Goal: Information Seeking & Learning: Learn about a topic

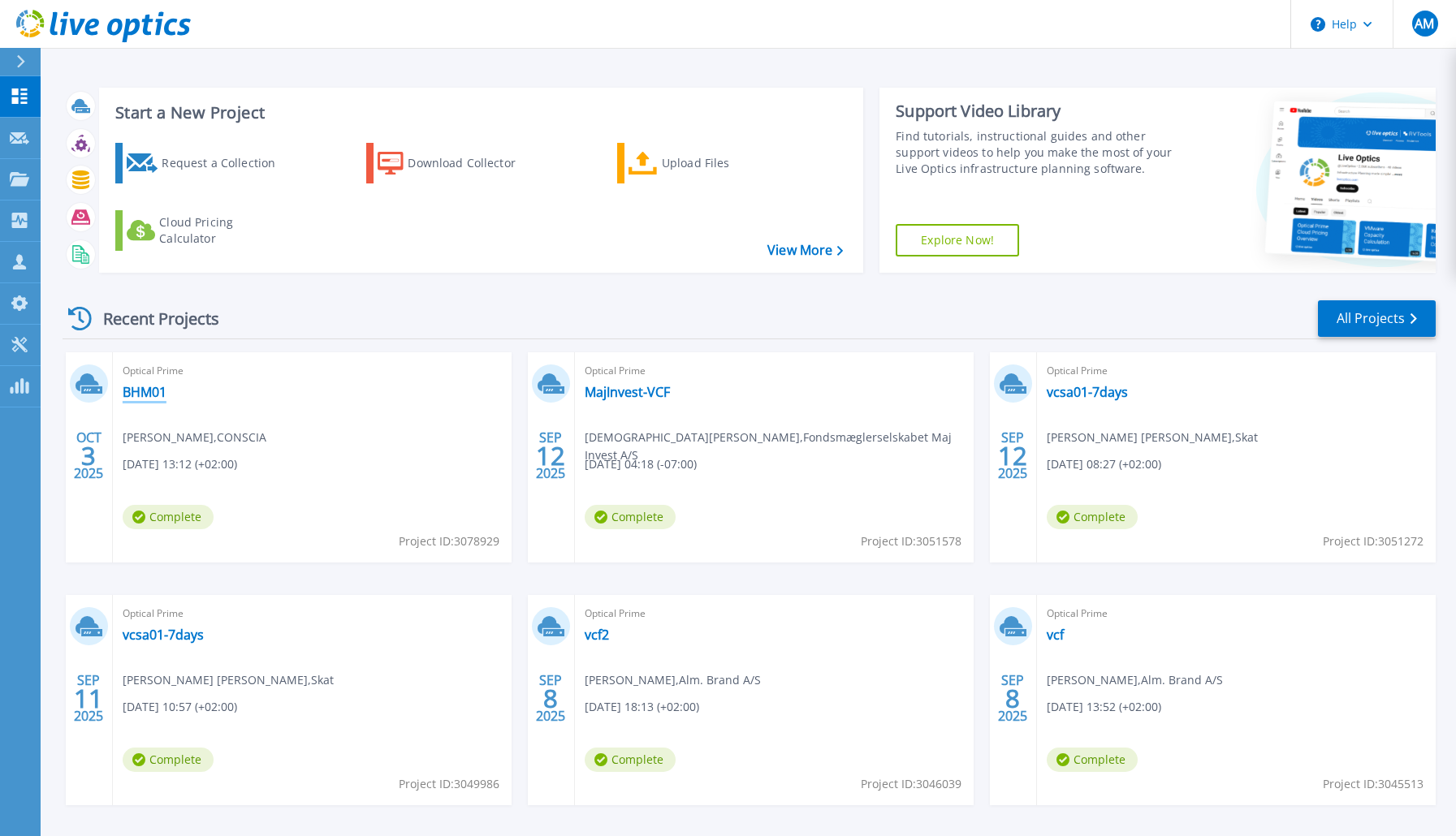
click at [154, 391] on link "BHM01" at bounding box center [144, 392] width 43 height 16
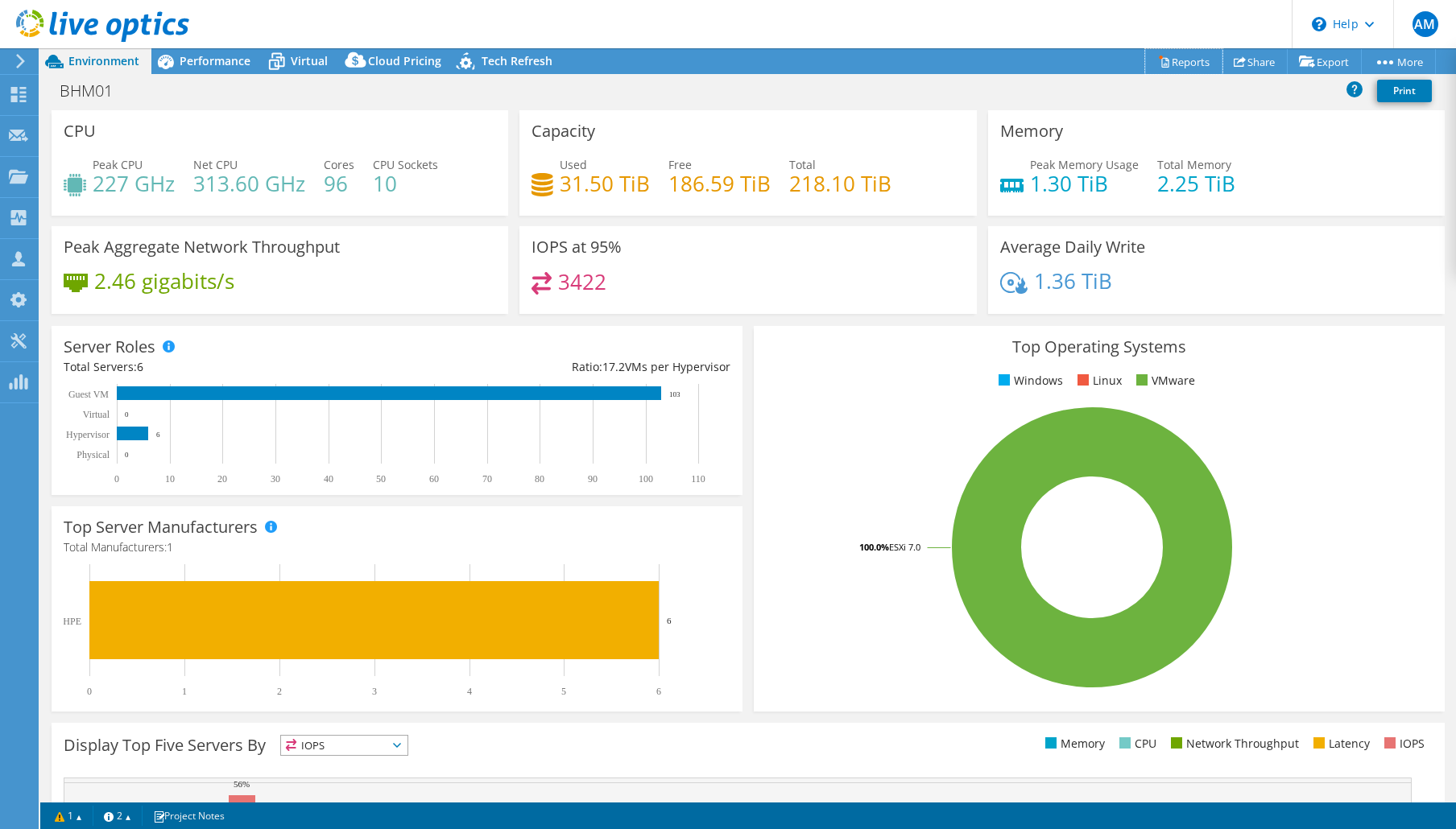
click at [1196, 59] on link "Reports" at bounding box center [1183, 61] width 77 height 25
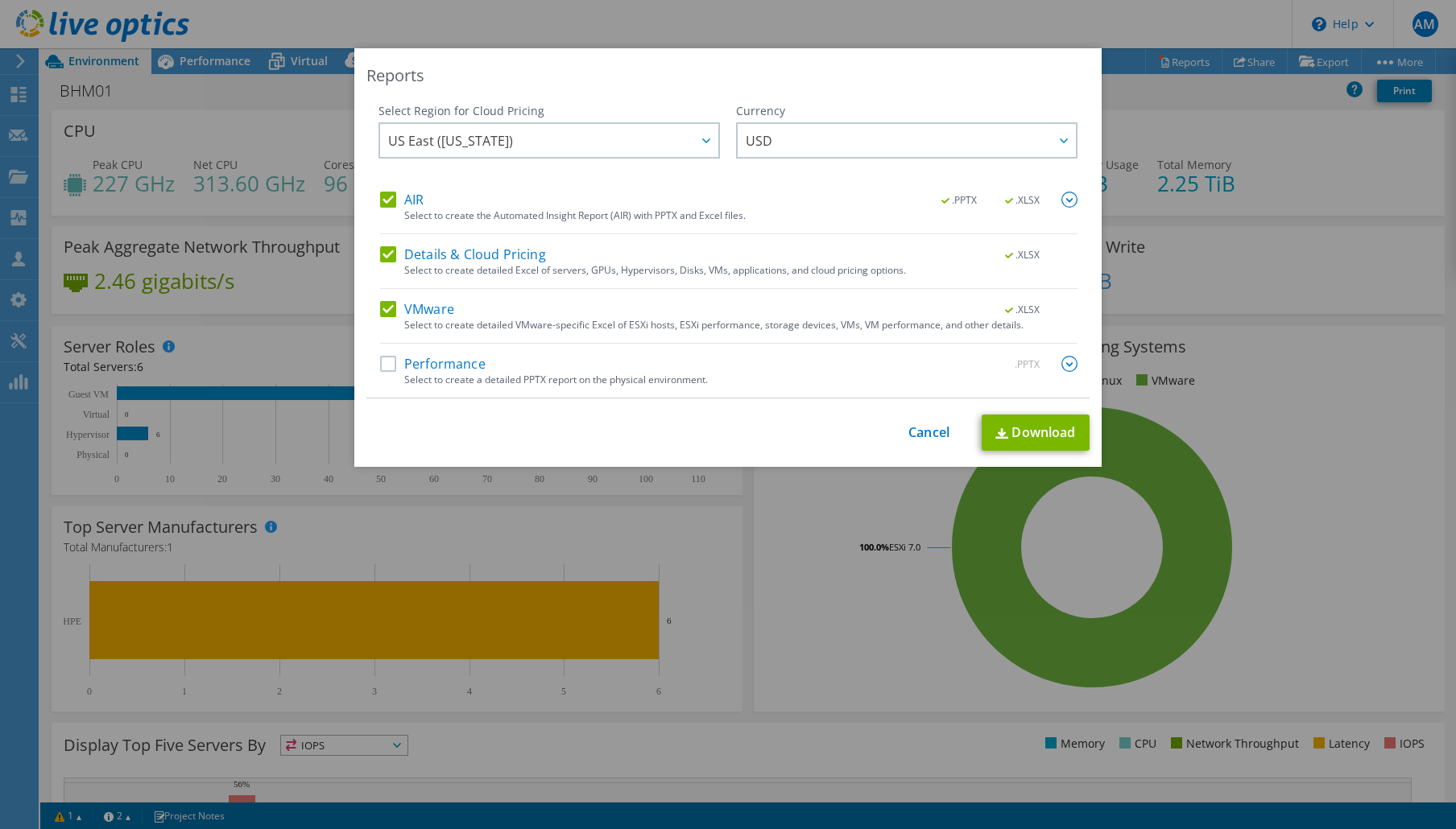
click at [385, 366] on label "Performance" at bounding box center [433, 364] width 106 height 16
click at [0, 0] on input "Performance" at bounding box center [0, 0] width 0 height 0
click at [999, 429] on img at bounding box center [1002, 433] width 13 height 11
drag, startPoint x: 1109, startPoint y: 136, endPoint x: 1173, endPoint y: 239, distance: 121.3
click at [1111, 142] on div "Reports Select Region for Cloud Pricing Asia Pacific (Hong Kong) Asia Pacific (…" at bounding box center [728, 414] width 1456 height 732
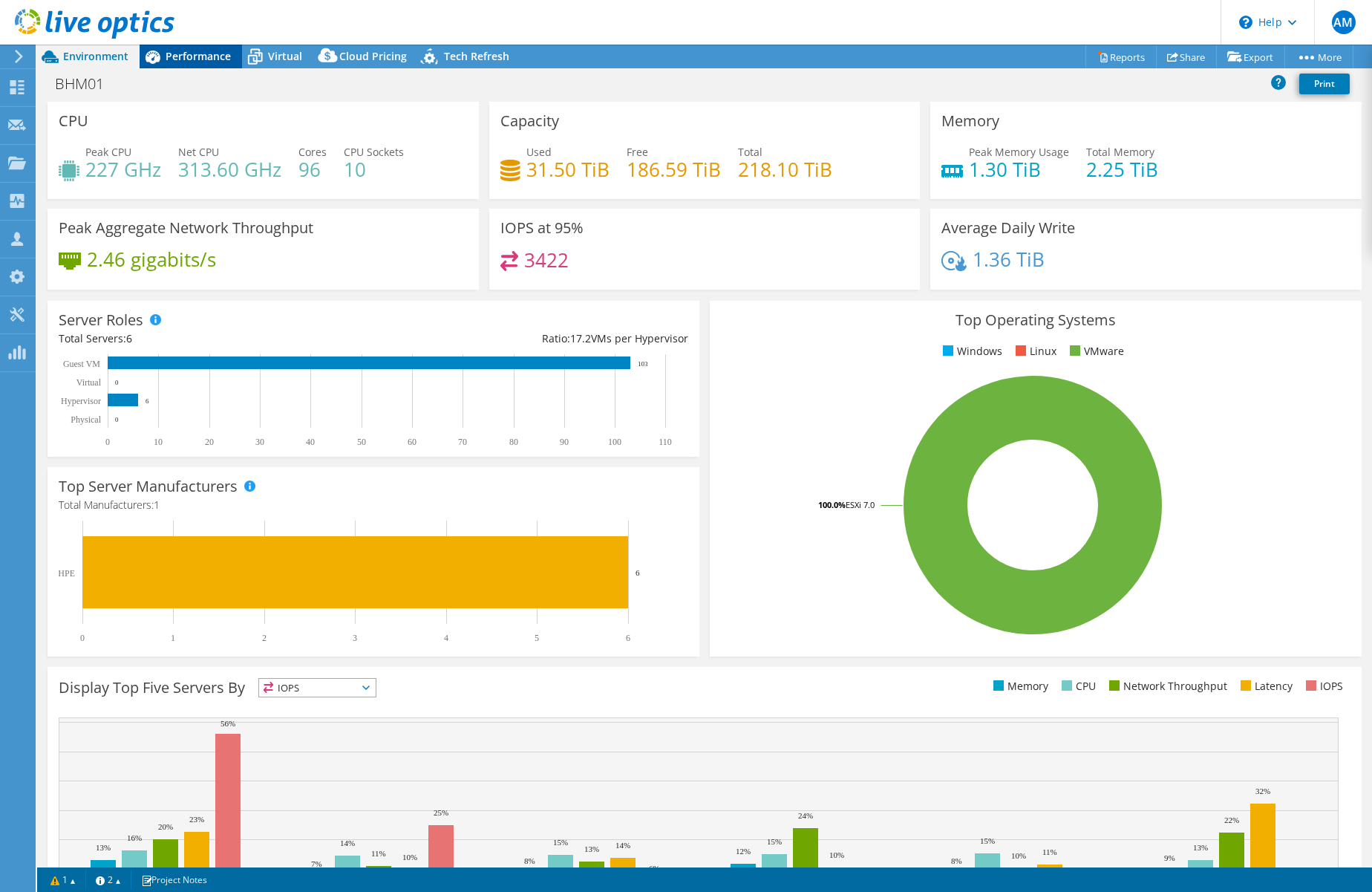
click at [188, 54] on span "Performance" at bounding box center [198, 56] width 65 height 14
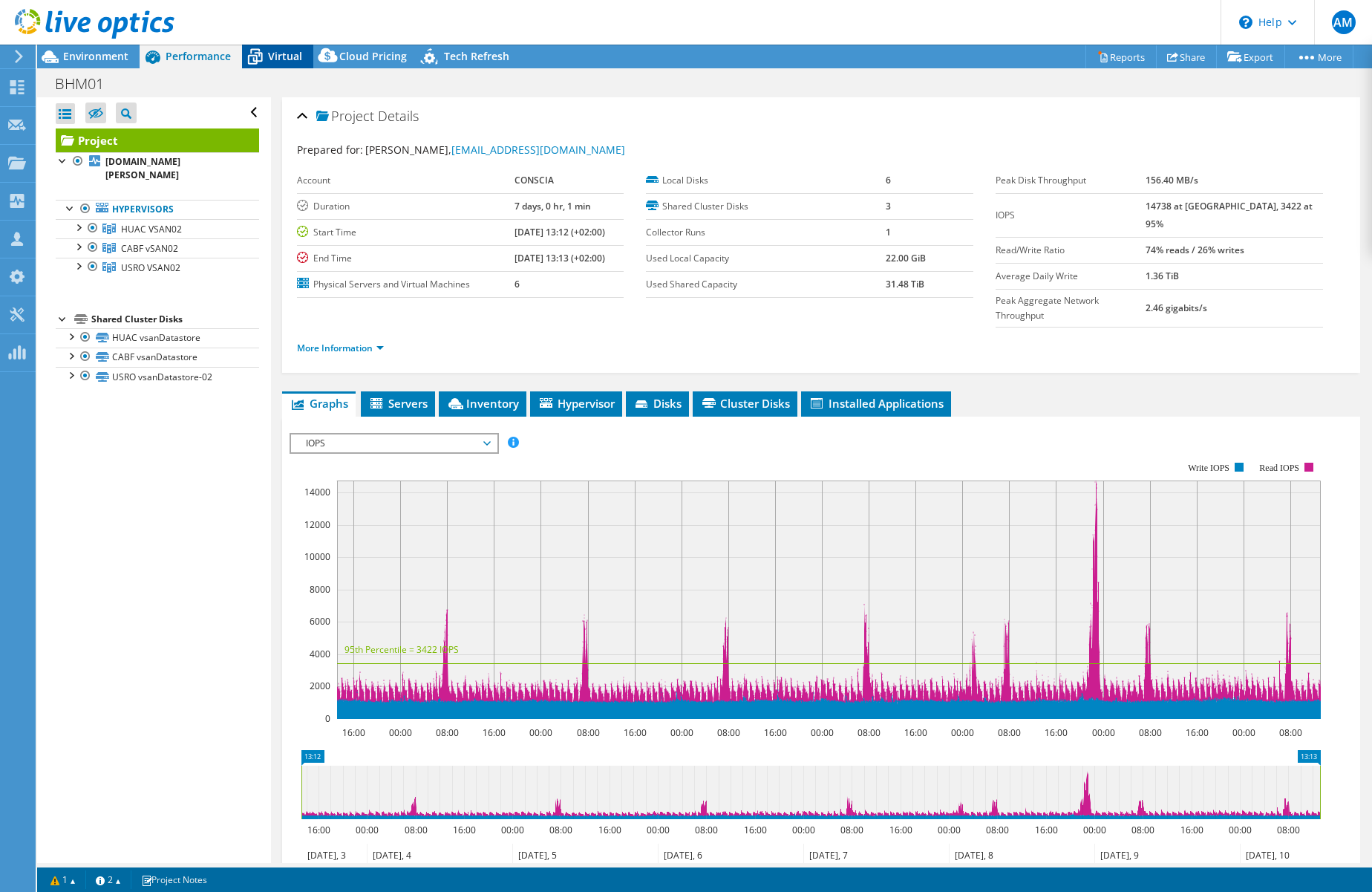
click at [280, 55] on span "Virtual" at bounding box center [285, 56] width 35 height 14
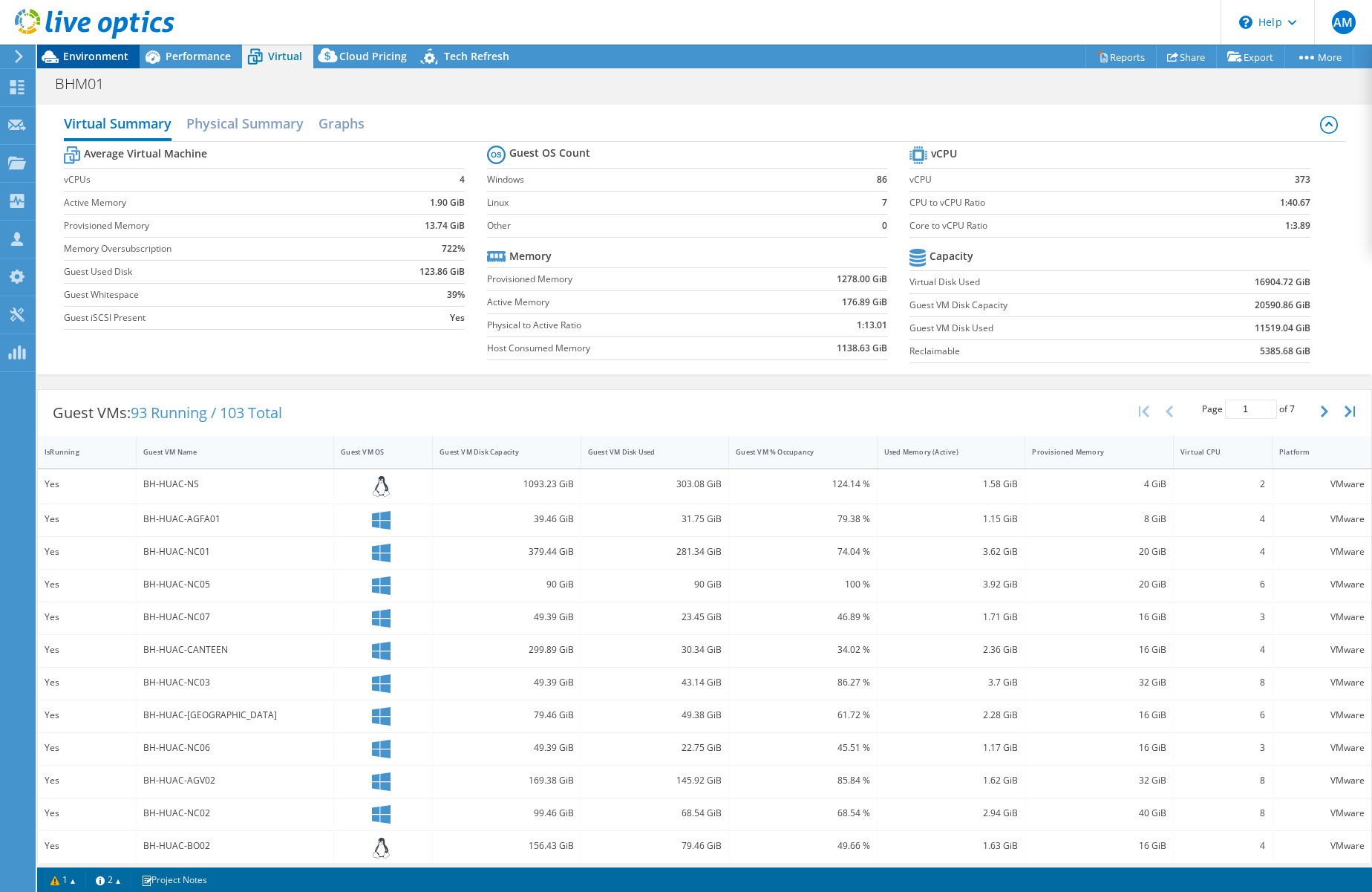
click at [86, 53] on span "Environment" at bounding box center [95, 56] width 65 height 14
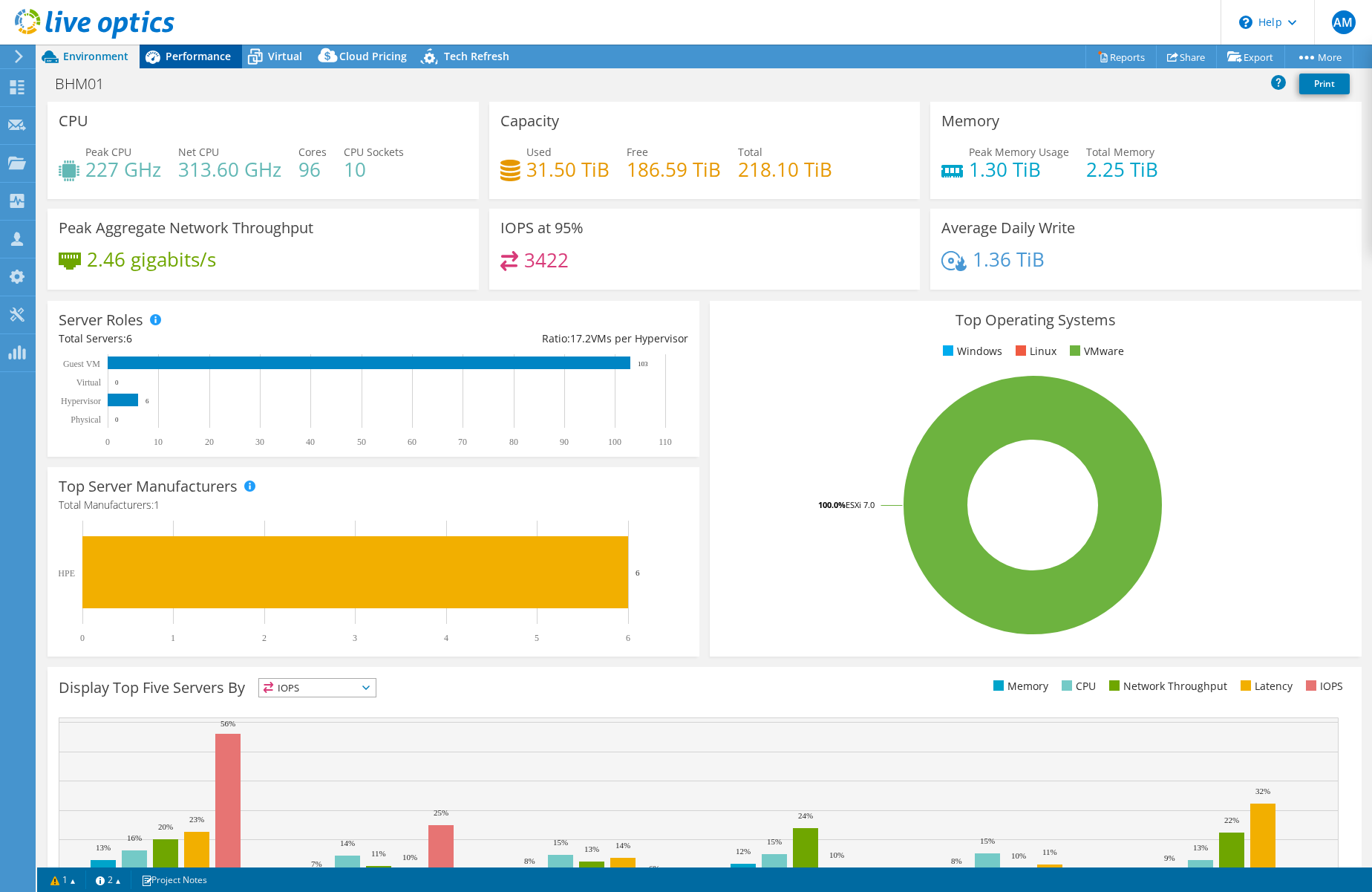
click at [199, 54] on span "Performance" at bounding box center [198, 56] width 65 height 14
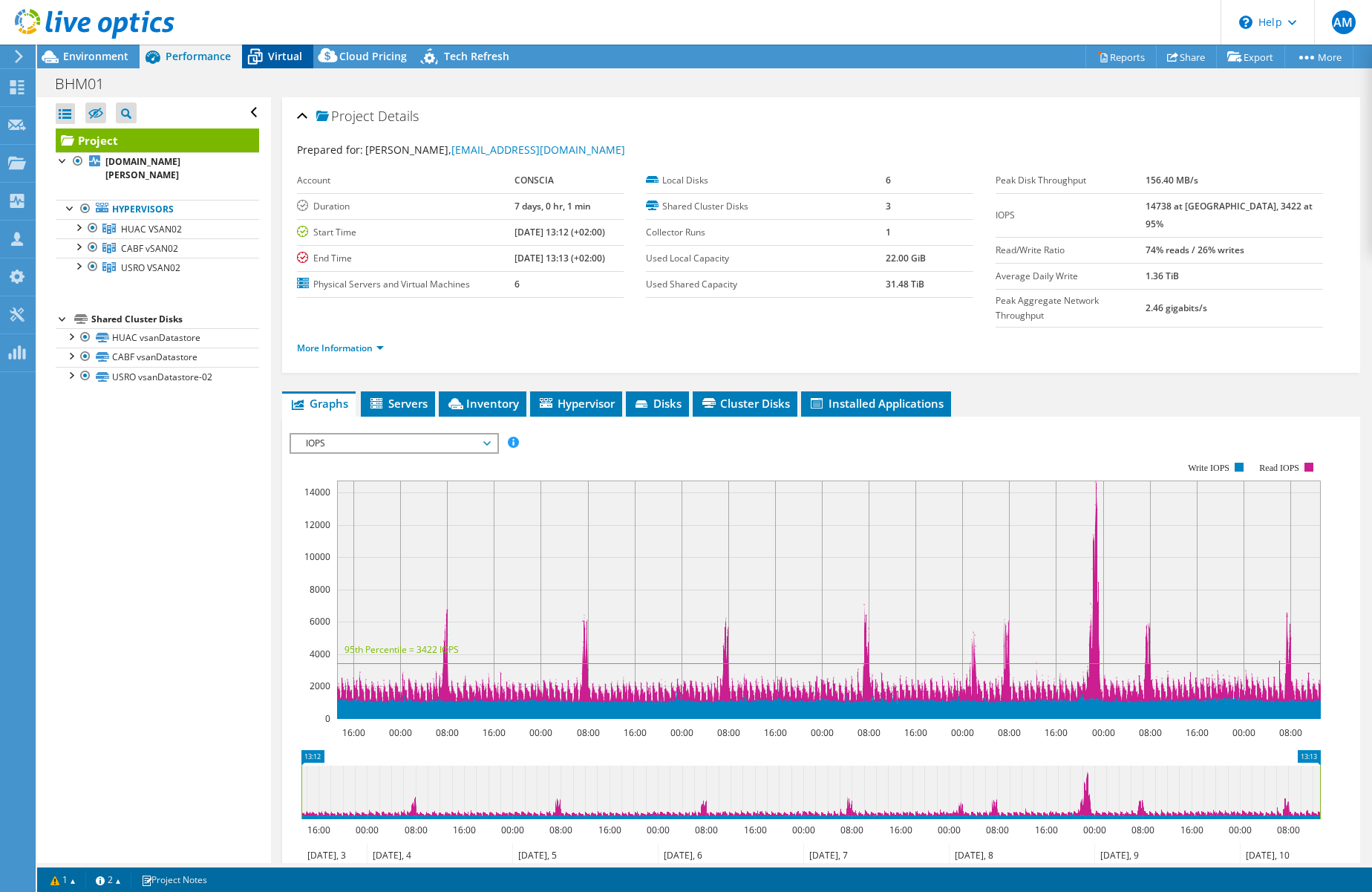
click at [275, 52] on span "Virtual" at bounding box center [285, 56] width 35 height 14
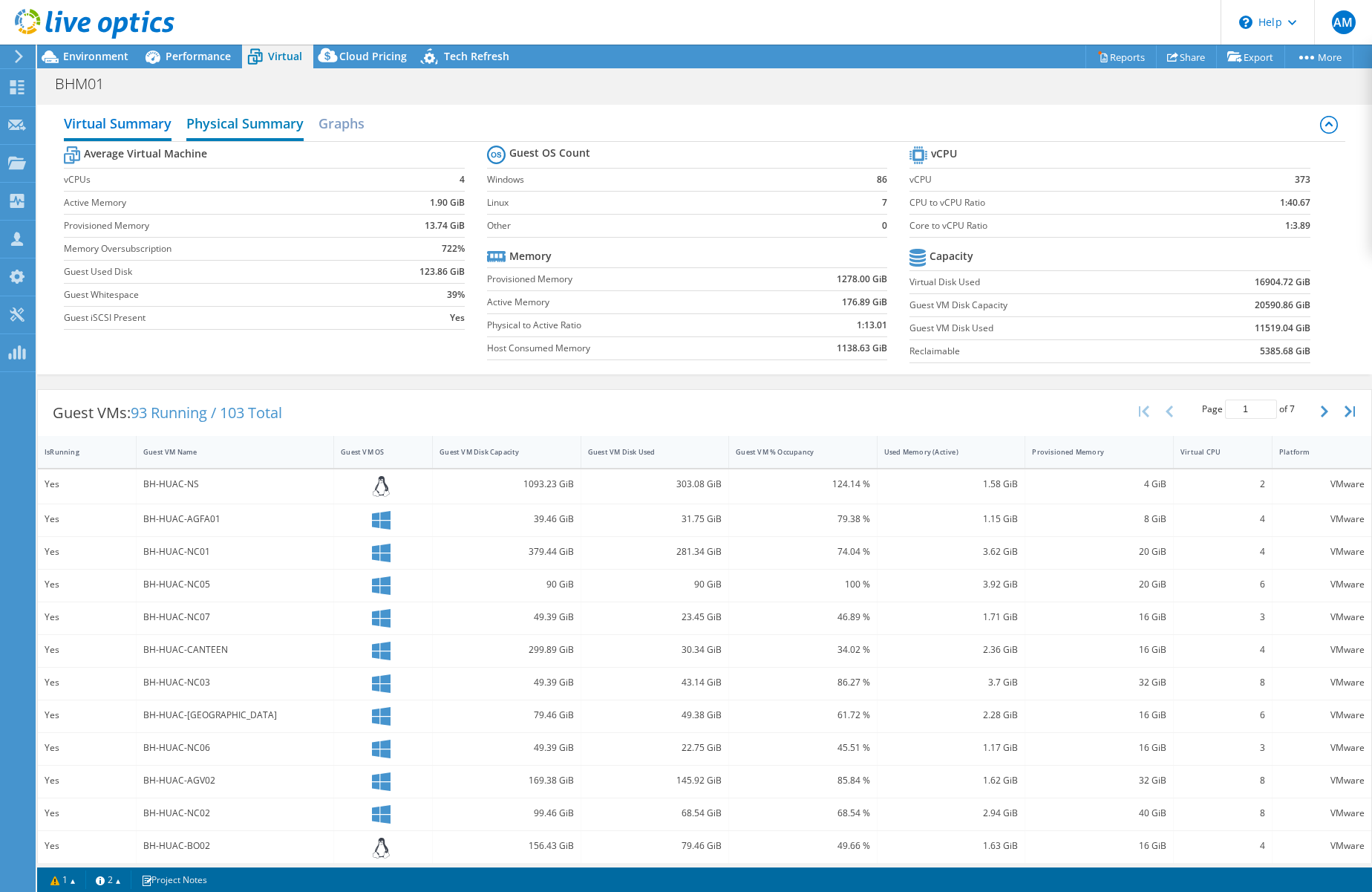
click at [237, 125] on h2 "Physical Summary" at bounding box center [245, 125] width 117 height 33
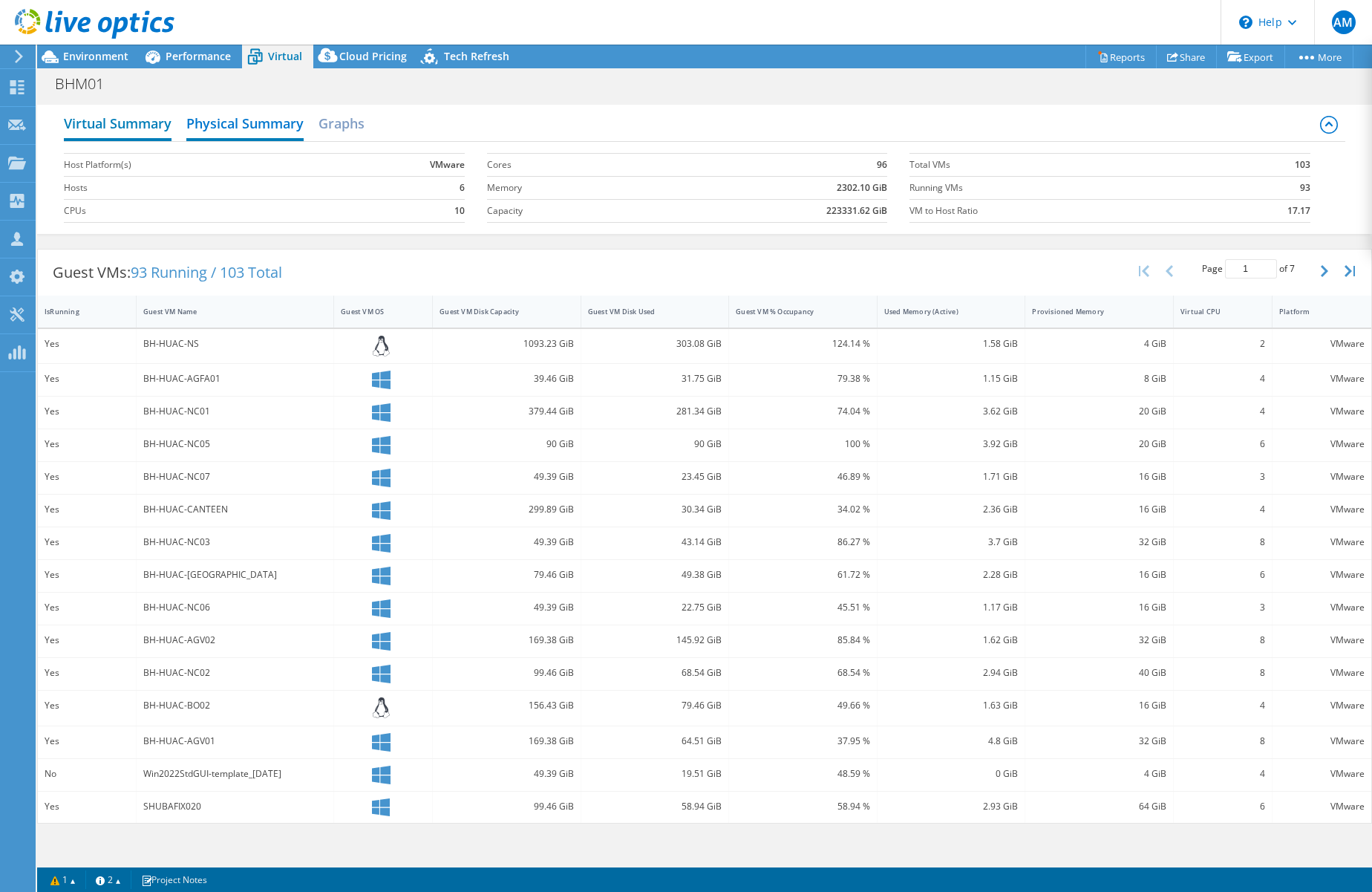
click at [143, 129] on h2 "Virtual Summary" at bounding box center [117, 125] width 107 height 33
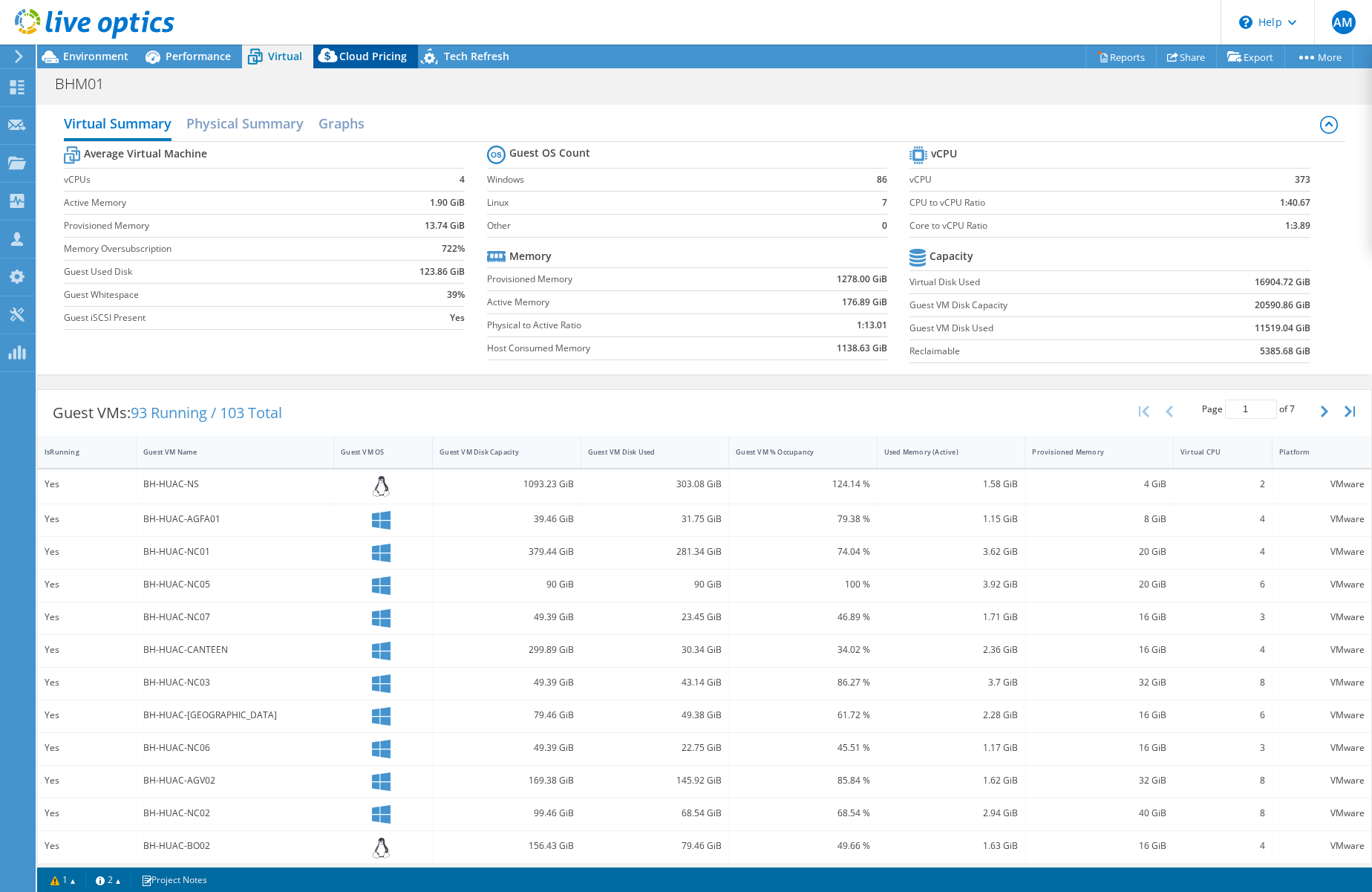
click at [370, 58] on span "Cloud Pricing" at bounding box center [373, 56] width 68 height 14
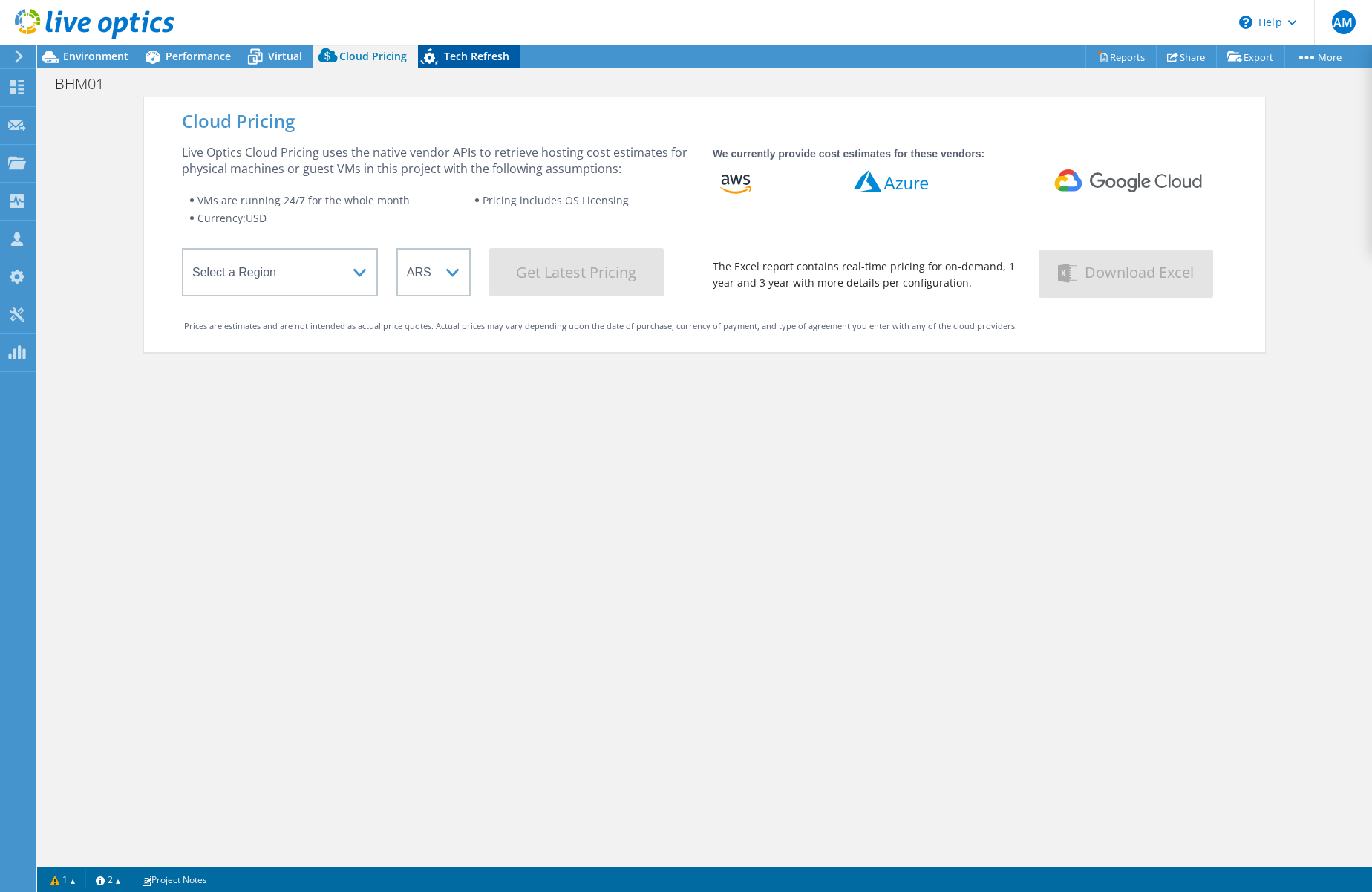
click at [460, 56] on span "Tech Refresh" at bounding box center [477, 56] width 65 height 14
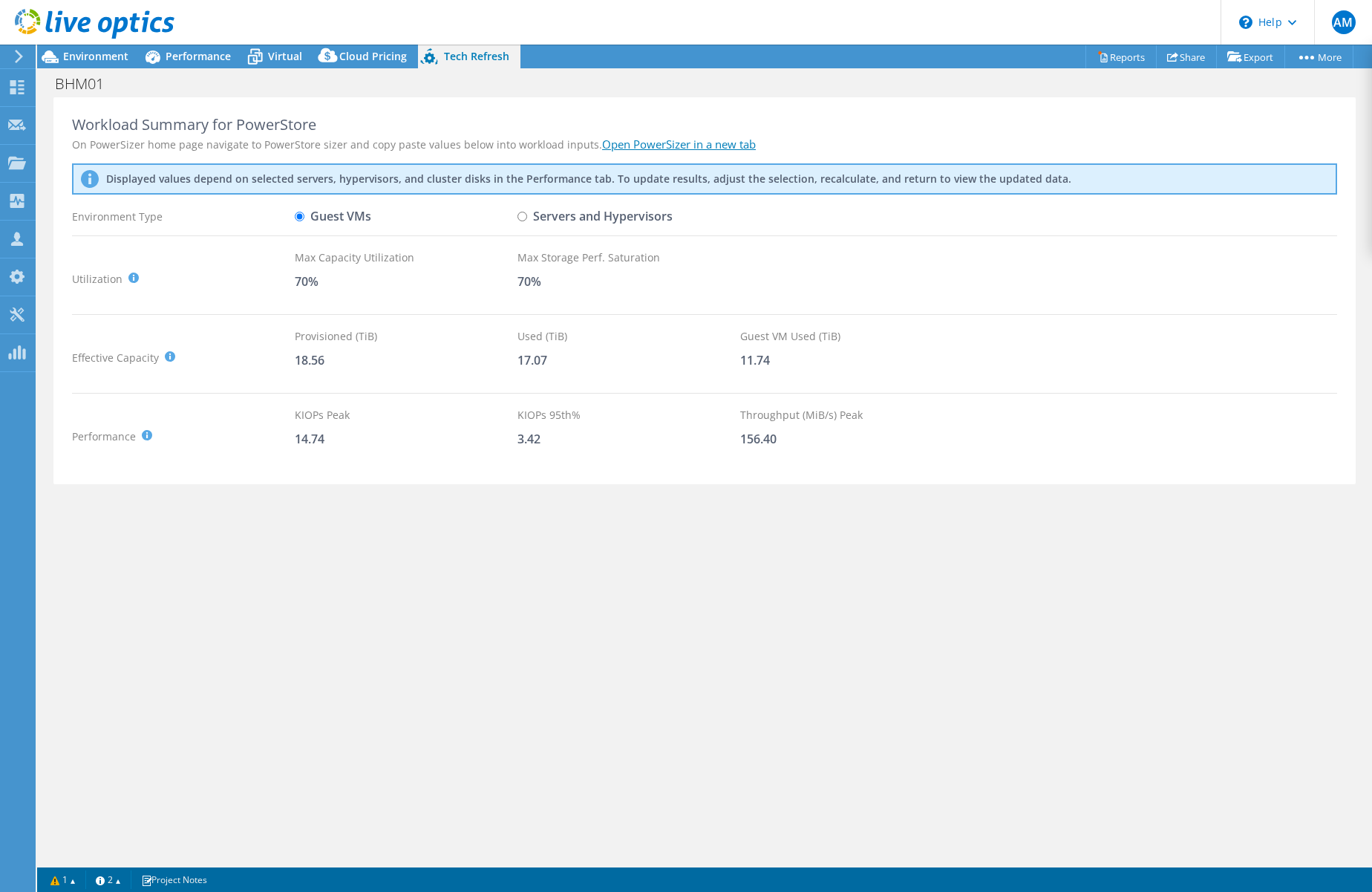
click at [16, 52] on icon at bounding box center [19, 56] width 11 height 14
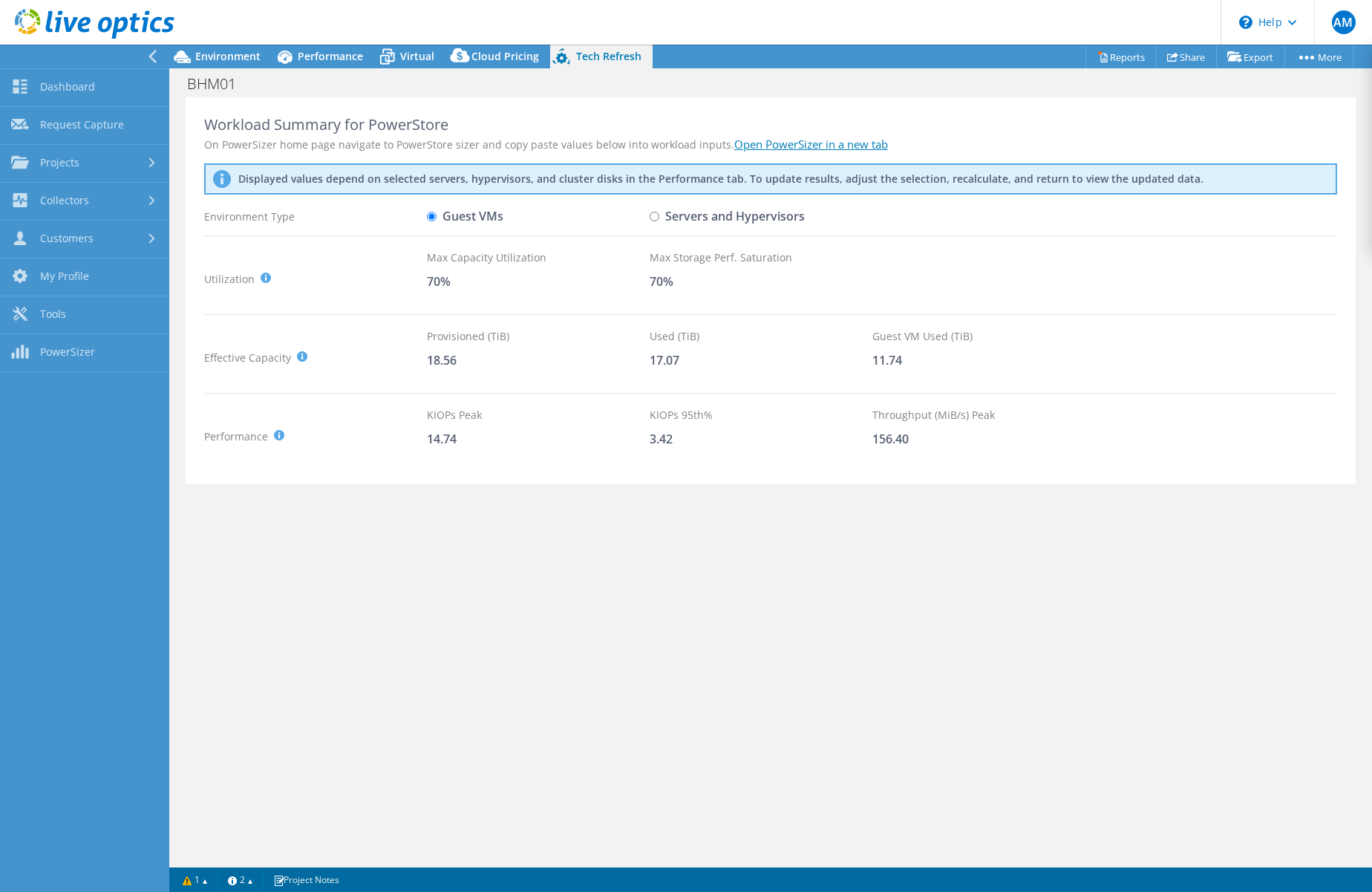
click at [349, 110] on div "Workload Summary for PowerStore On PowerSizer home page navigate to PowerStore …" at bounding box center [770, 291] width 1170 height 387
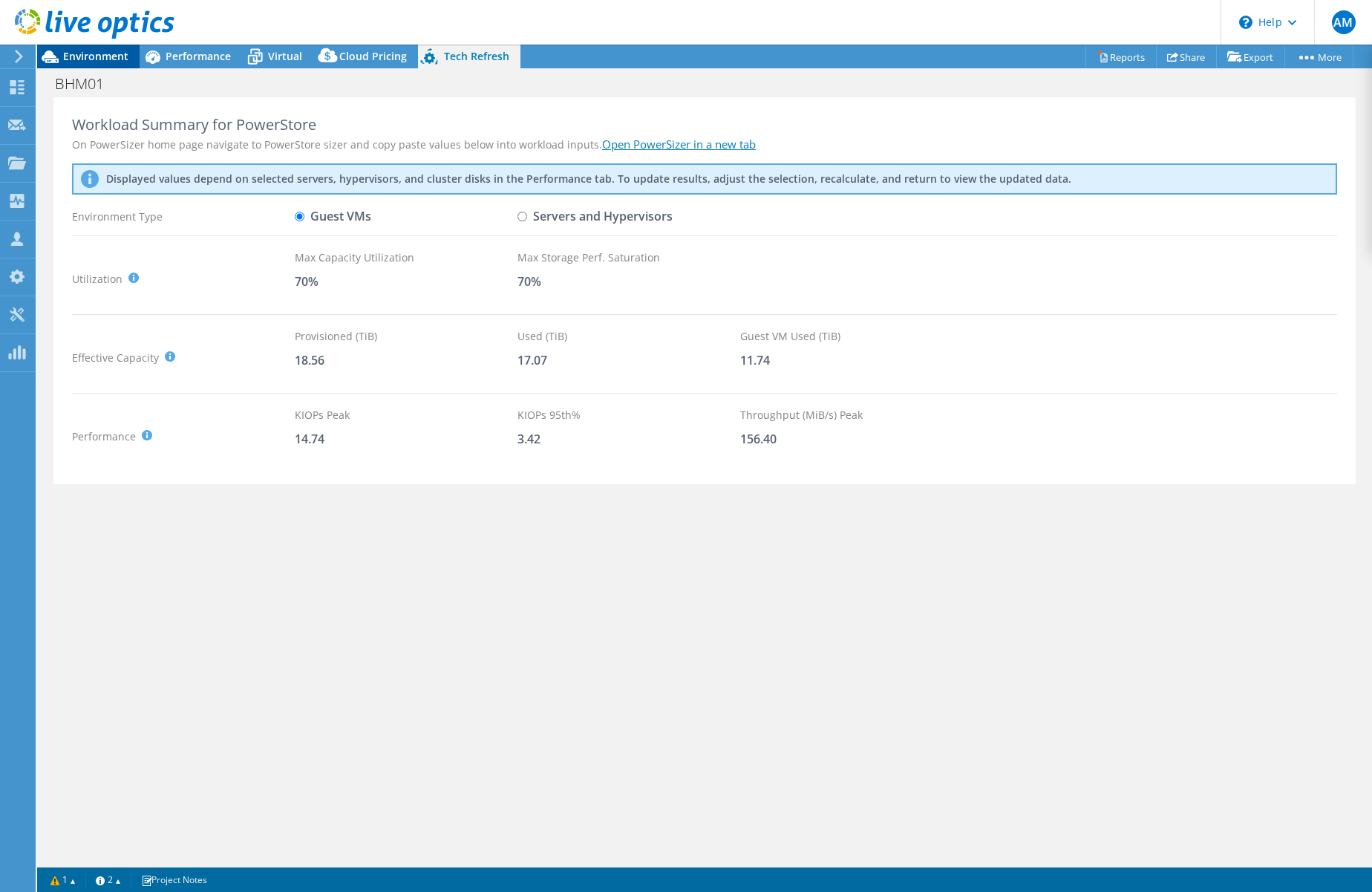
click at [101, 50] on span "Environment" at bounding box center [95, 56] width 65 height 14
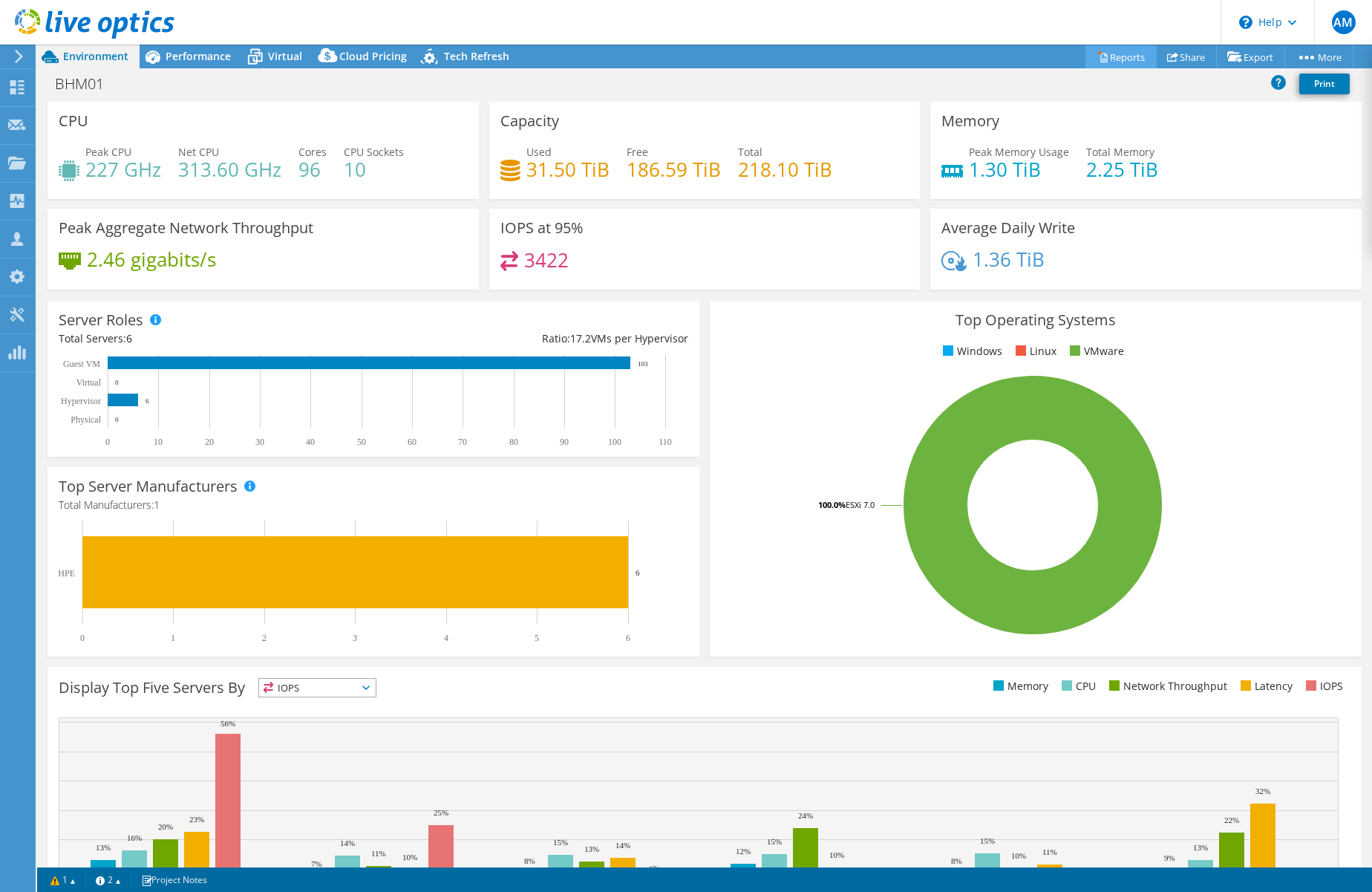
click at [1100, 54] on link "Reports" at bounding box center [1121, 56] width 71 height 23
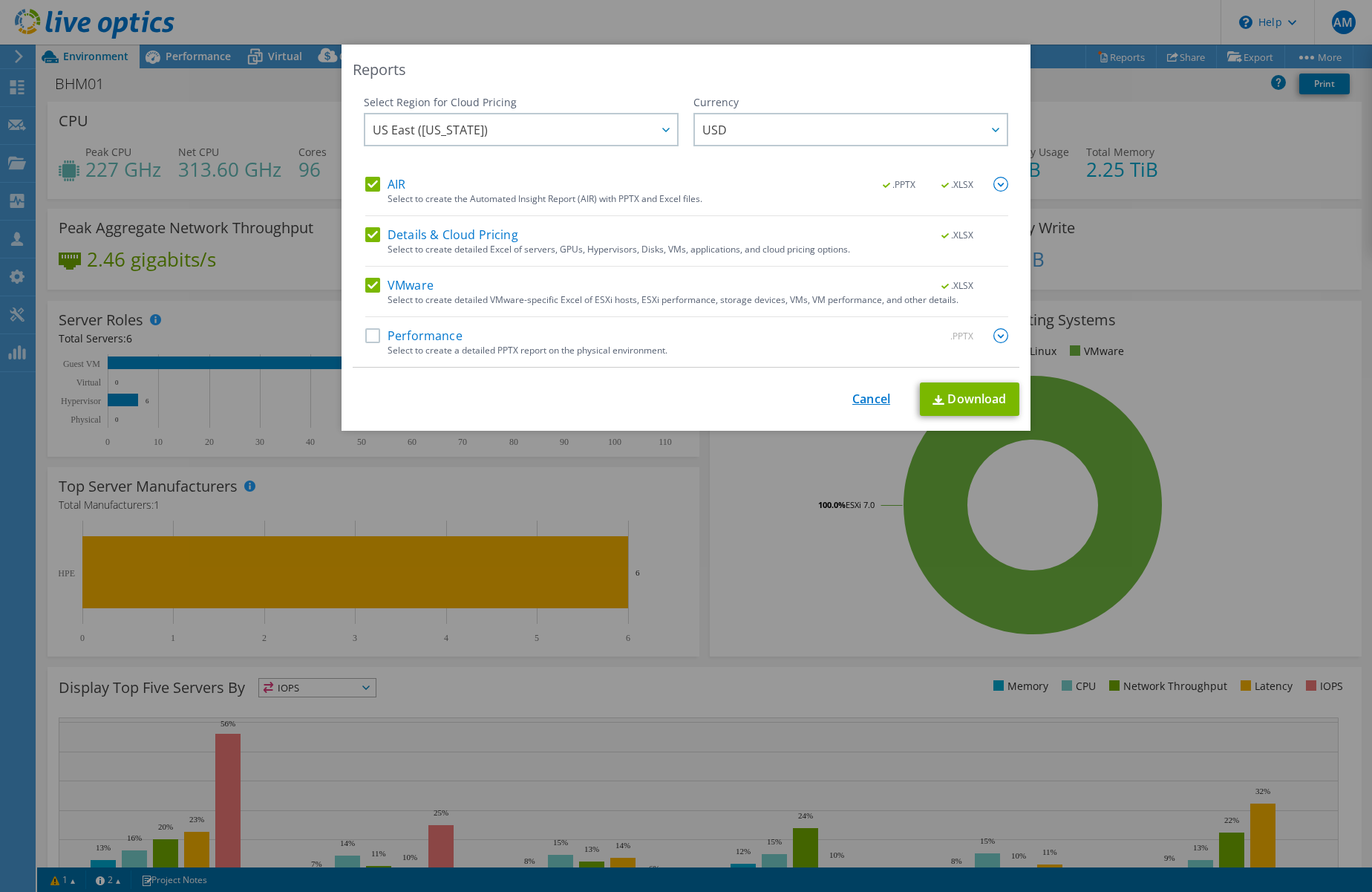
click at [865, 396] on link "Cancel" at bounding box center [871, 399] width 38 height 14
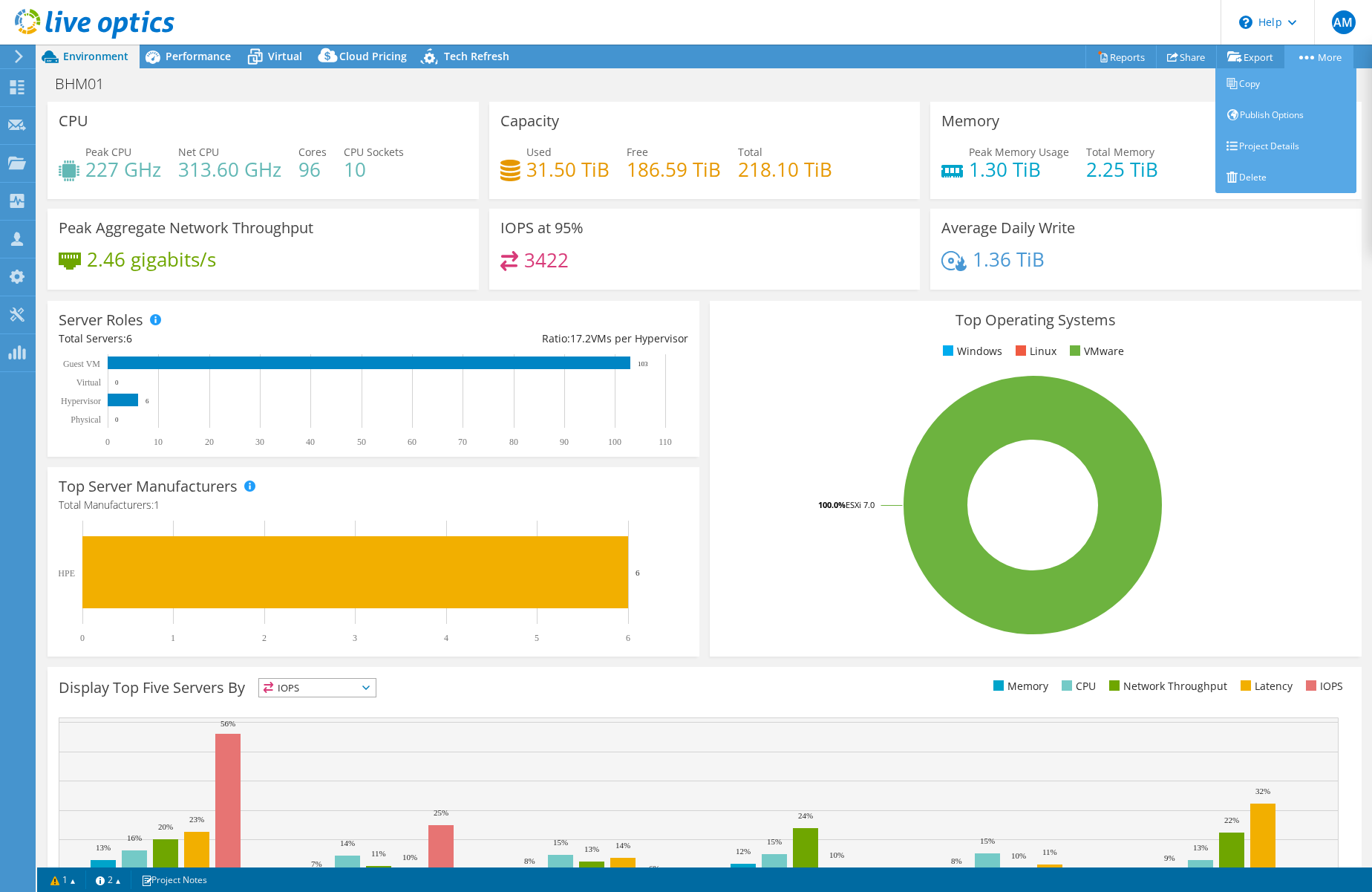
click at [1303, 54] on link "More" at bounding box center [1319, 56] width 69 height 23
click at [1262, 147] on link "Project Details" at bounding box center [1286, 146] width 141 height 32
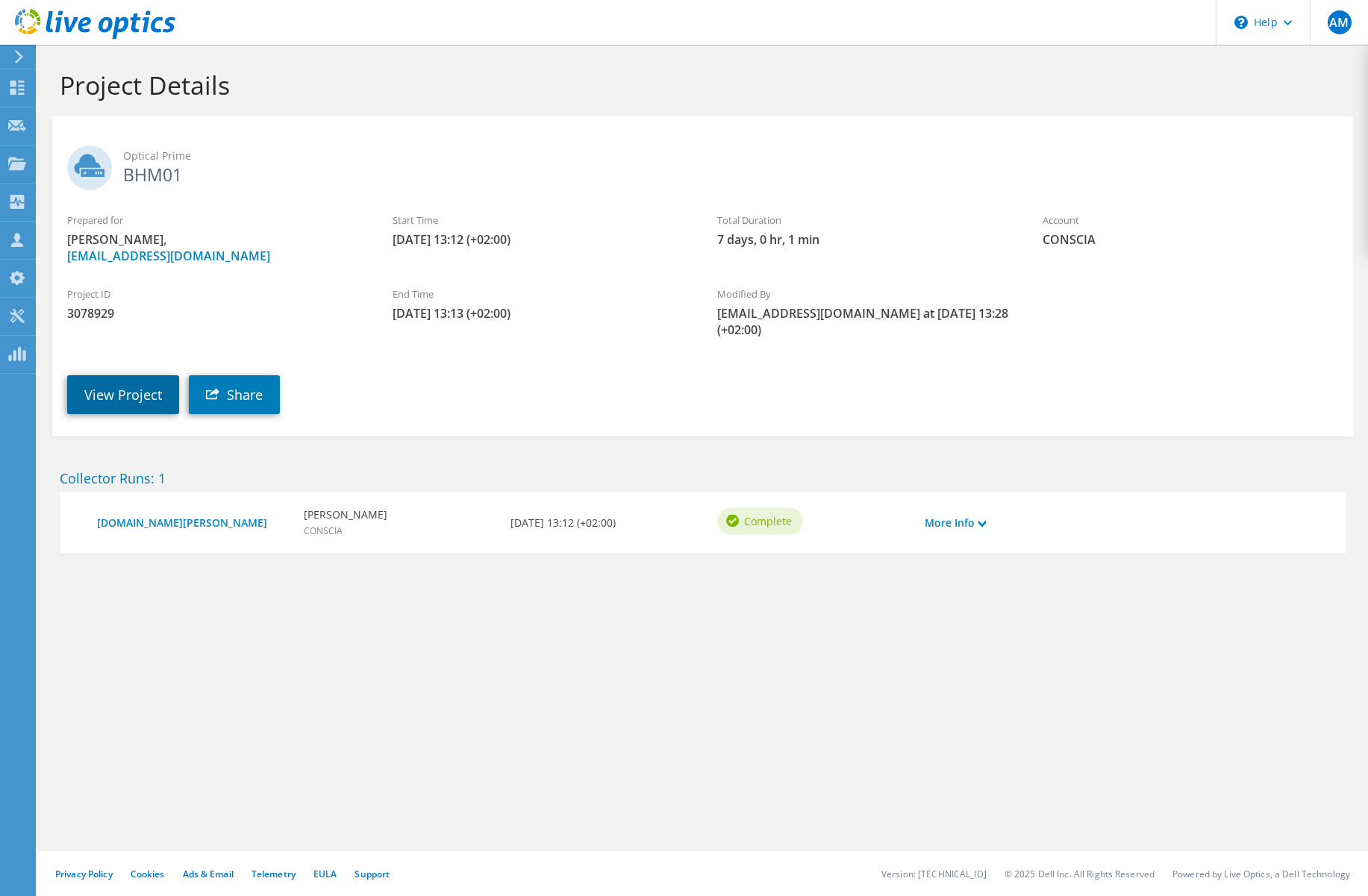
click at [127, 376] on link "View Project" at bounding box center [123, 394] width 112 height 38
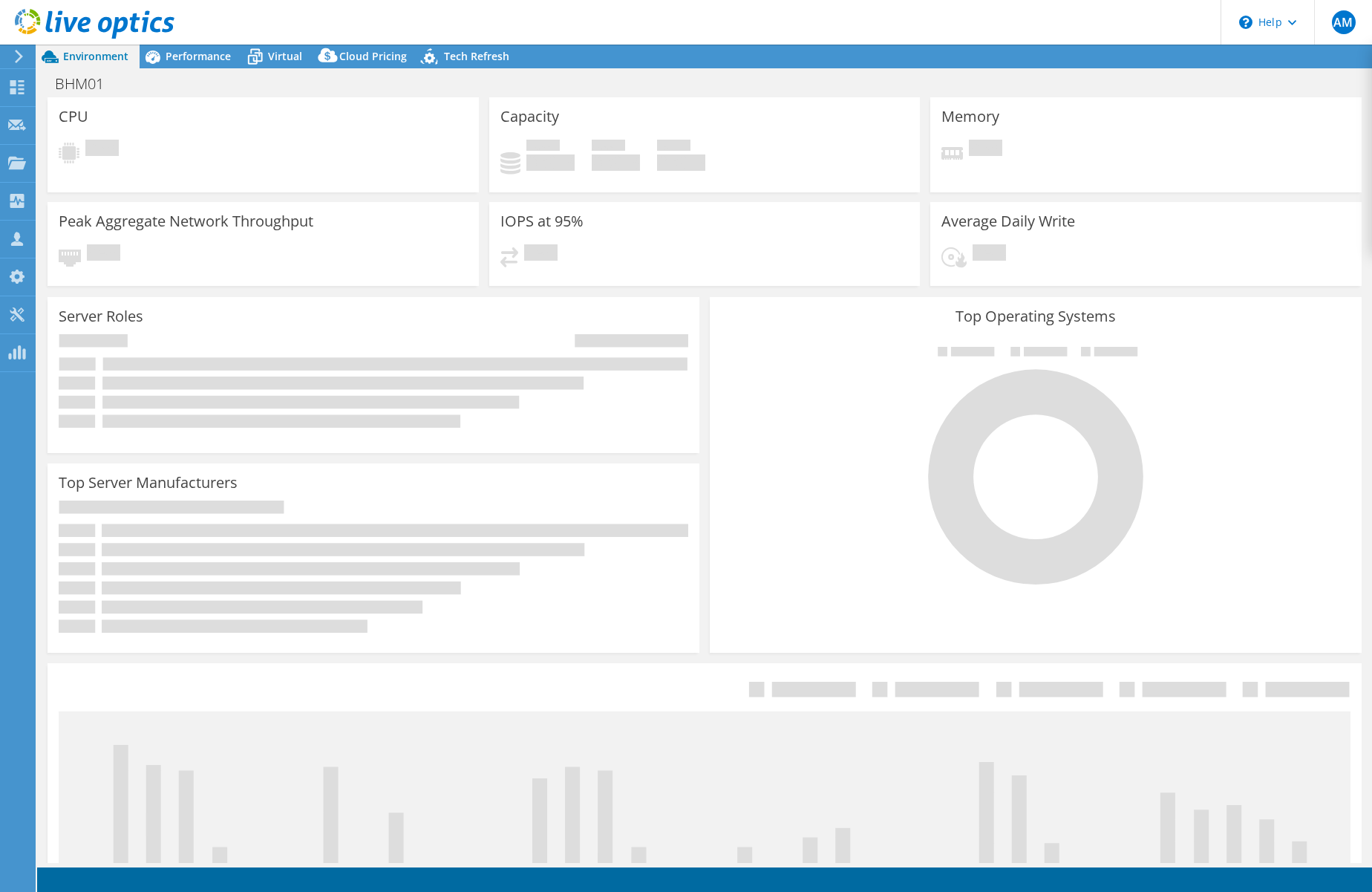
select select "USD"
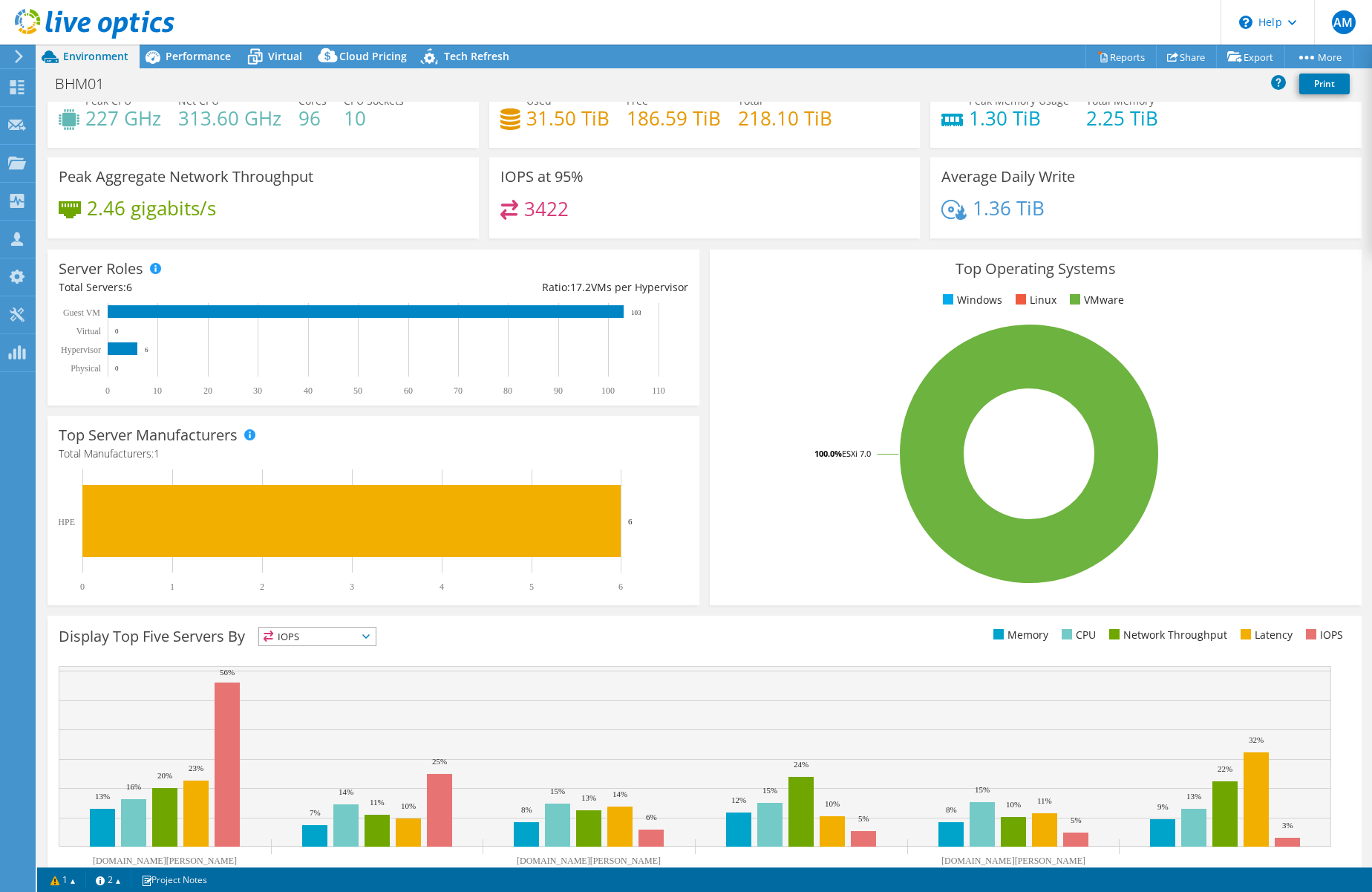
scroll to position [100, 0]
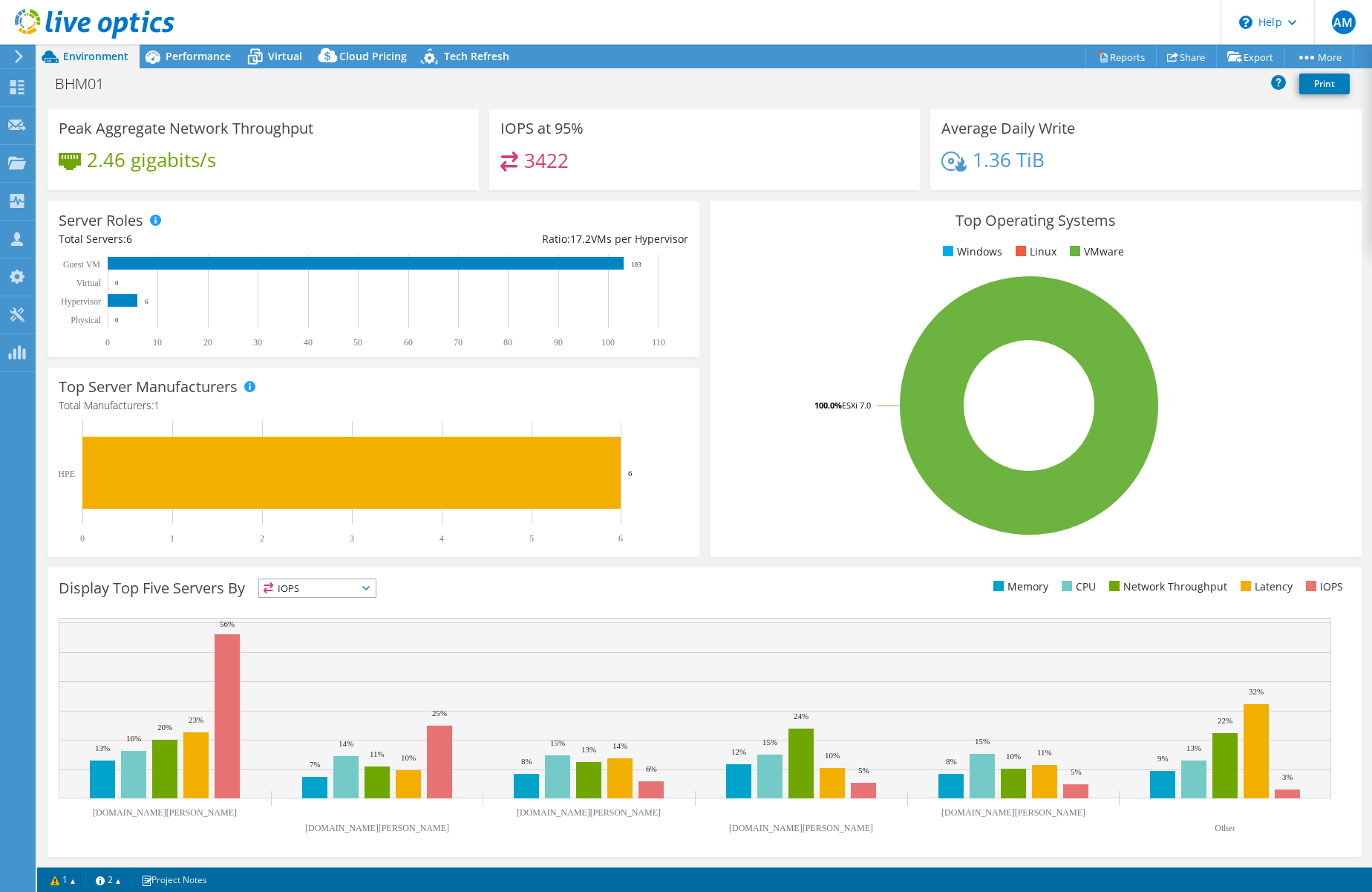
click at [370, 590] on icon at bounding box center [366, 589] width 8 height 5
click at [335, 641] on li "CPU" at bounding box center [317, 649] width 116 height 21
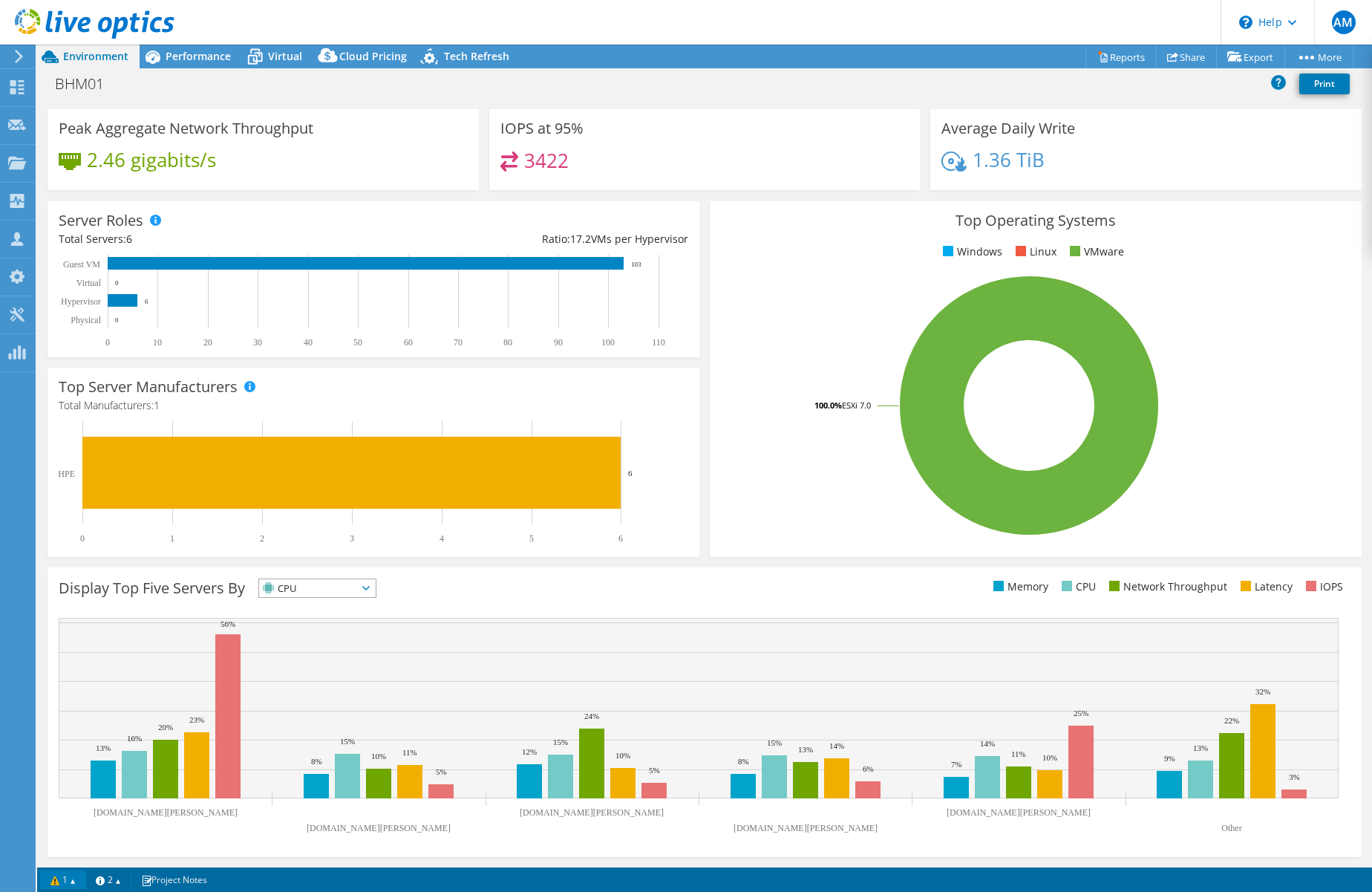
click at [79, 880] on link "1" at bounding box center [62, 880] width 46 height 19
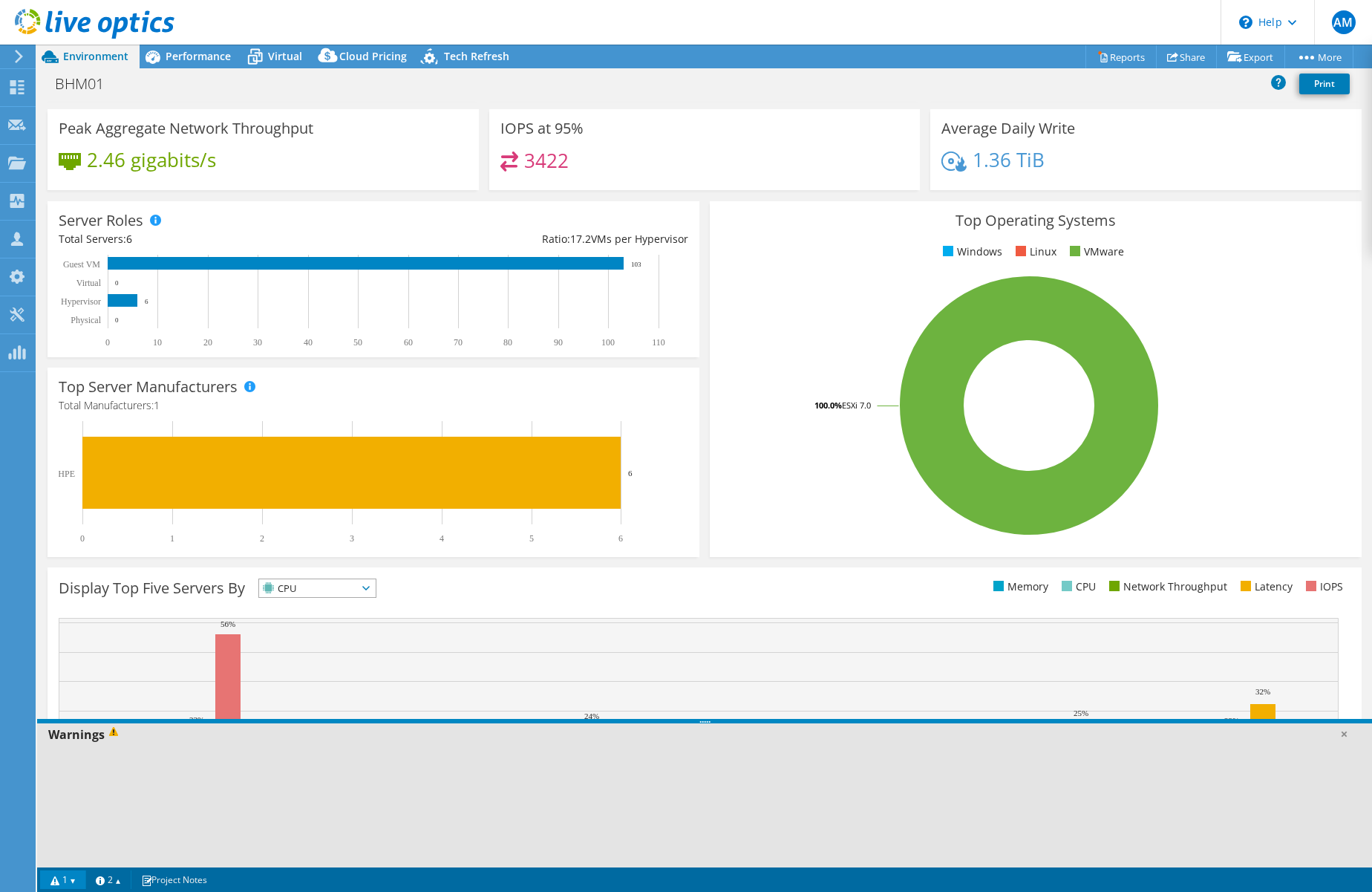
click at [79, 880] on link "1" at bounding box center [62, 880] width 46 height 19
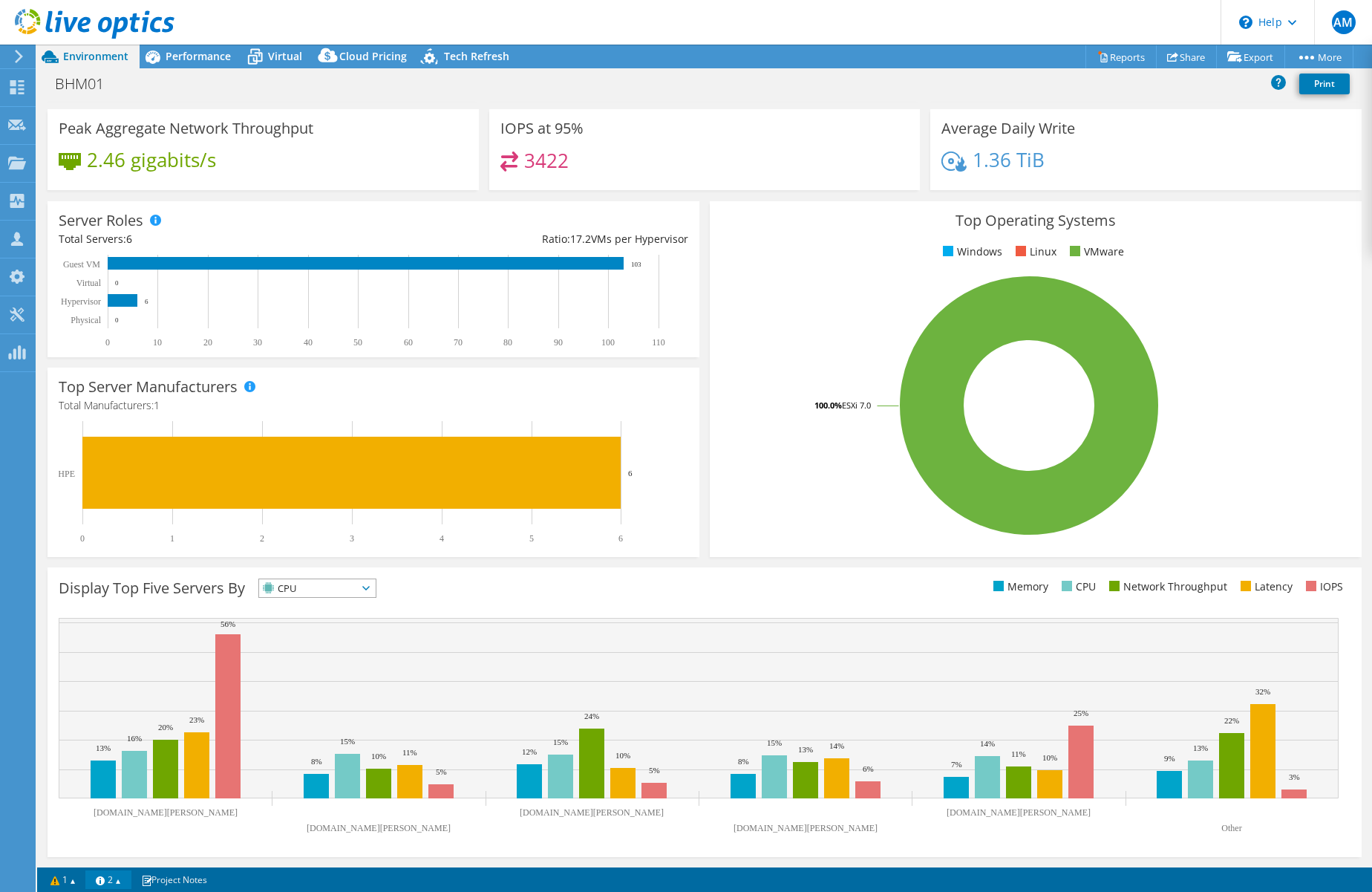
click at [125, 881] on link "2" at bounding box center [108, 880] width 46 height 19
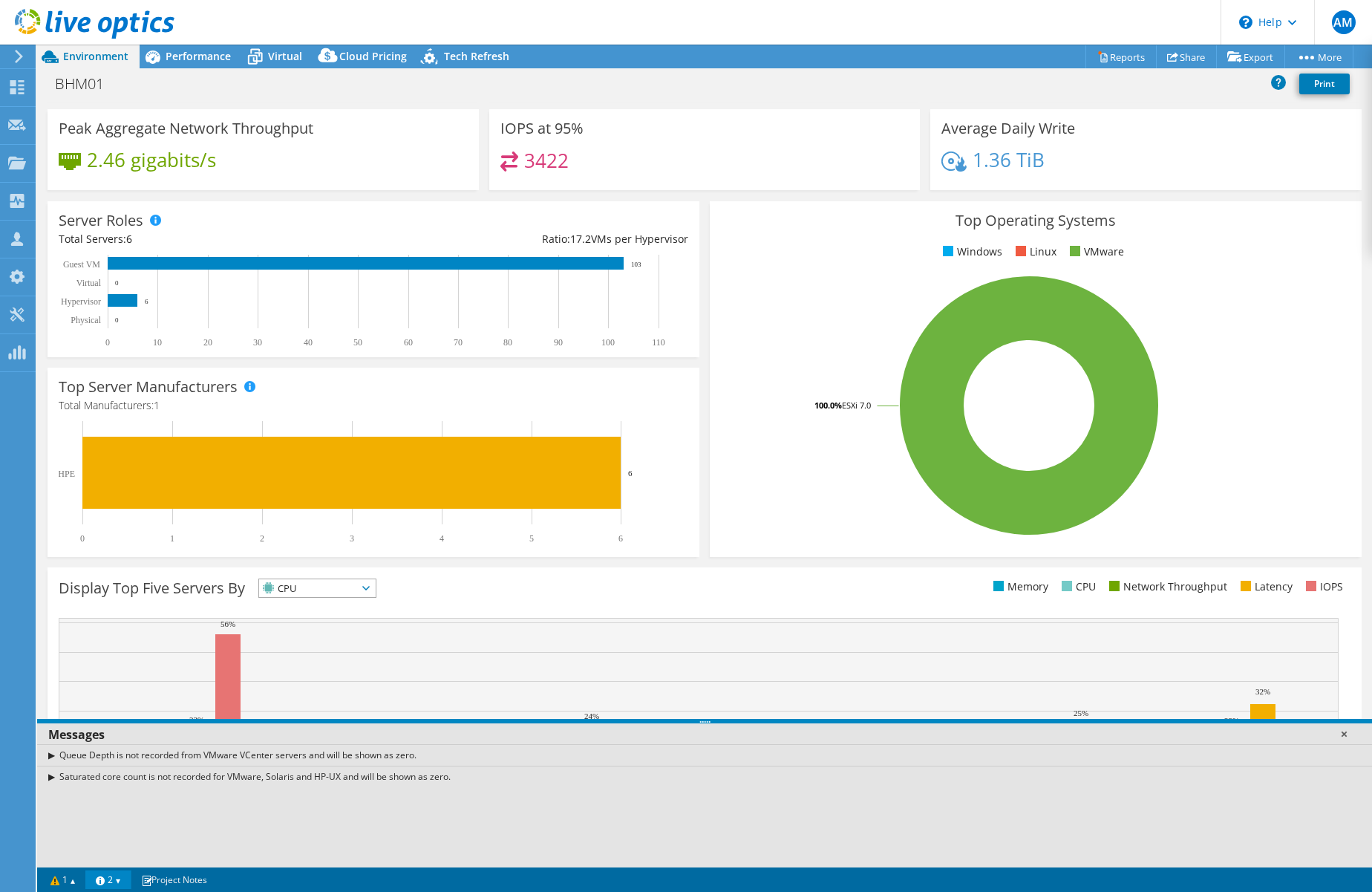
click at [1346, 736] on link at bounding box center [1344, 734] width 15 height 15
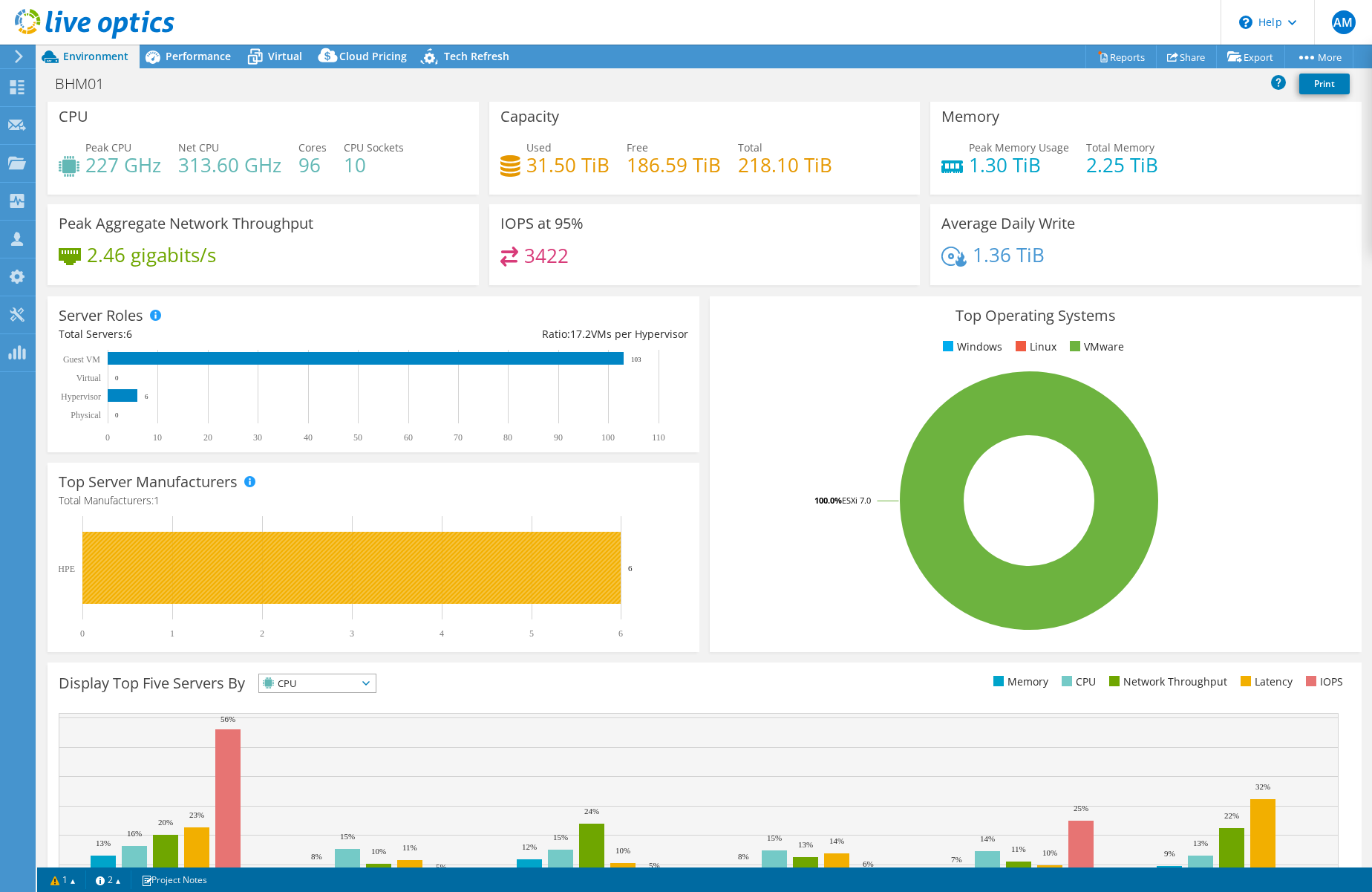
scroll to position [0, 0]
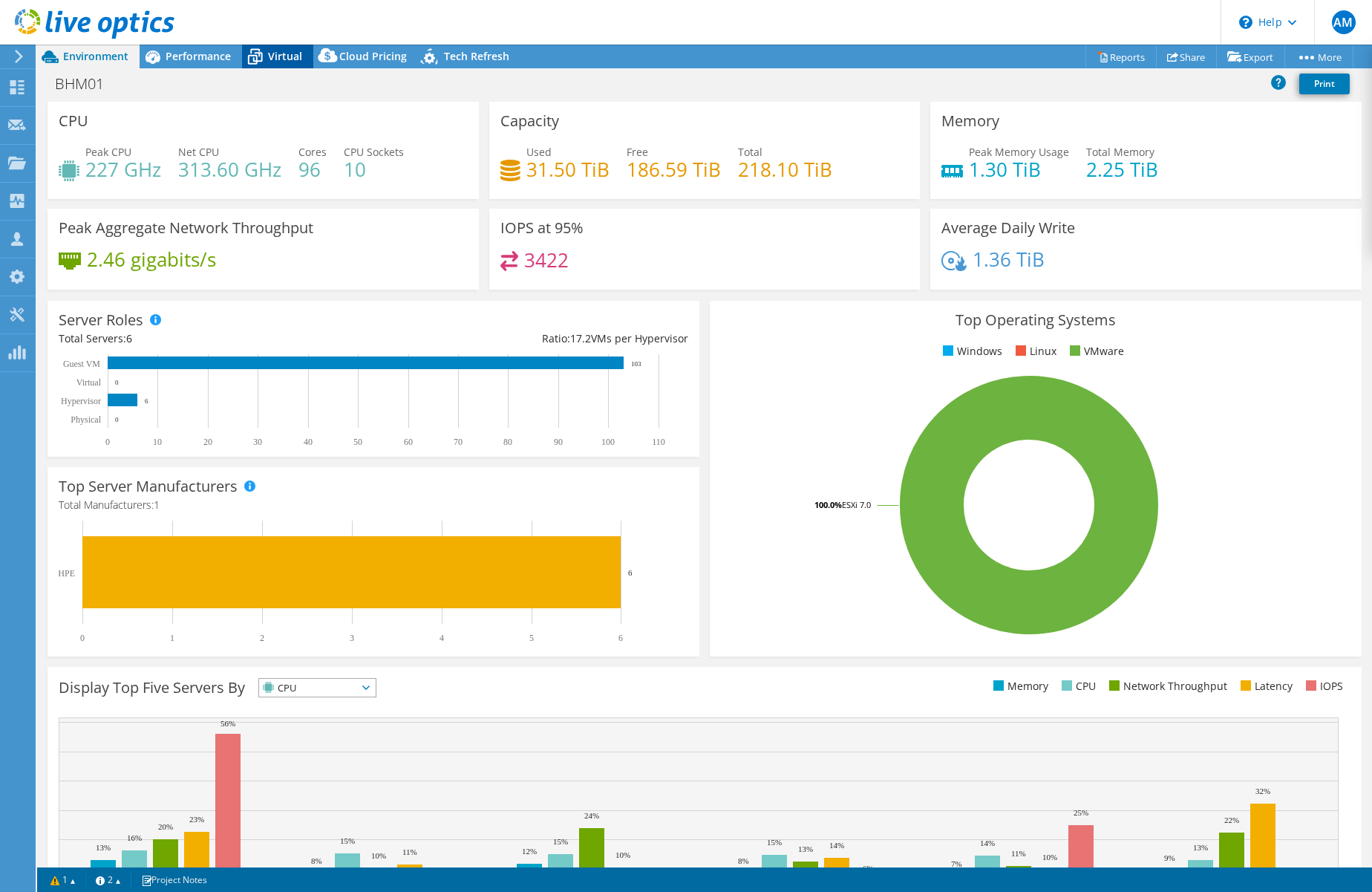
click at [267, 54] on icon at bounding box center [255, 56] width 26 height 26
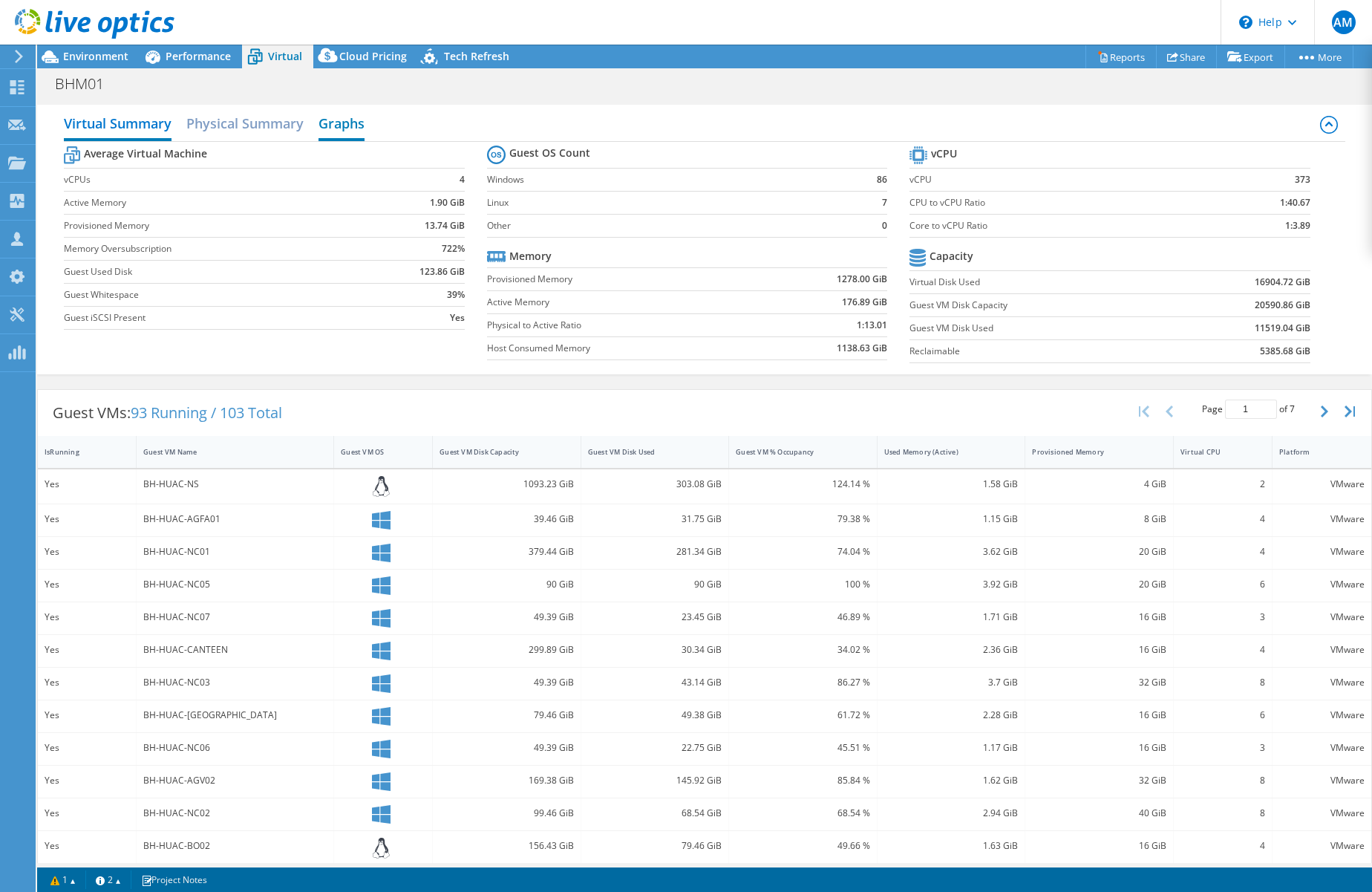
click at [349, 119] on h2 "Graphs" at bounding box center [341, 125] width 46 height 33
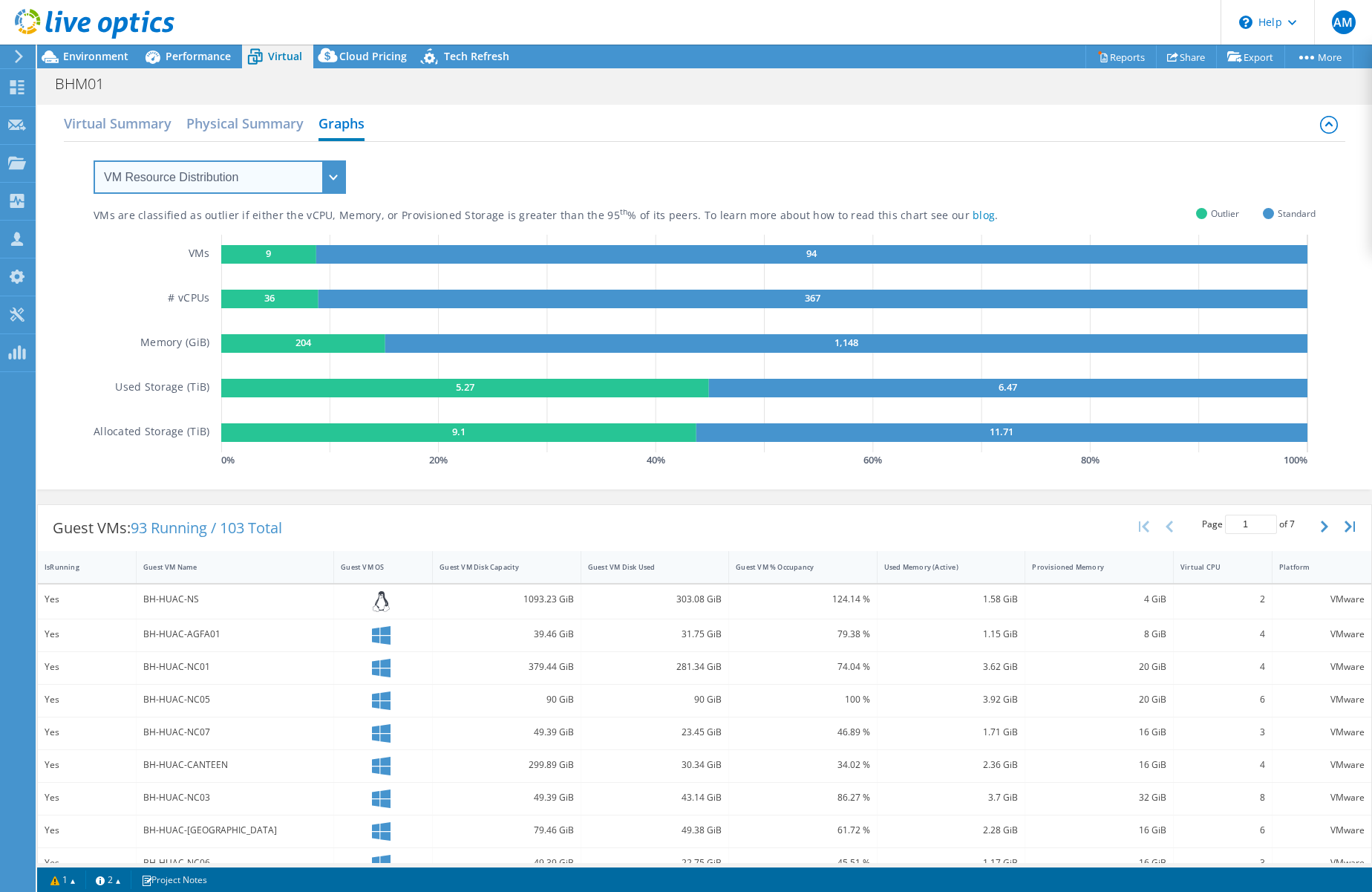
click at [330, 175] on select "VM Resource Distribution Provisioning Contrast Over Provisioning" at bounding box center [220, 177] width 252 height 34
click at [609, 134] on div "Virtual Summary Physical Summary Graphs" at bounding box center [705, 125] width 1282 height 34
click at [333, 185] on select "VM Resource Distribution Provisioning Contrast Over Provisioning" at bounding box center [220, 177] width 252 height 34
click at [94, 161] on select "VM Resource Distribution Provisioning Contrast Over Provisioning" at bounding box center [220, 177] width 252 height 34
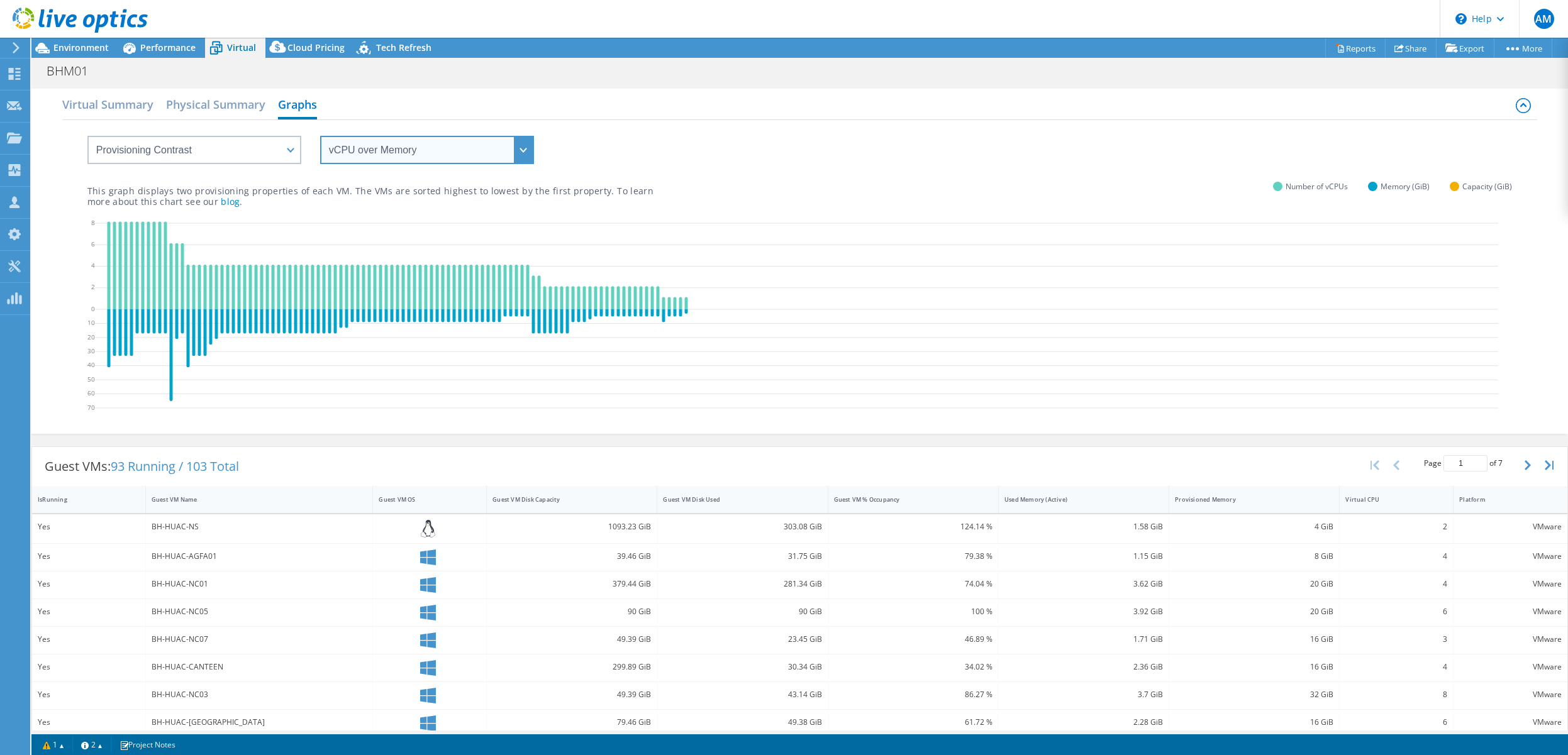
click at [518, 151] on select "vCPU over Memory vCPU over Capacity Memory over vCPU Memory over Capacity Capac…" at bounding box center [427, 150] width 214 height 29
click at [320, 136] on select "vCPU over Memory vCPU over Capacity Memory over vCPU Memory over Capacity Capac…" at bounding box center [427, 150] width 214 height 29
click at [294, 148] on select "VM Resource Distribution Provisioning Contrast Over Provisioning" at bounding box center [194, 150] width 214 height 29
select select "Over Provisioning"
click at [88, 136] on select "VM Resource Distribution Provisioning Contrast Over Provisioning" at bounding box center [194, 150] width 214 height 29
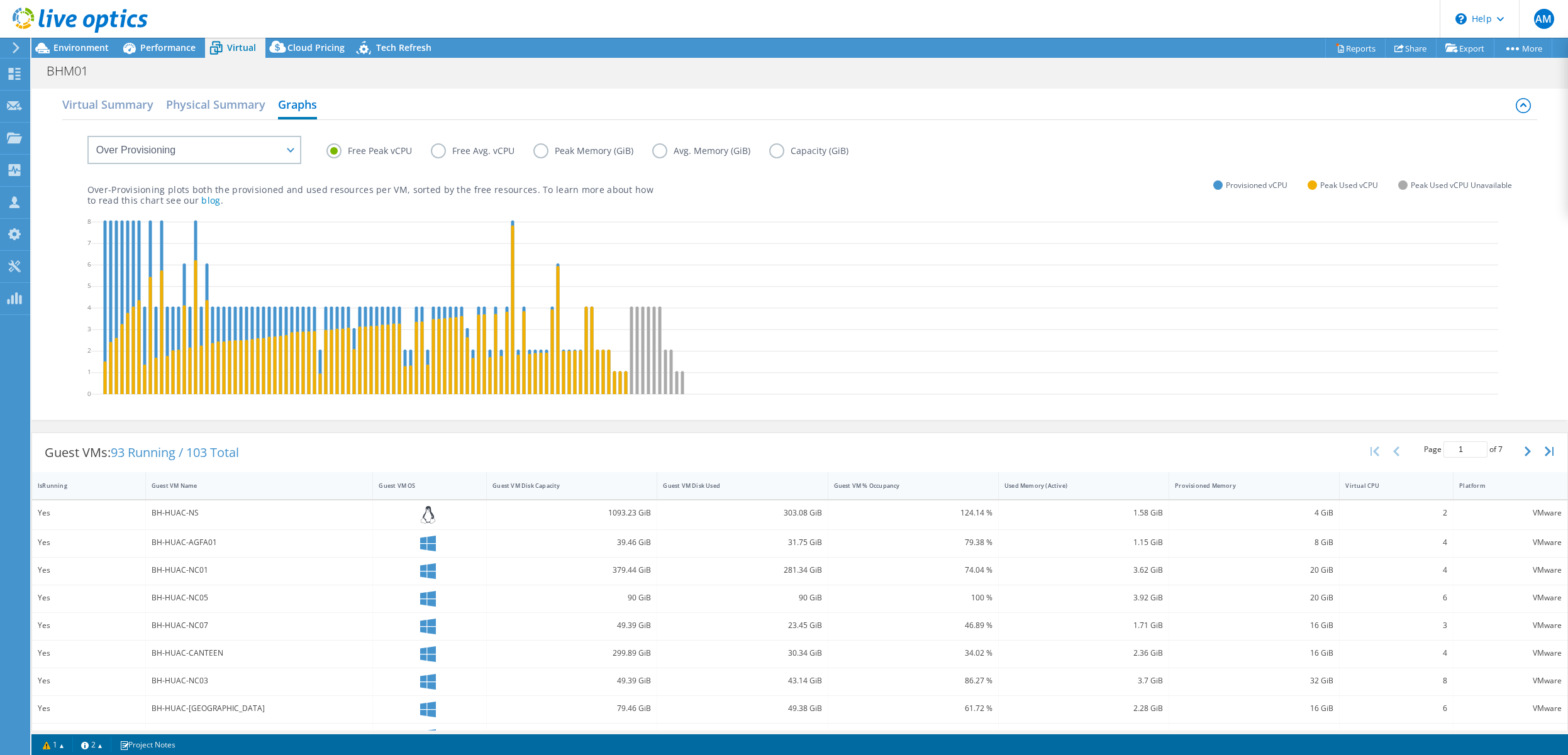
click at [782, 196] on div "Over-Provisioning plots both the provisioned and used resources per VM, sorted …" at bounding box center [800, 184] width 1424 height 43
click at [437, 152] on label "Free Avg. vCPU" at bounding box center [482, 151] width 102 height 15
click at [0, 0] on input "Free Avg. vCPU" at bounding box center [0, 0] width 0 height 0
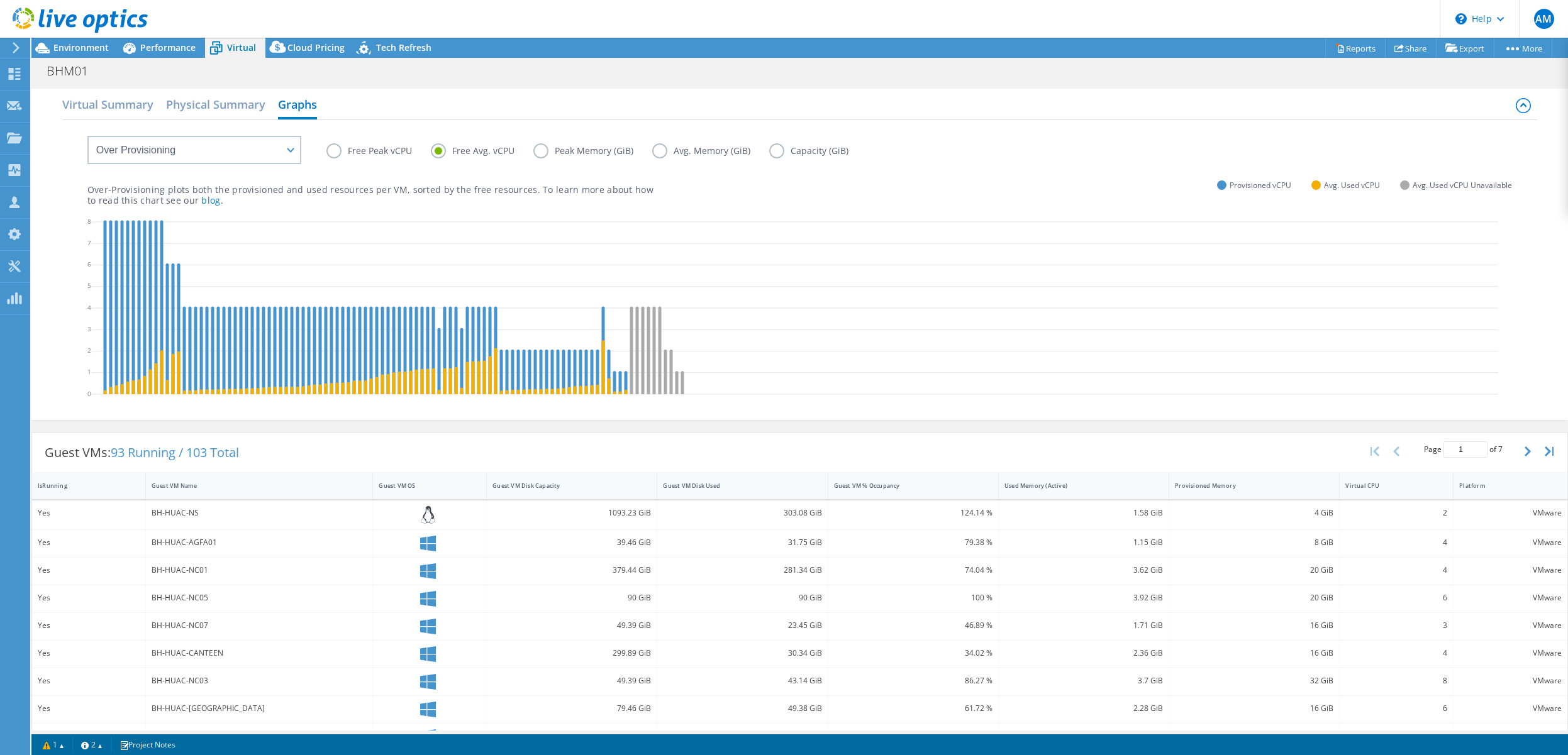
click at [336, 151] on label "Free Peak vCPU" at bounding box center [379, 151] width 104 height 15
click at [0, 0] on input "Free Peak vCPU" at bounding box center [0, 0] width 0 height 0
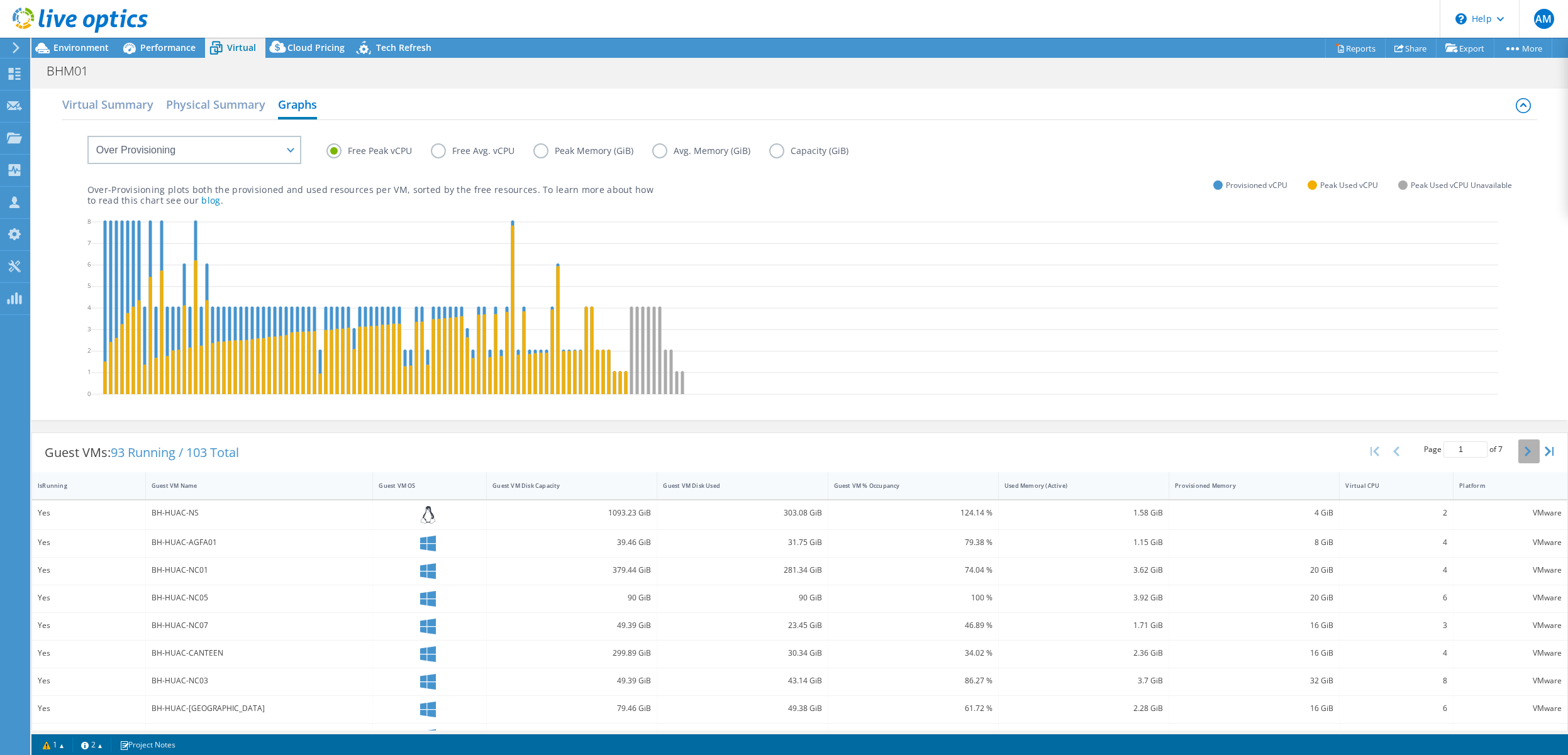
click at [1161, 451] on icon "button" at bounding box center [1527, 451] width 6 height 10
click at [1161, 449] on icon "button" at bounding box center [1375, 451] width 9 height 10
type input "1"
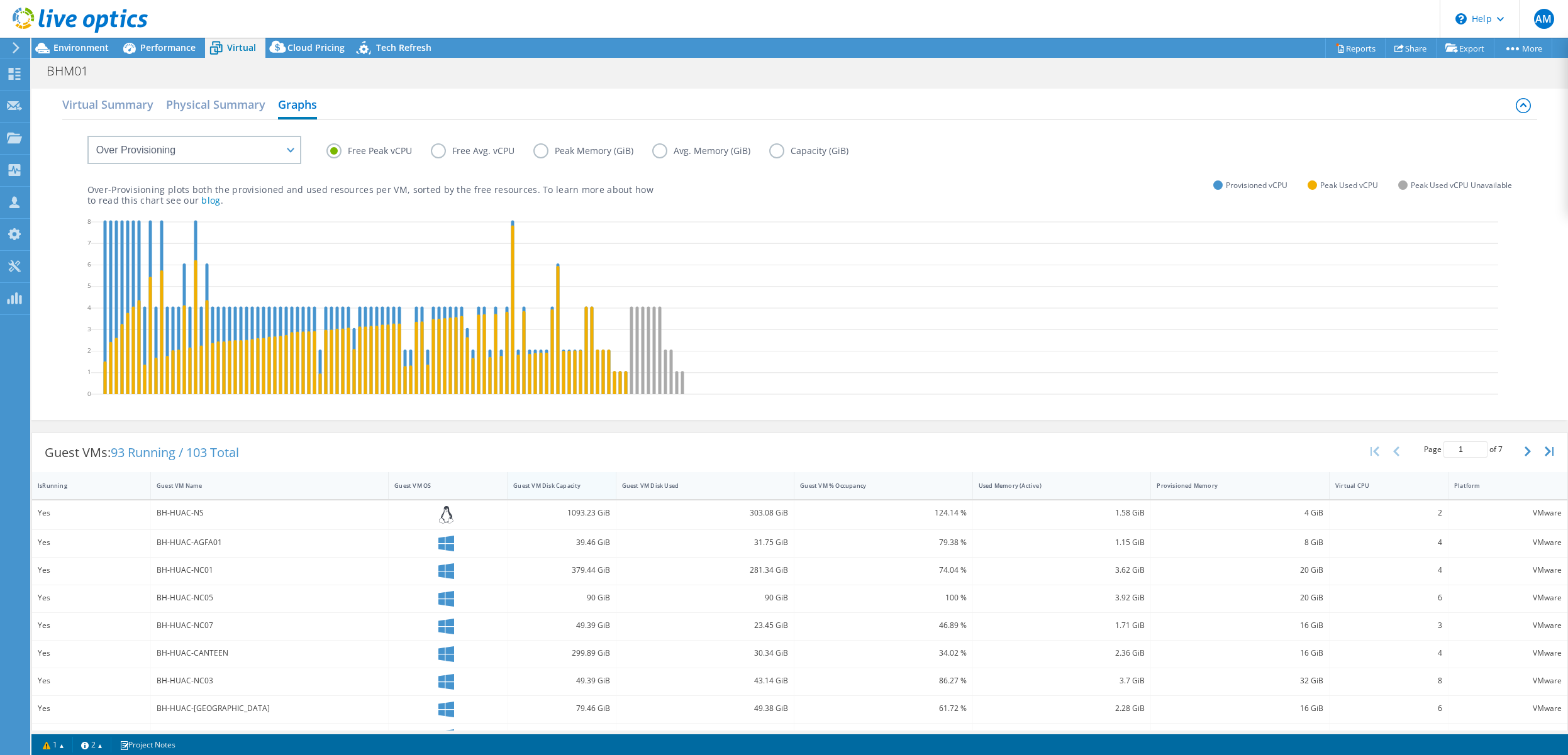
drag, startPoint x: 652, startPoint y: 489, endPoint x: 591, endPoint y: 489, distance: 61.0
click at [591, 489] on div "Guest VM Disk Capacity" at bounding box center [561, 486] width 109 height 27
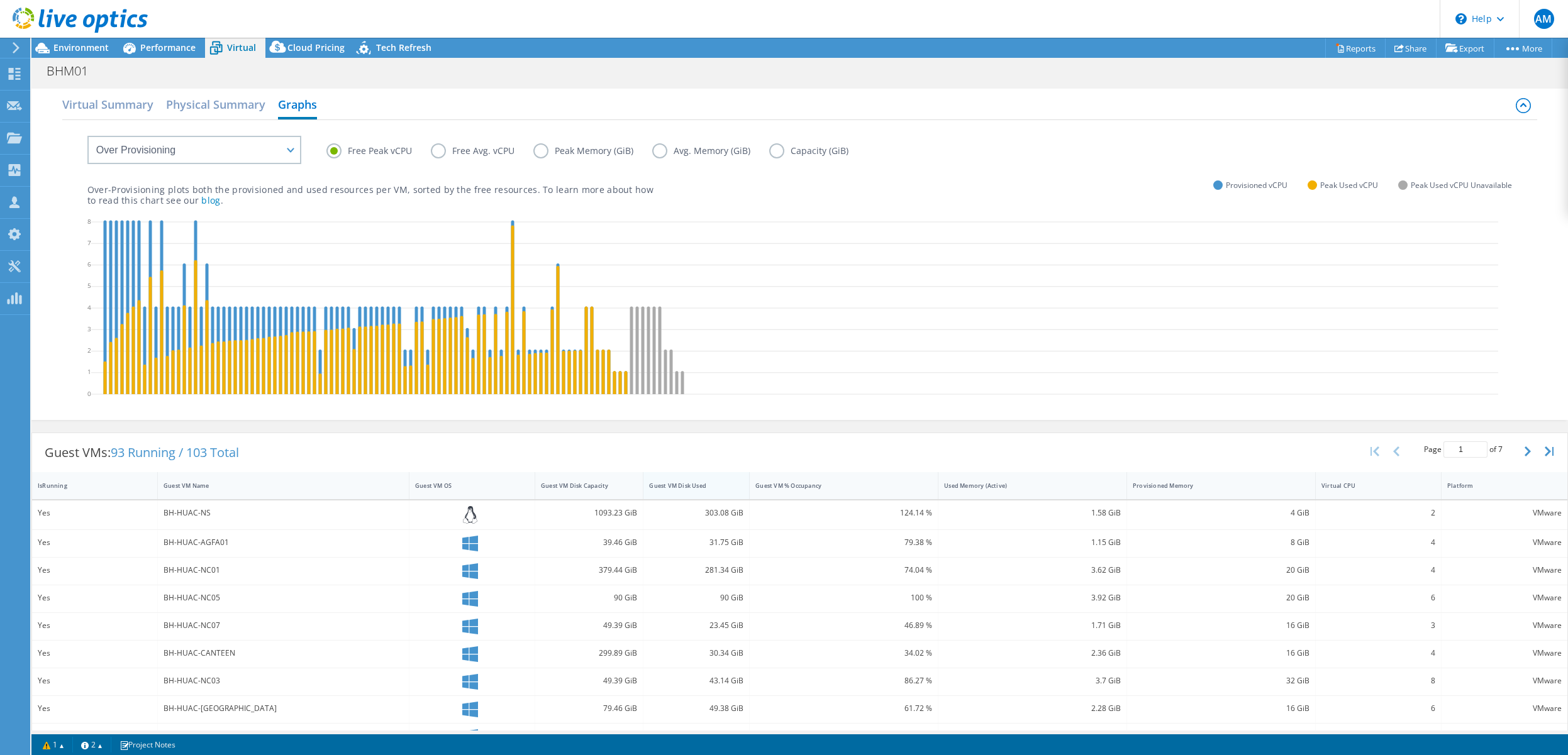
drag, startPoint x: 789, startPoint y: 486, endPoint x: 718, endPoint y: 487, distance: 71.0
click at [718, 487] on div "Guest VM Disk Used" at bounding box center [696, 486] width 106 height 27
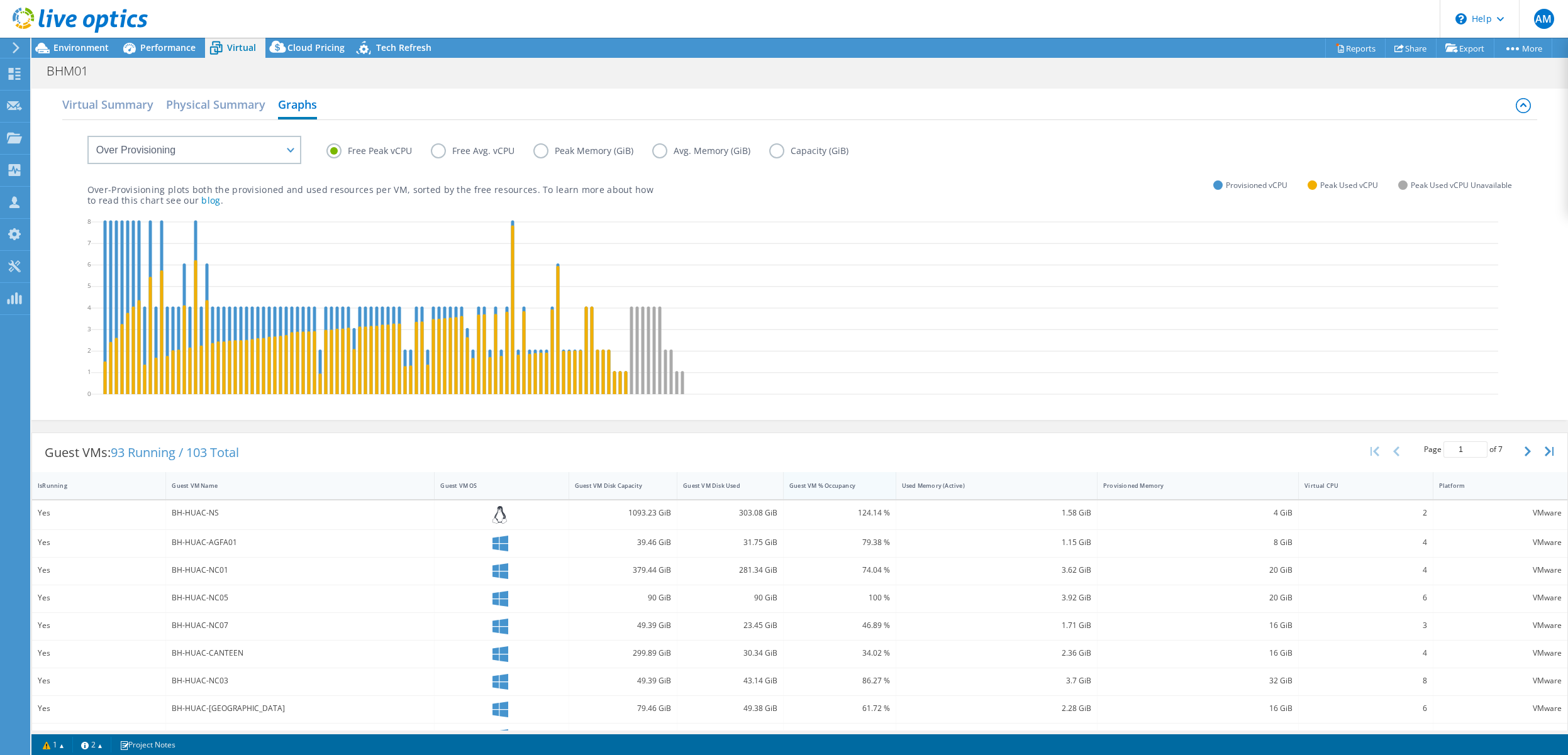
drag, startPoint x: 930, startPoint y: 479, endPoint x: 856, endPoint y: 486, distance: 74.3
click at [856, 486] on div "Guest VM % Occupancy" at bounding box center [840, 486] width 112 height 27
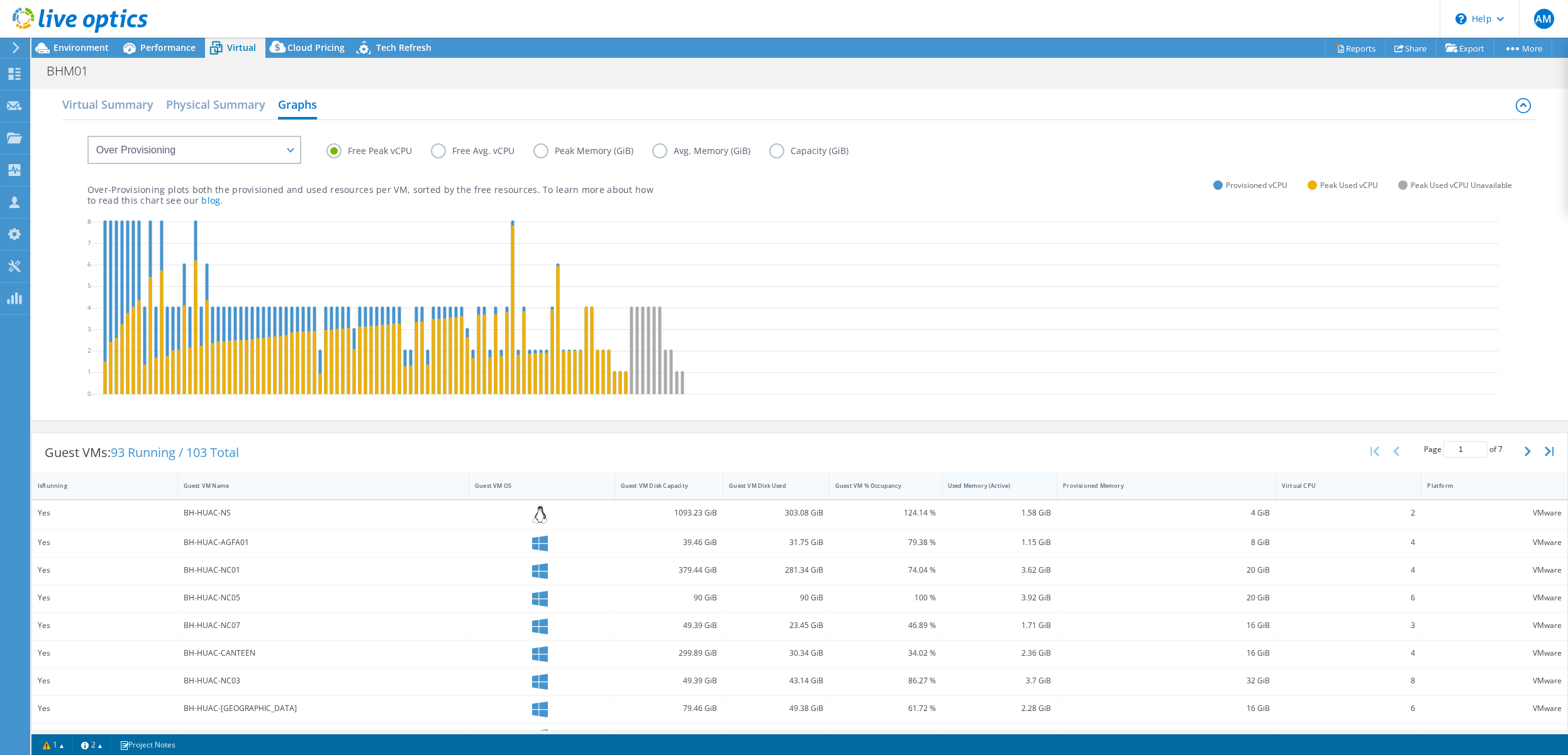
drag, startPoint x: 1089, startPoint y: 483, endPoint x: 1024, endPoint y: 490, distance: 65.4
click at [1006, 485] on div "Used Memory (Active)" at bounding box center [1000, 486] width 116 height 27
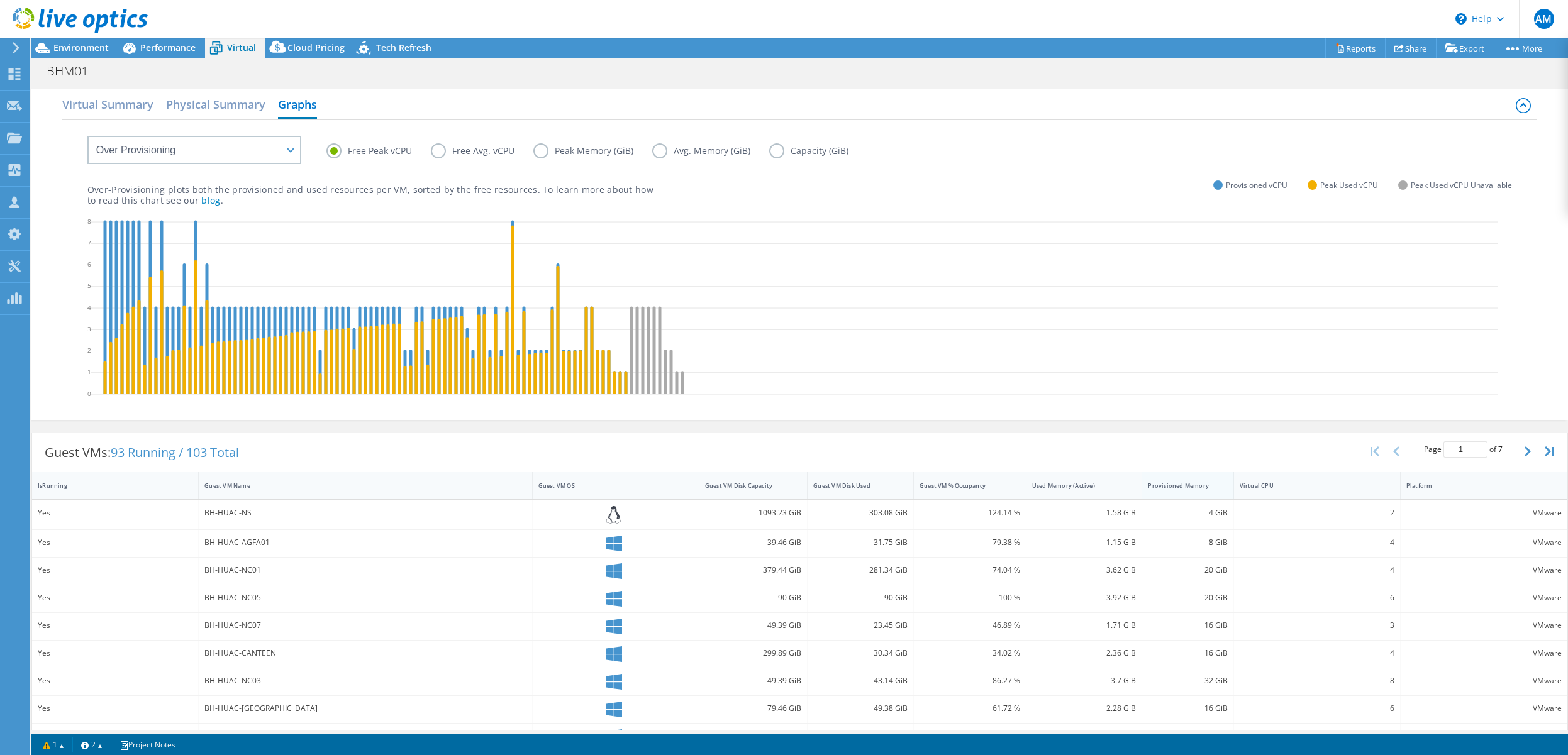
drag, startPoint x: 1265, startPoint y: 484, endPoint x: 1140, endPoint y: 491, distance: 125.2
click at [1142, 491] on div "Provisioned Memory" at bounding box center [1187, 486] width 91 height 27
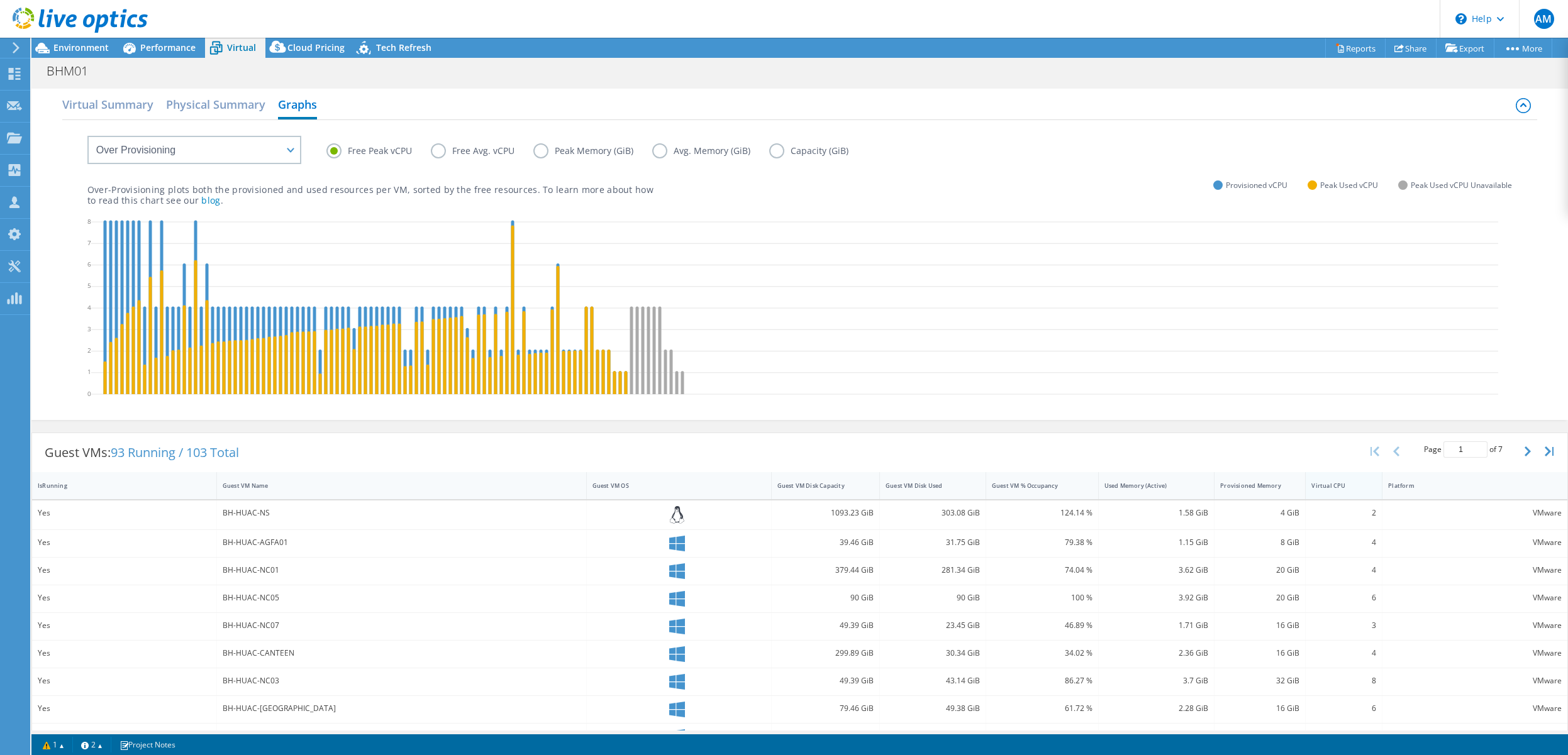
drag, startPoint x: 1392, startPoint y: 486, endPoint x: 1303, endPoint y: 484, distance: 89.0
click at [1161, 484] on div "Virtual CPU" at bounding box center [1344, 486] width 77 height 27
click at [254, 514] on div "BH-HUAC-NS" at bounding box center [401, 513] width 358 height 14
click at [853, 444] on div "Guest VMs: 93 Running / 103 Total Page 1 of 7 5 rows 10 rows 20 rows 25 rows 50…" at bounding box center [799, 452] width 1535 height 39
click at [1161, 485] on div "Virtual CPU" at bounding box center [1336, 486] width 50 height 8
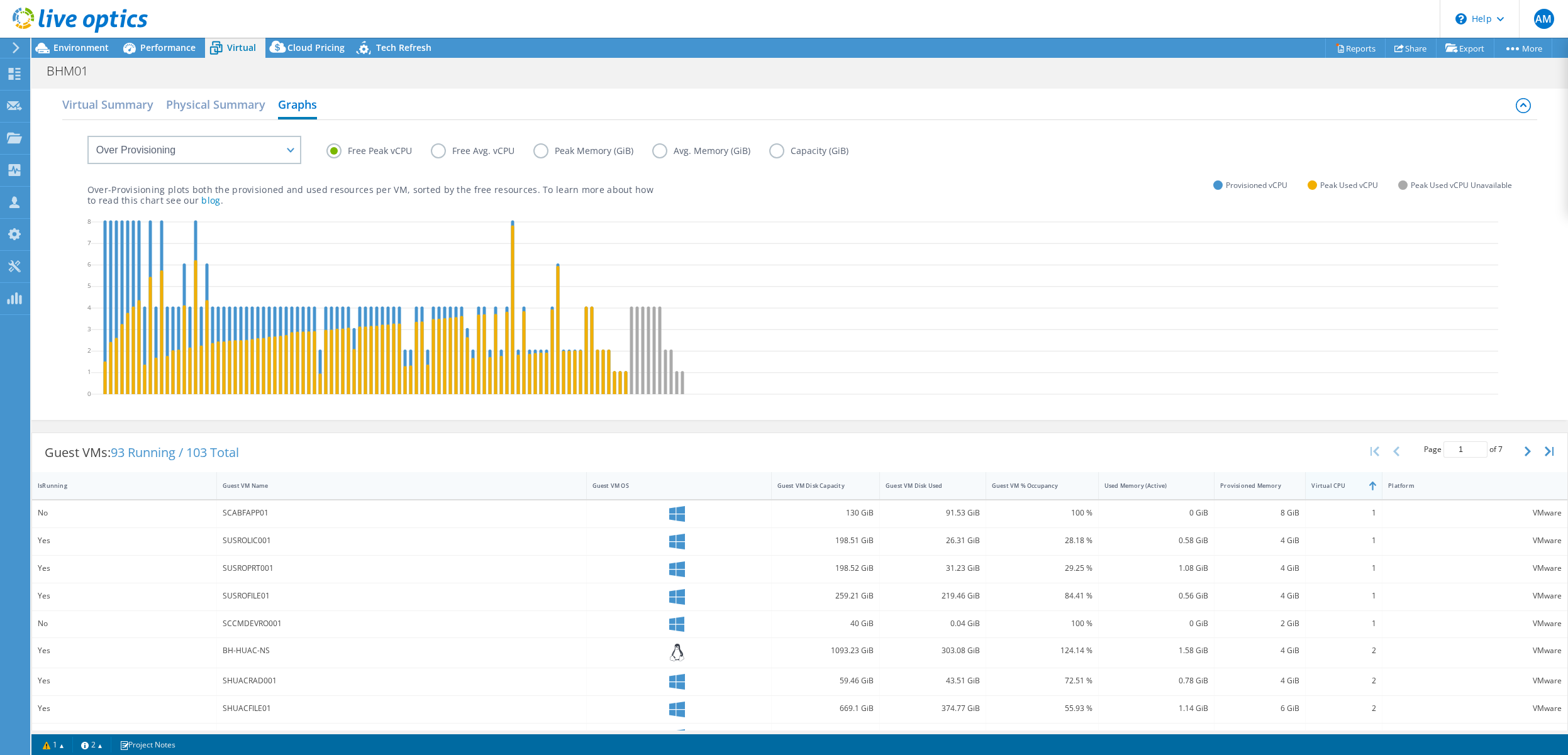
click at [1161, 485] on div "Virtual CPU" at bounding box center [1336, 486] width 50 height 8
click at [440, 151] on label "Free Avg. vCPU" at bounding box center [482, 151] width 102 height 15
click at [0, 0] on input "Free Avg. vCPU" at bounding box center [0, 0] width 0 height 0
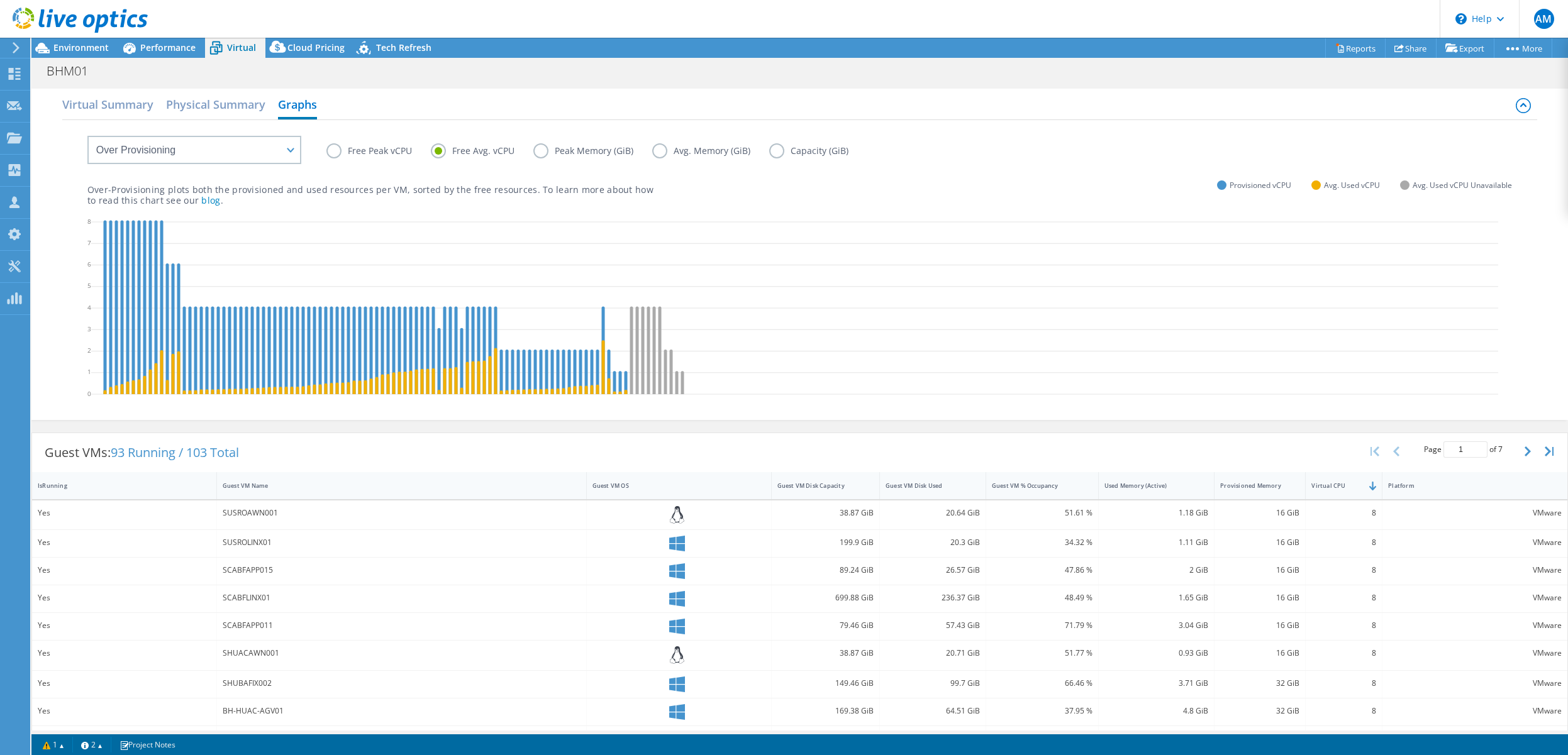
click at [542, 150] on label "Peak Memory (GiB)" at bounding box center [592, 151] width 119 height 15
click at [0, 0] on input "Peak Memory (GiB)" at bounding box center [0, 0] width 0 height 0
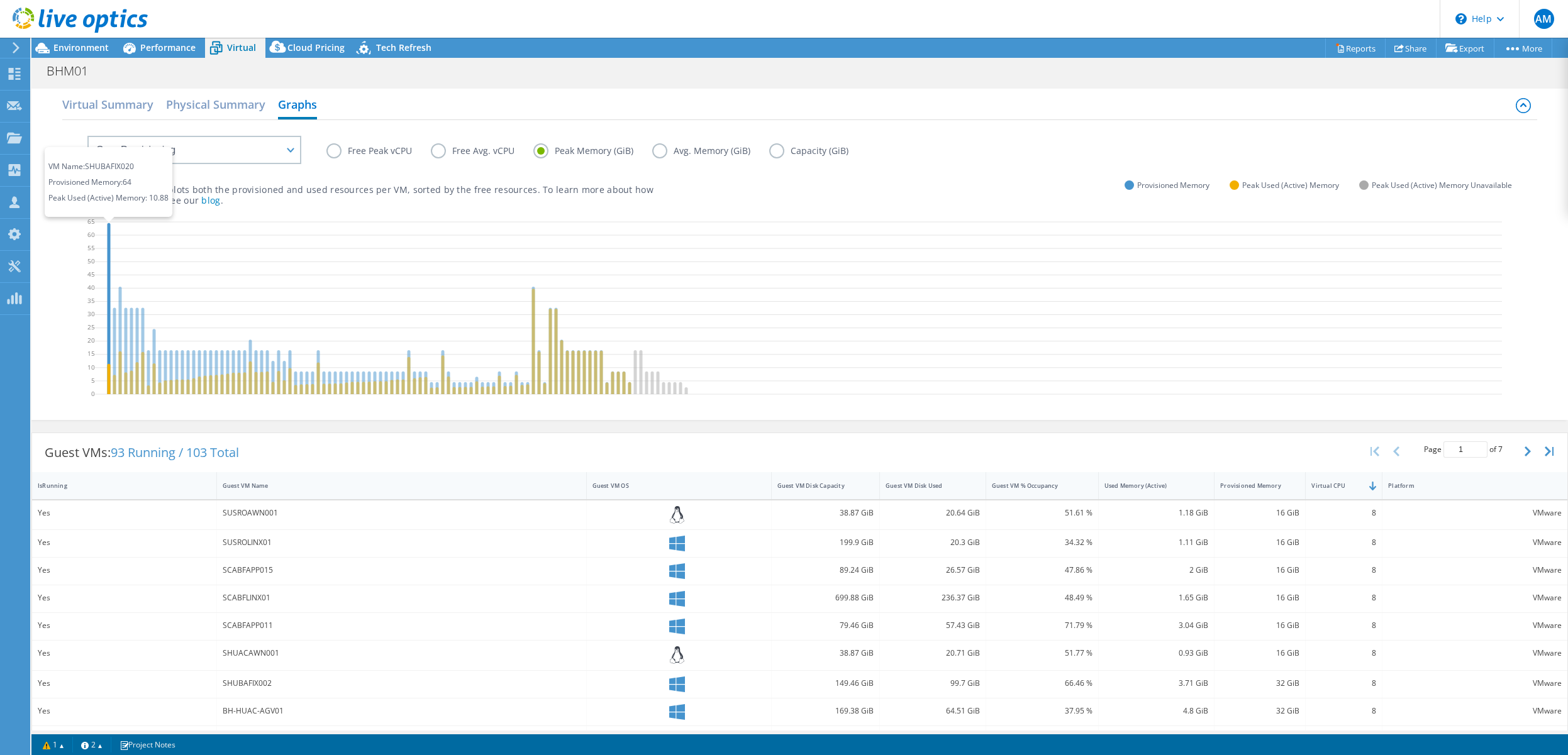
click at [107, 288] on icon at bounding box center [108, 308] width 3 height 171
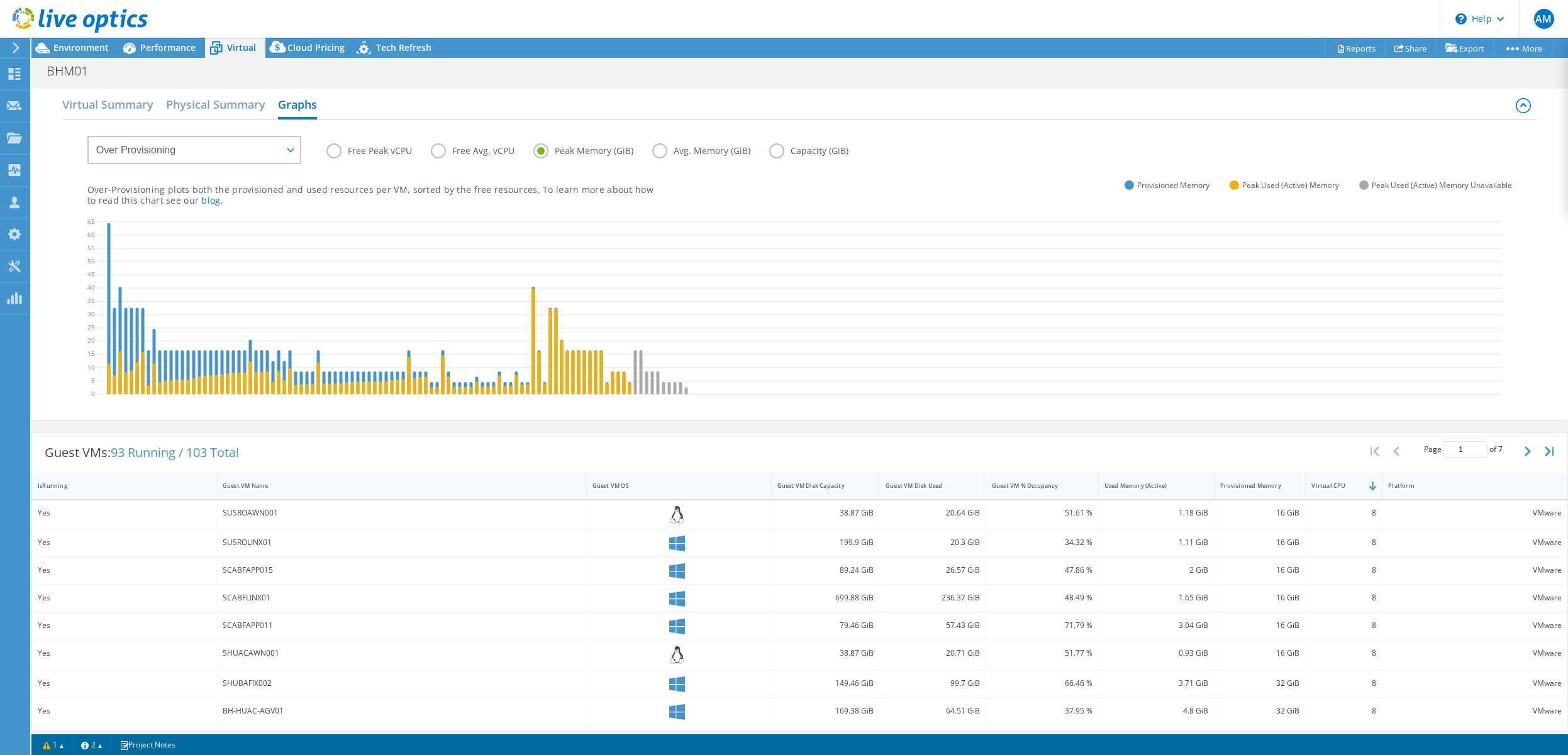
click at [659, 153] on label "Avg. Memory (GiB)" at bounding box center [711, 151] width 117 height 15
click at [0, 0] on input "Avg. Memory (GiB)" at bounding box center [0, 0] width 0 height 0
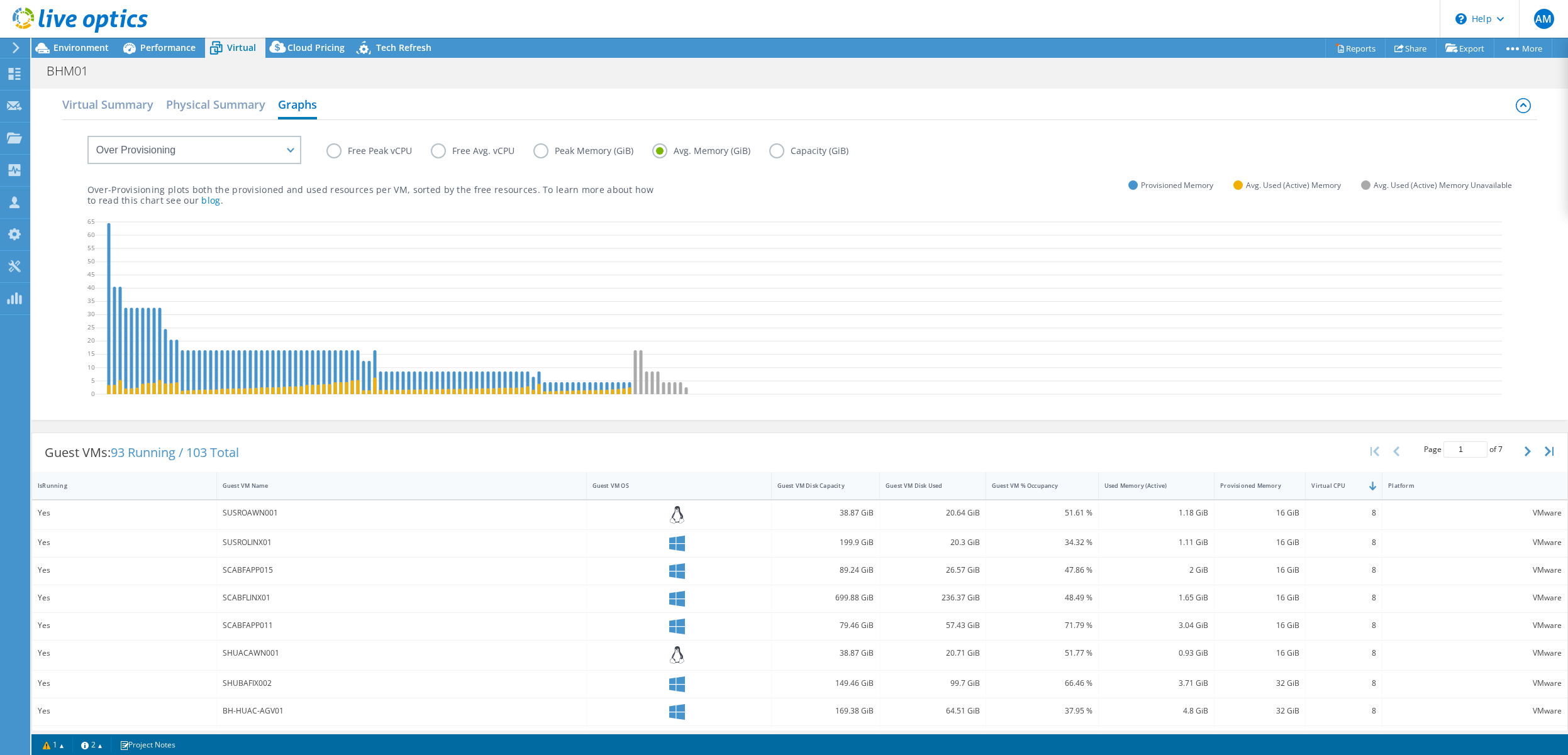
click at [775, 150] on label "Capacity (GiB)" at bounding box center [818, 151] width 98 height 15
click at [0, 0] on input "Capacity (GiB)" at bounding box center [0, 0] width 0 height 0
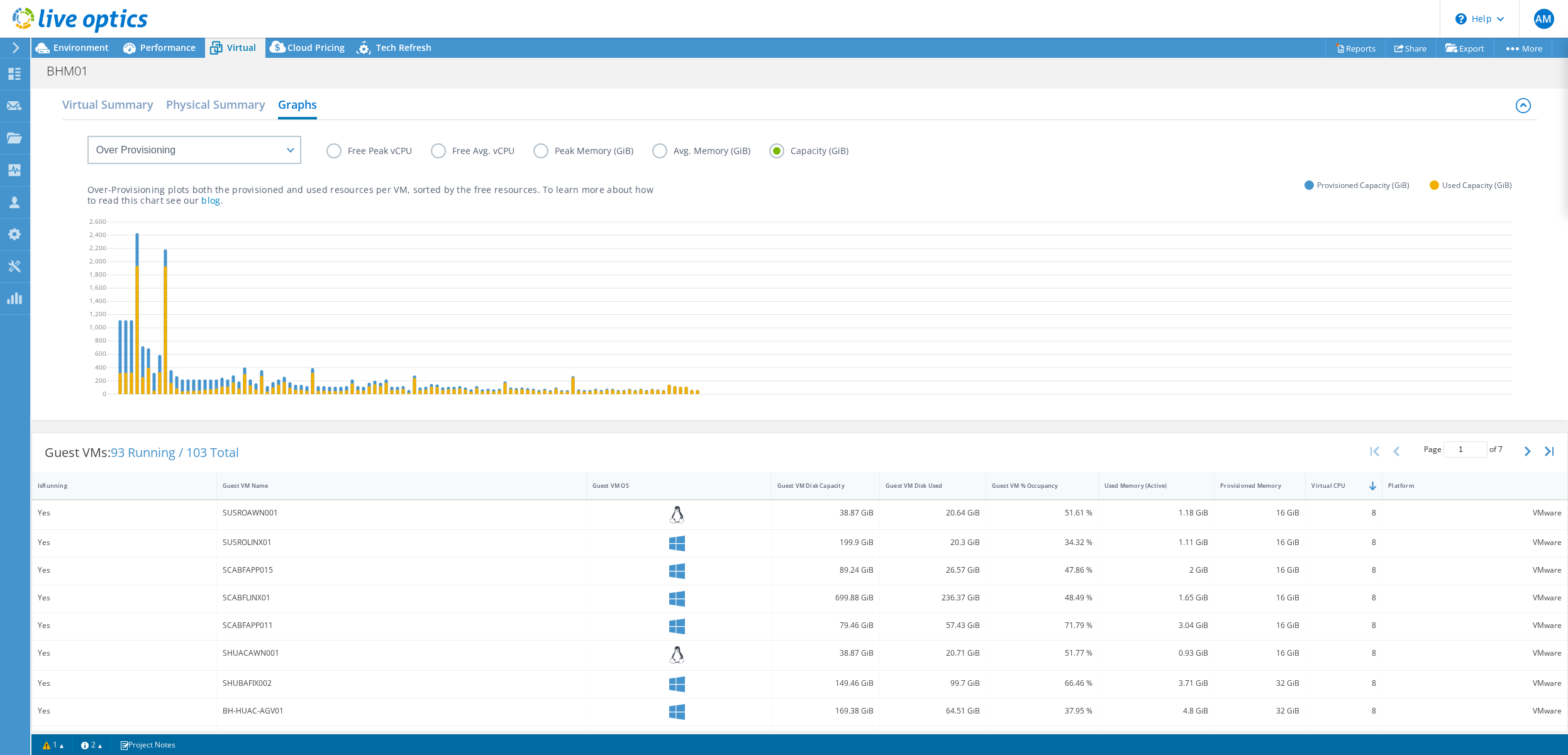
click at [334, 149] on label "Free Peak vCPU" at bounding box center [379, 151] width 104 height 15
click at [0, 0] on input "Free Peak vCPU" at bounding box center [0, 0] width 0 height 0
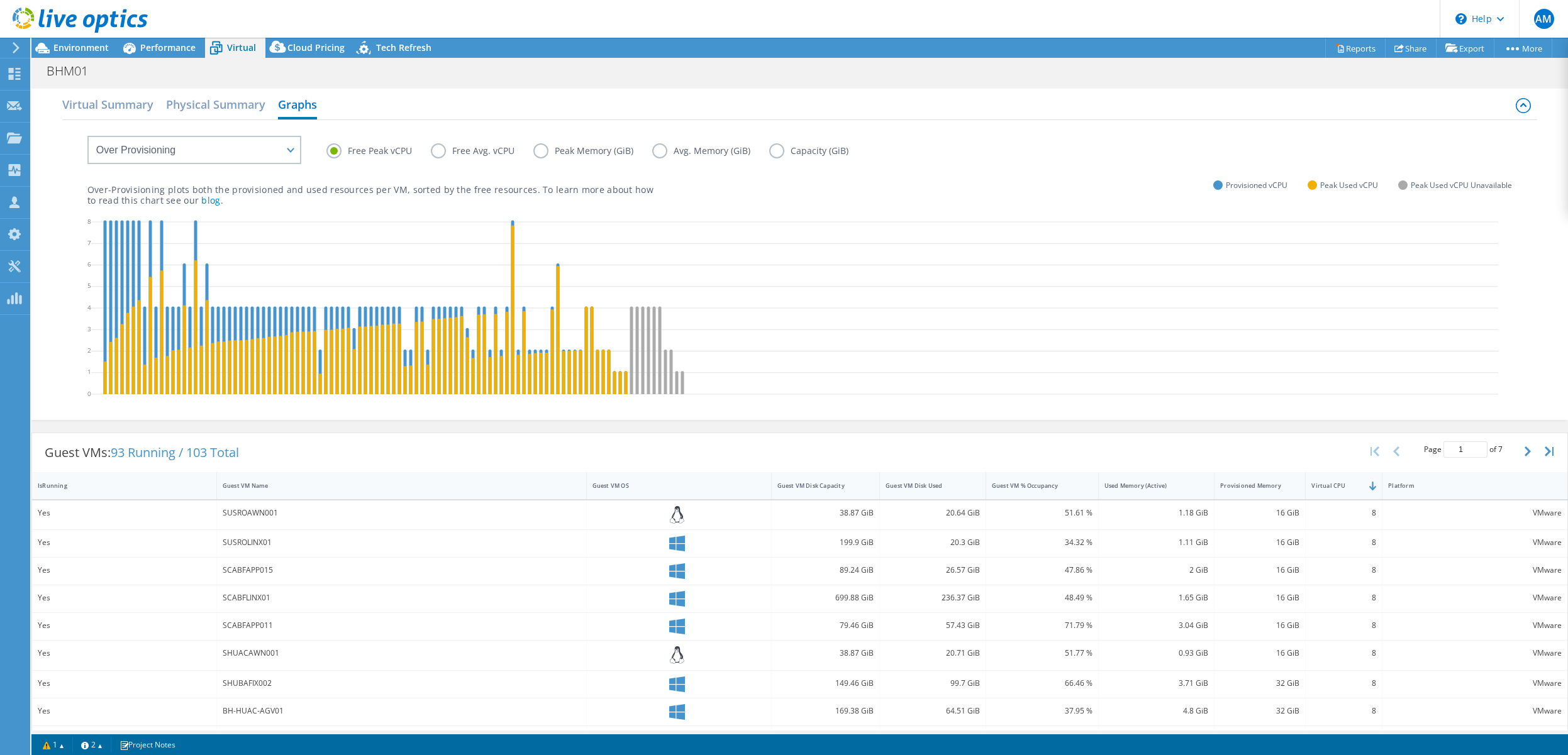
click at [536, 148] on label "Peak Memory (GiB)" at bounding box center [592, 151] width 119 height 15
click at [0, 0] on input "Peak Memory (GiB)" at bounding box center [0, 0] width 0 height 0
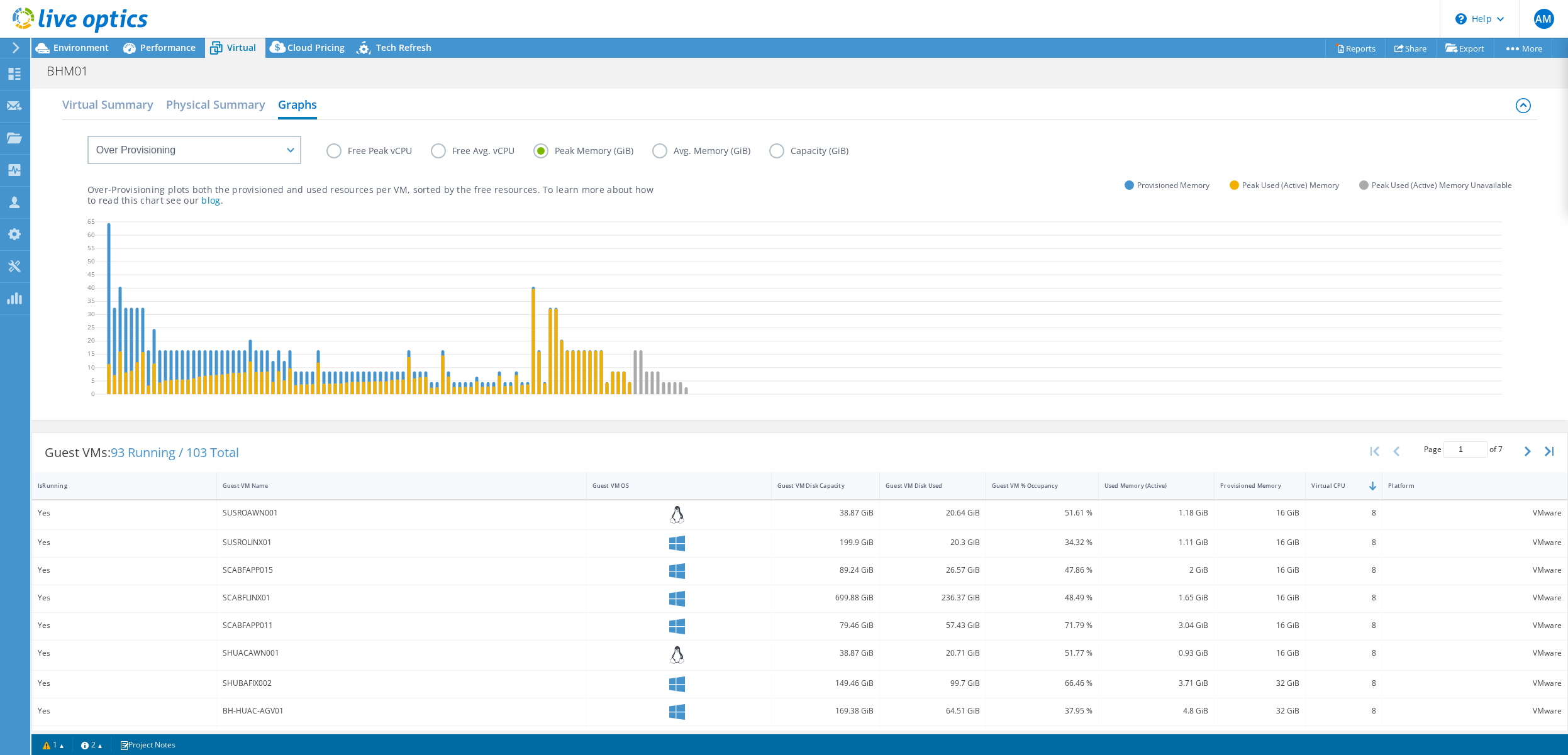
click at [334, 149] on label "Free Peak vCPU" at bounding box center [379, 151] width 104 height 15
click at [0, 0] on input "Free Peak vCPU" at bounding box center [0, 0] width 0 height 0
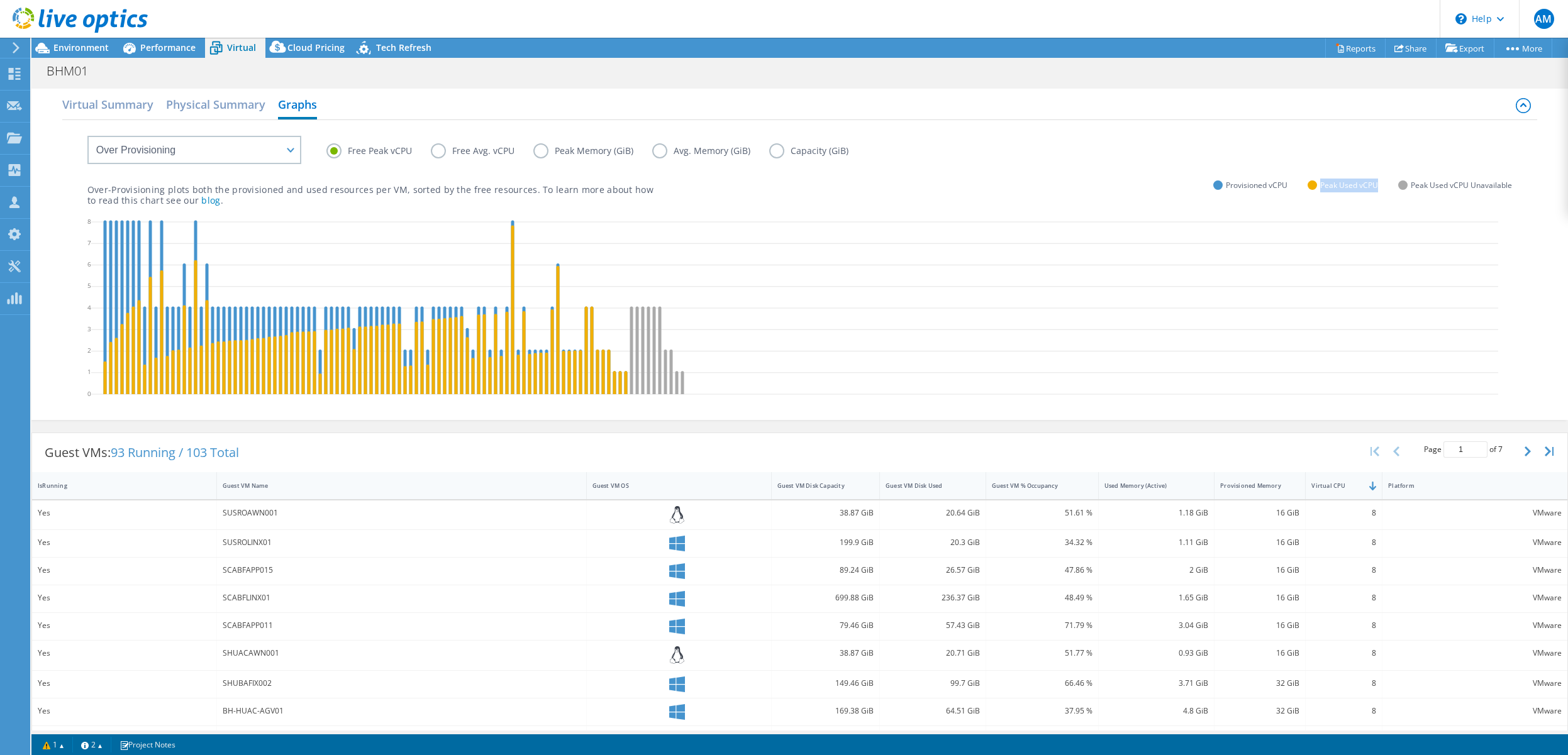
drag, startPoint x: 1368, startPoint y: 184, endPoint x: 1314, endPoint y: 182, distance: 54.0
click at [1161, 182] on span "Peak Used vCPU" at bounding box center [1349, 185] width 58 height 15
click at [437, 152] on label "Free Avg. vCPU" at bounding box center [482, 151] width 102 height 15
click at [0, 0] on input "Free Avg. vCPU" at bounding box center [0, 0] width 0 height 0
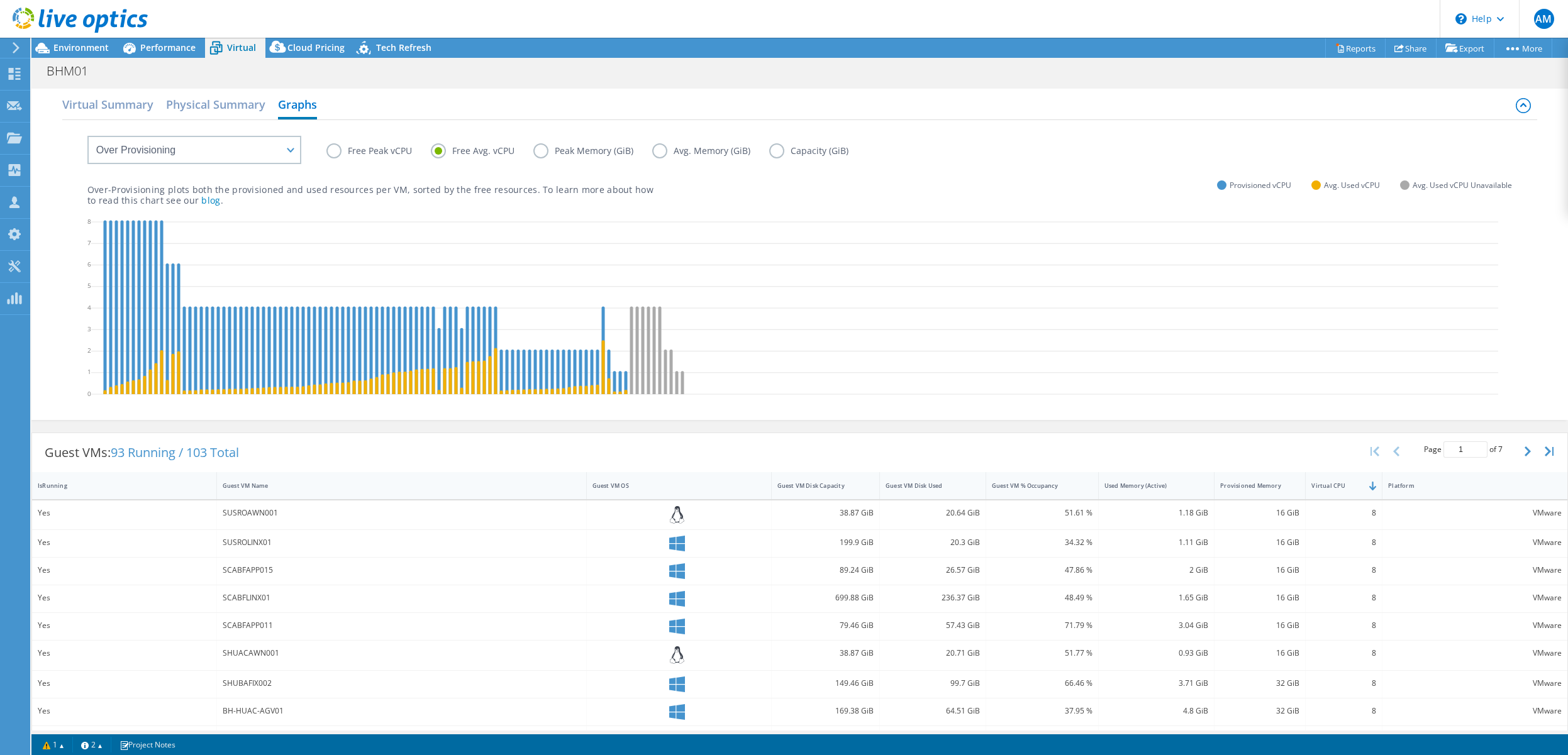
click at [336, 147] on label "Free Peak vCPU" at bounding box center [379, 151] width 104 height 15
click at [0, 0] on input "Free Peak vCPU" at bounding box center [0, 0] width 0 height 0
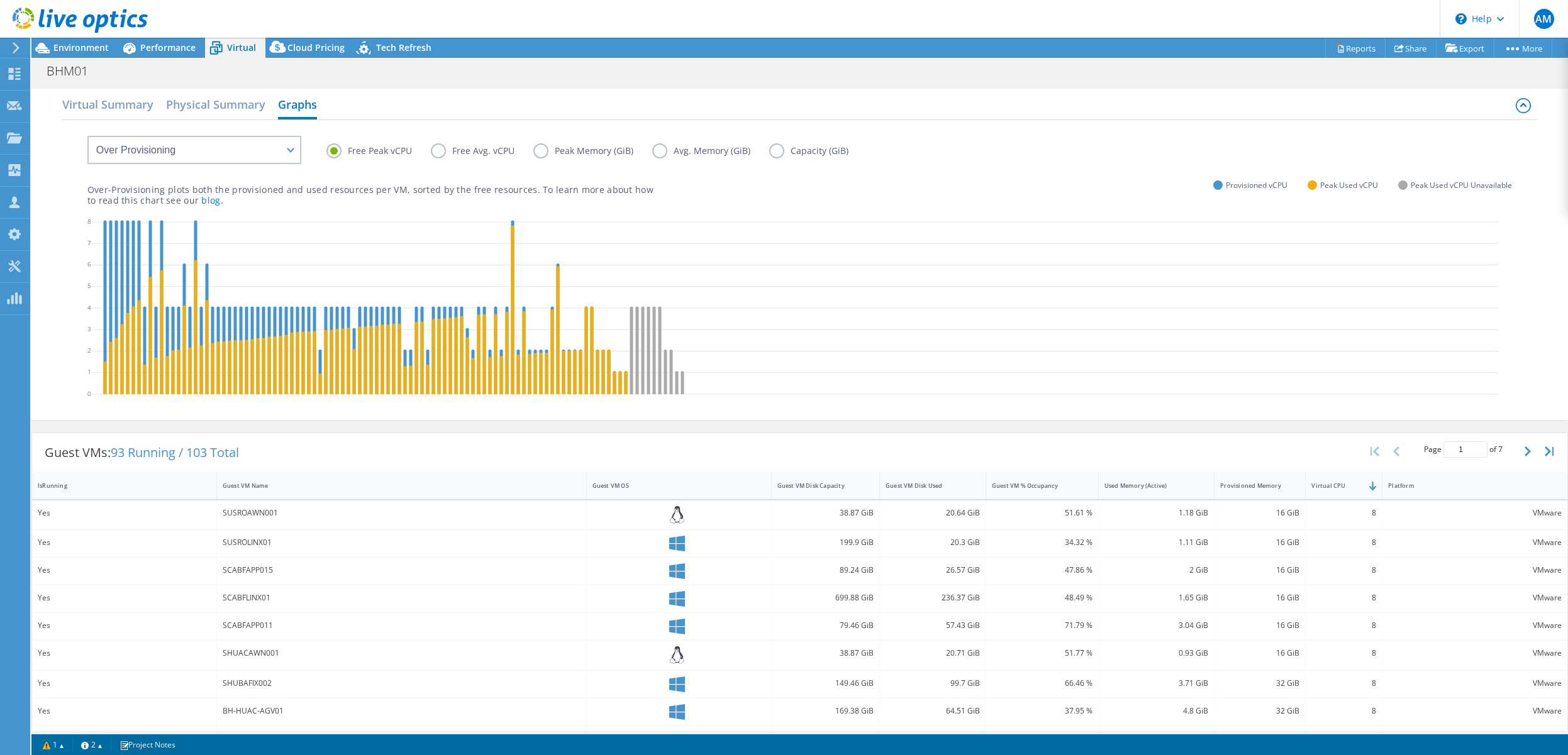
click at [442, 147] on label "Free Avg. vCPU" at bounding box center [482, 151] width 102 height 15
click at [0, 0] on input "Free Avg. vCPU" at bounding box center [0, 0] width 0 height 0
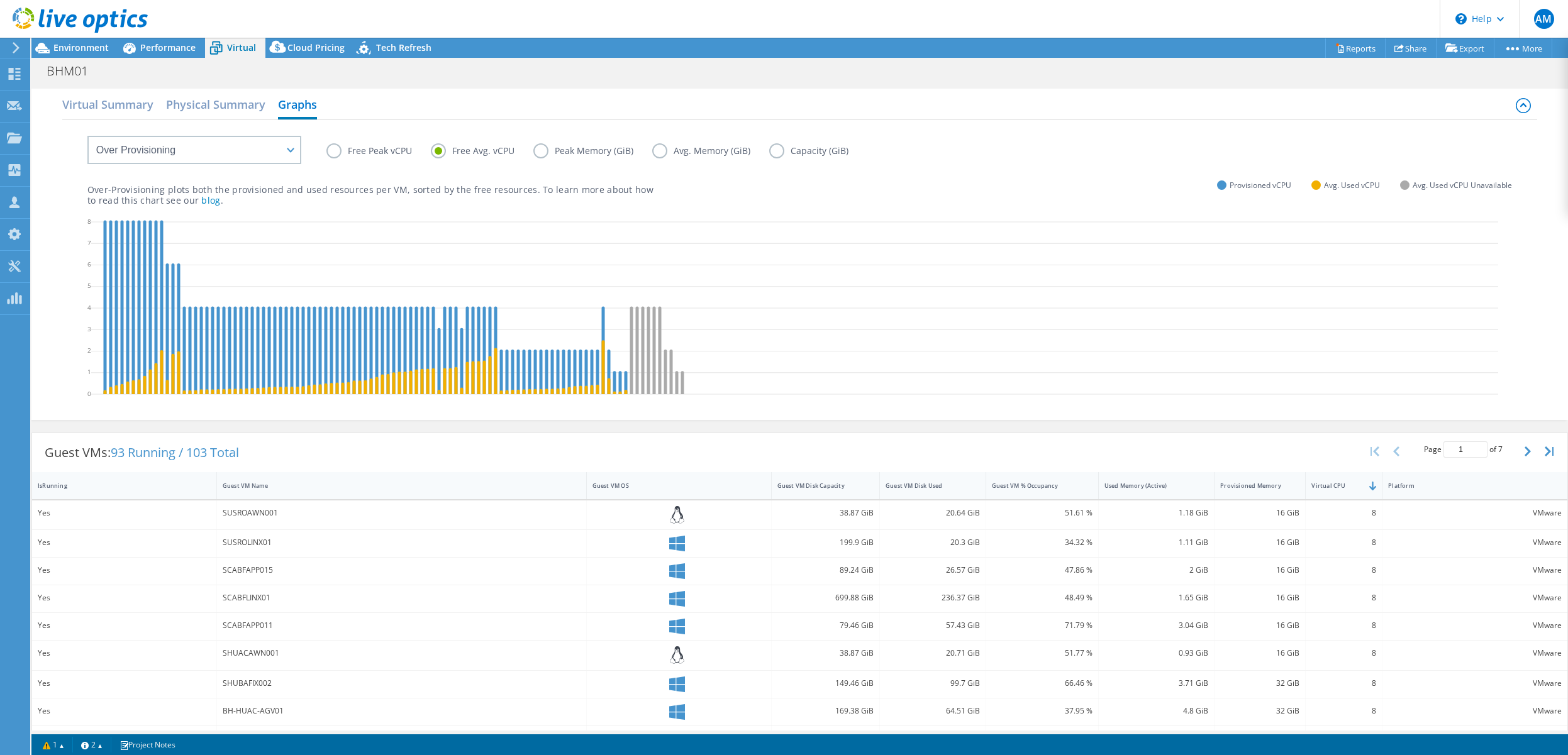
click at [336, 153] on label "Free Peak vCPU" at bounding box center [379, 151] width 104 height 15
click at [0, 0] on input "Free Peak vCPU" at bounding box center [0, 0] width 0 height 0
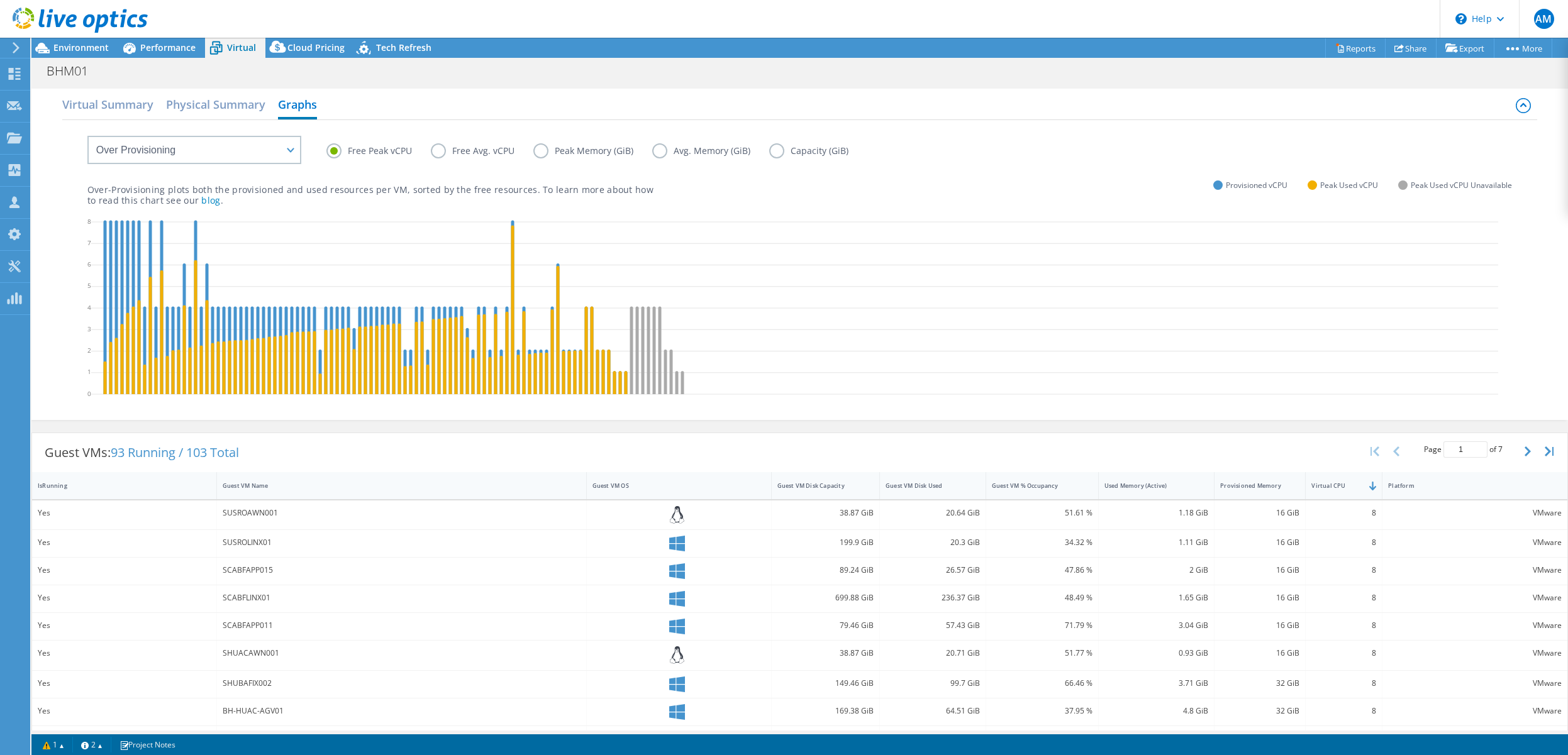
click at [442, 153] on label "Free Avg. vCPU" at bounding box center [482, 151] width 102 height 15
click at [0, 0] on input "Free Avg. vCPU" at bounding box center [0, 0] width 0 height 0
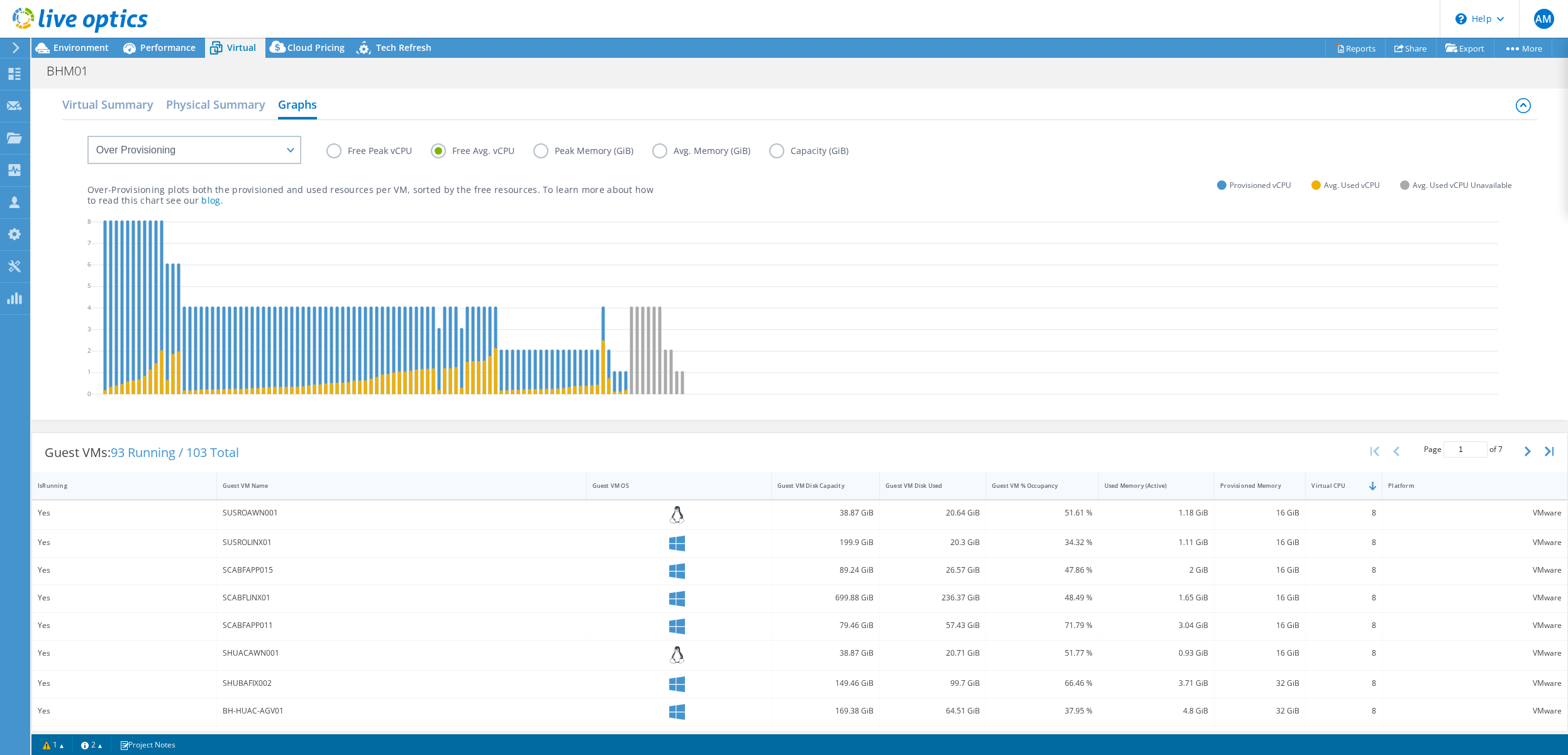
click at [541, 152] on label "Peak Memory (GiB)" at bounding box center [592, 151] width 119 height 15
click at [0, 0] on input "Peak Memory (GiB)" at bounding box center [0, 0] width 0 height 0
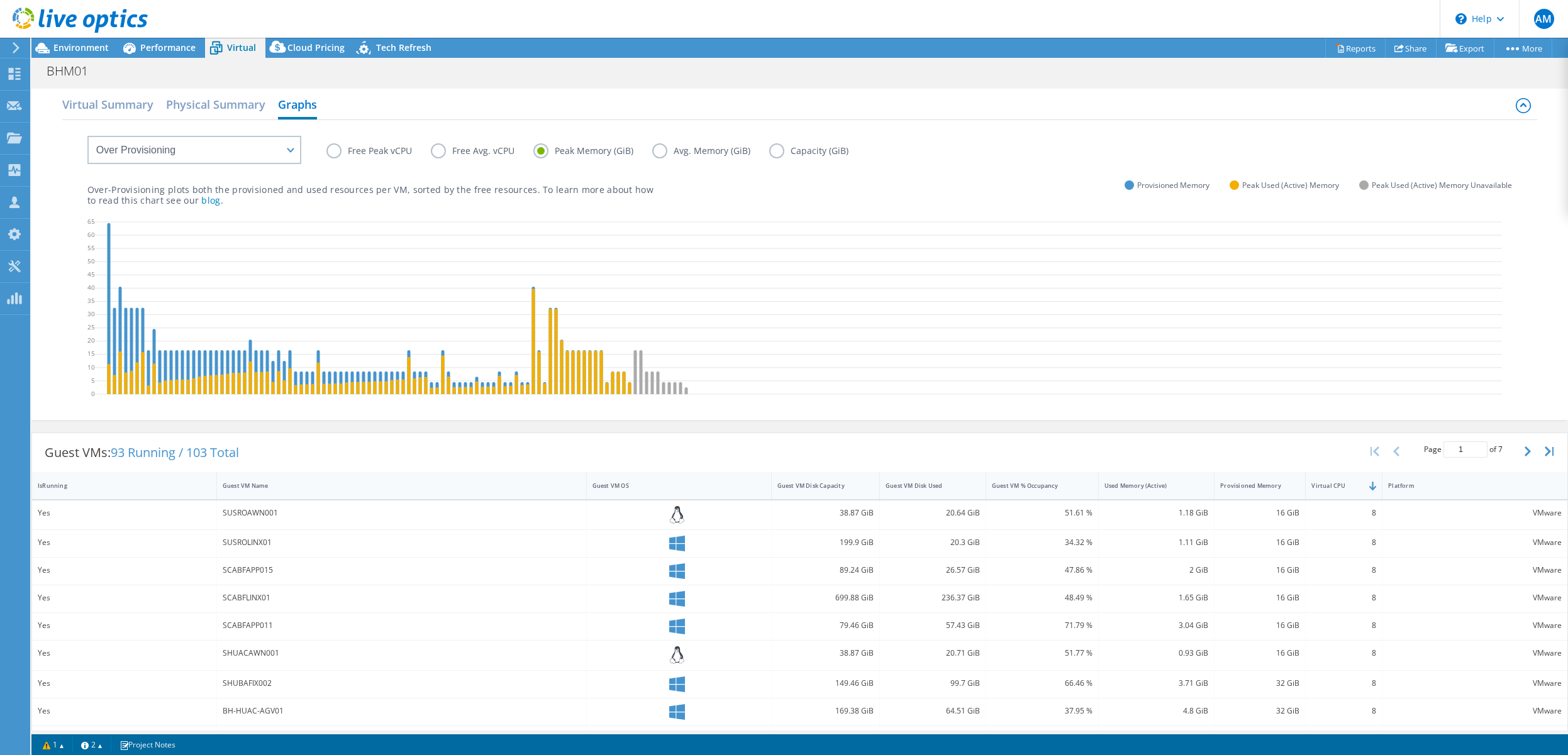
click at [336, 152] on label "Free Peak vCPU" at bounding box center [379, 151] width 104 height 15
click at [0, 0] on input "Free Peak vCPU" at bounding box center [0, 0] width 0 height 0
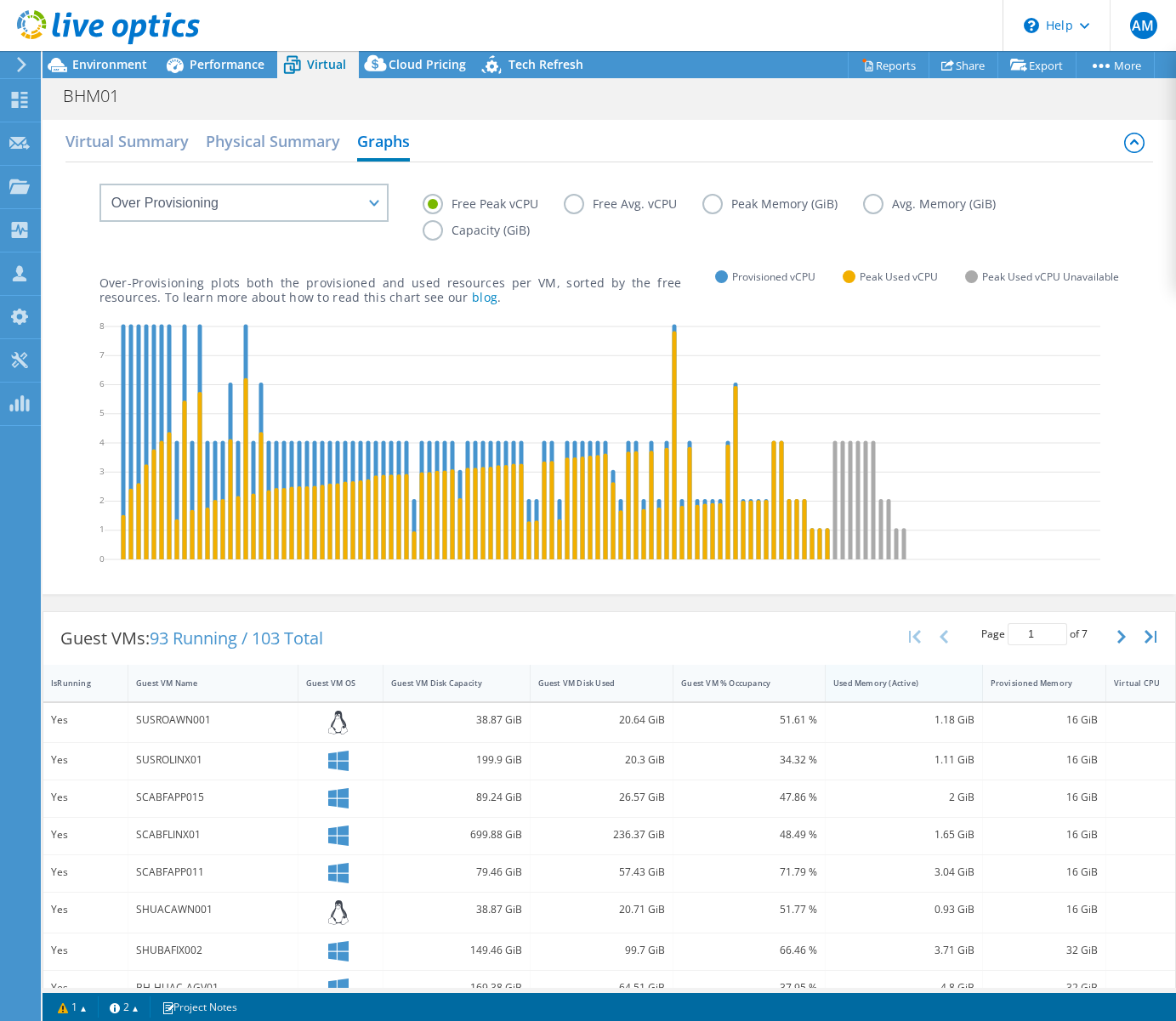
click at [891, 682] on div "Used Memory (Active)" at bounding box center [894, 683] width 120 height 11
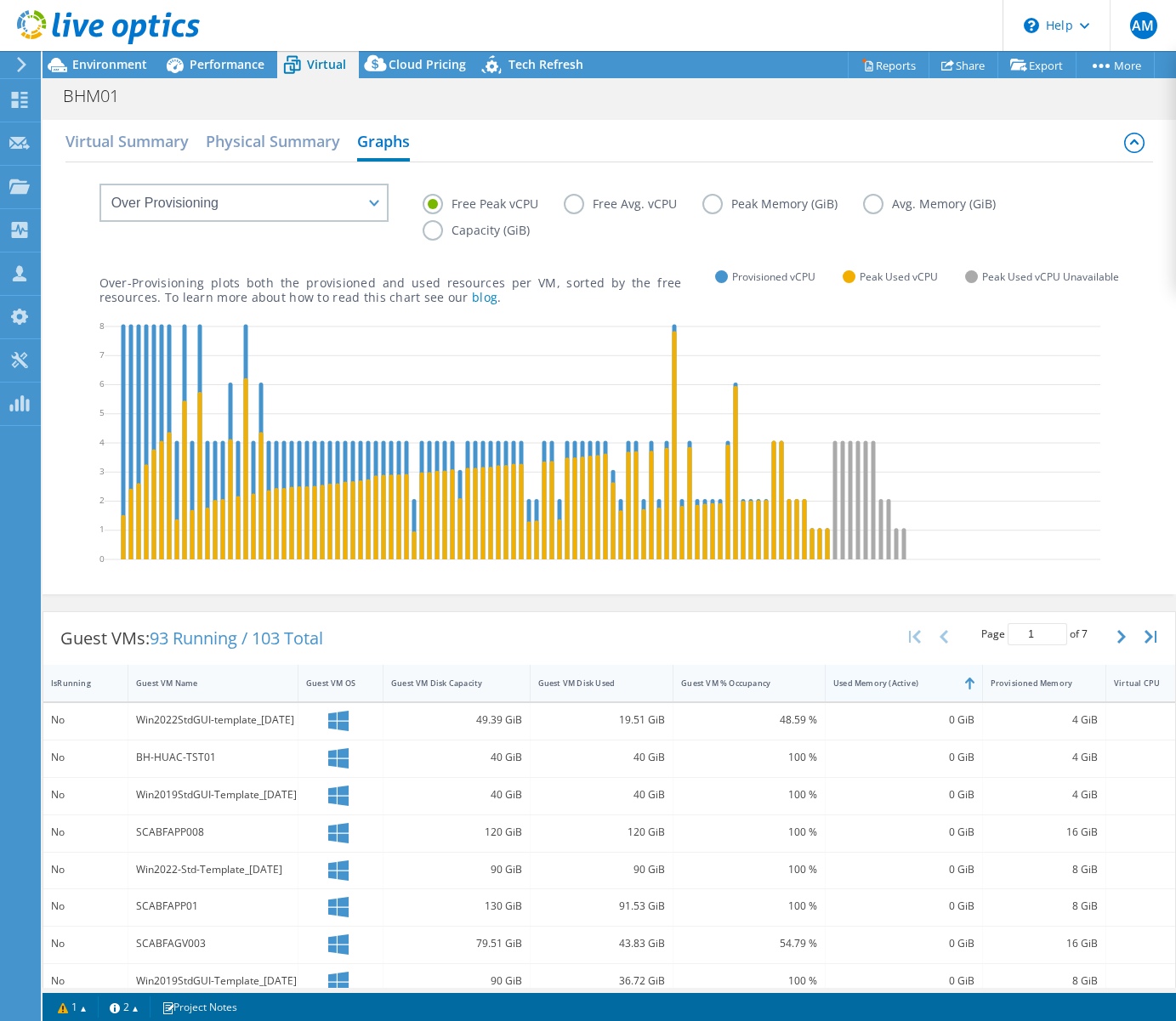
click at [891, 682] on div "Used Memory (Active)" at bounding box center [894, 683] width 120 height 11
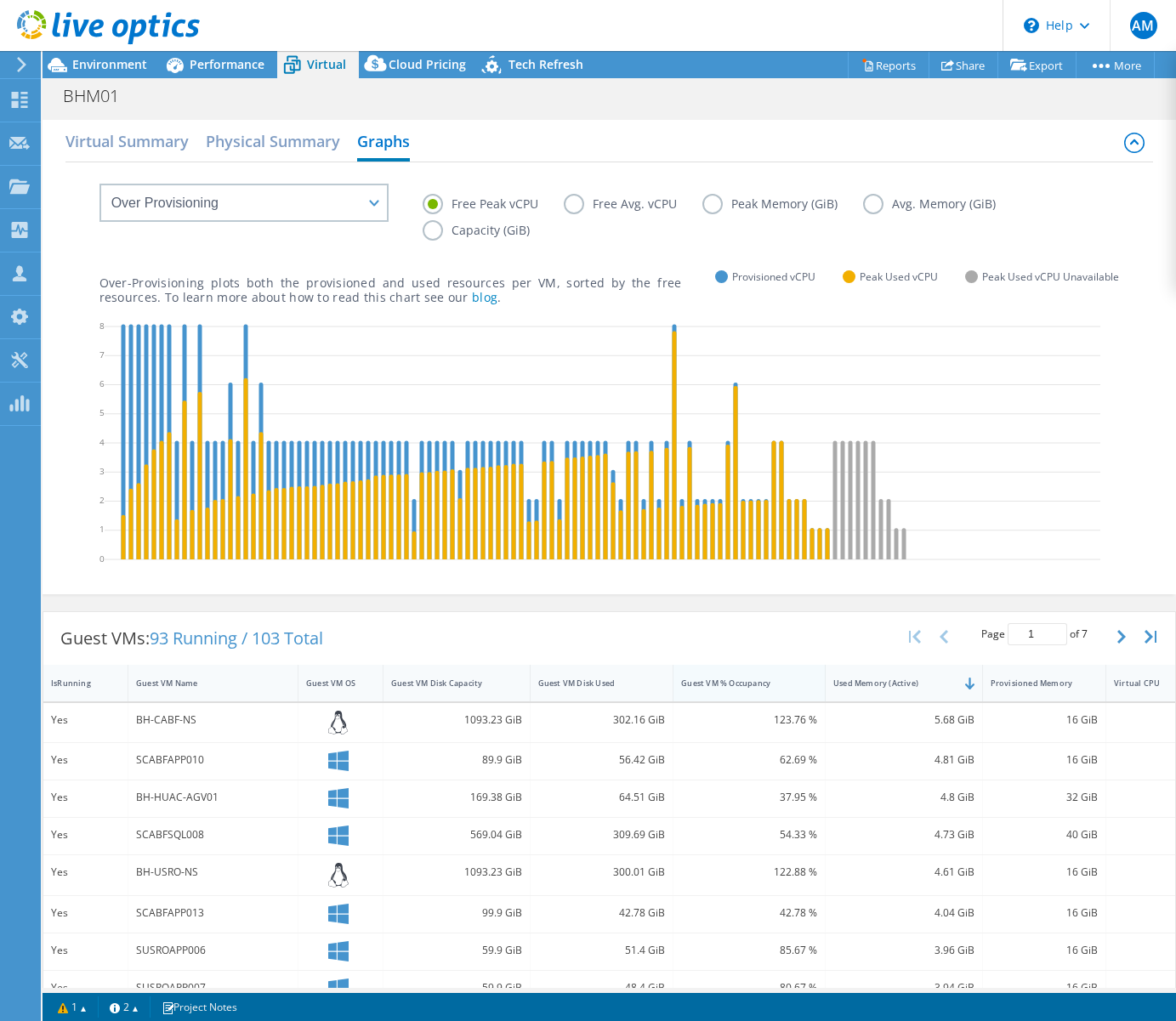
click at [744, 684] on div "Guest VM % Occupancy" at bounding box center [739, 683] width 116 height 11
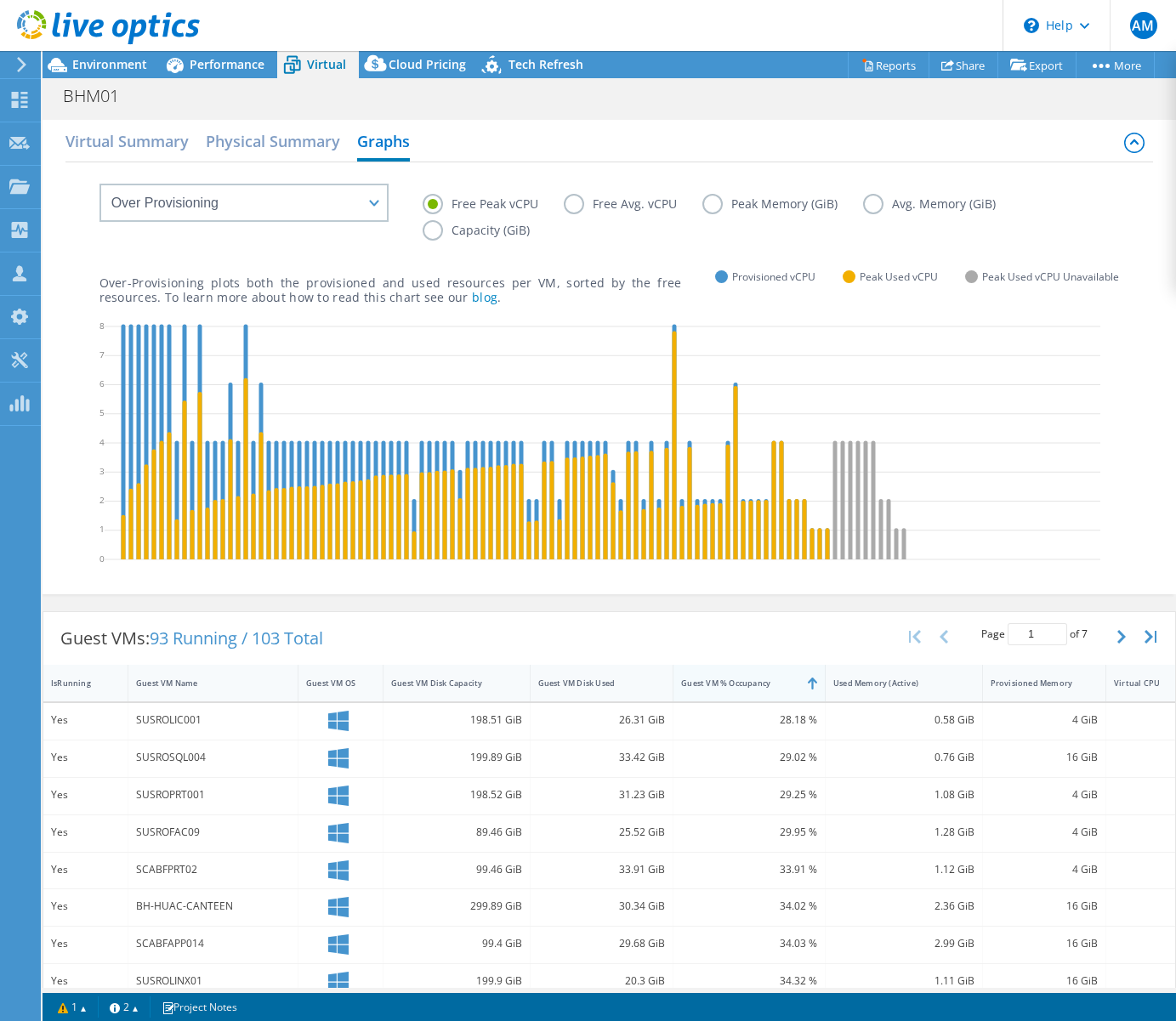
click at [747, 684] on div "Guest VM % Occupancy" at bounding box center [739, 683] width 116 height 11
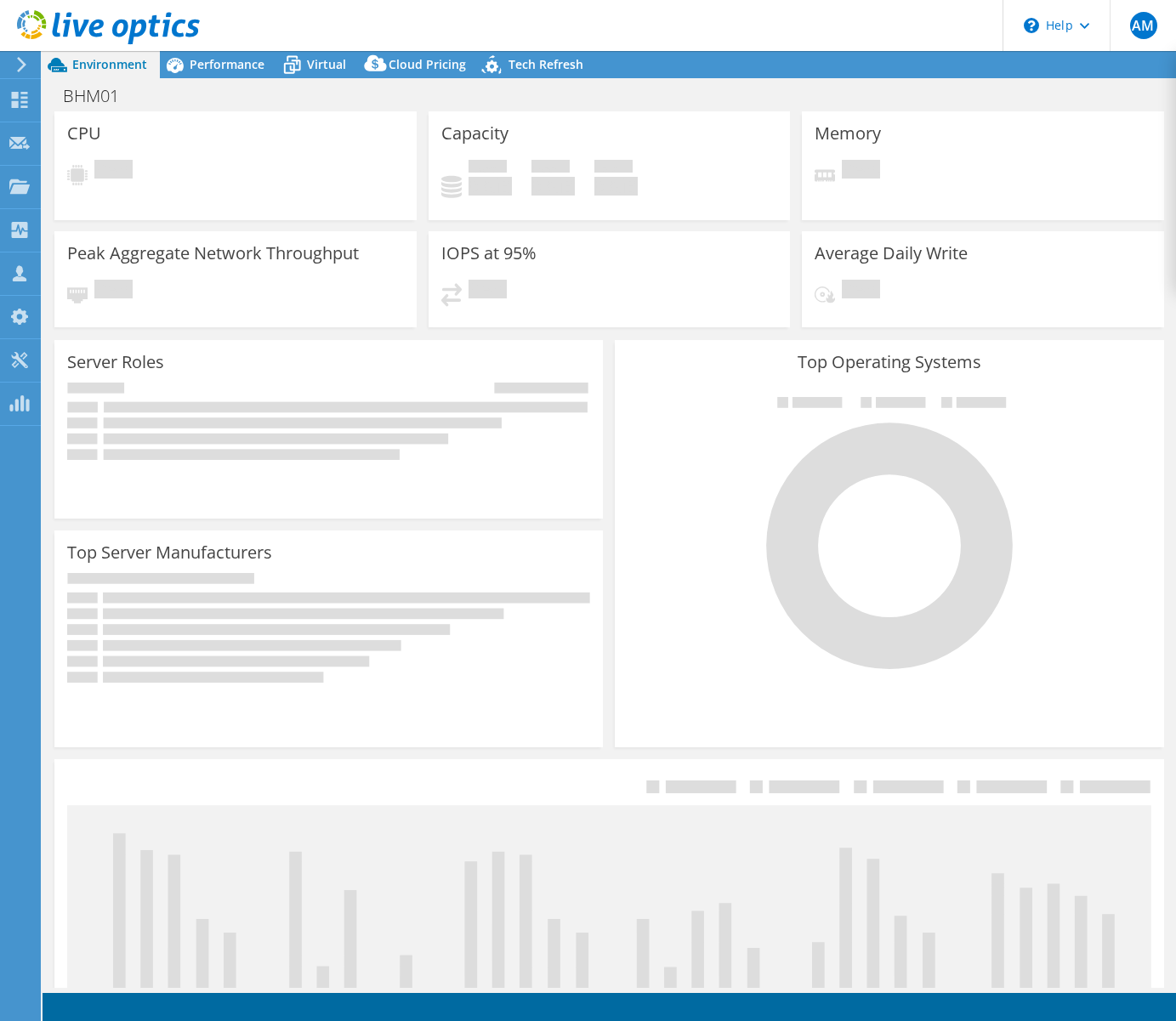
select select "USD"
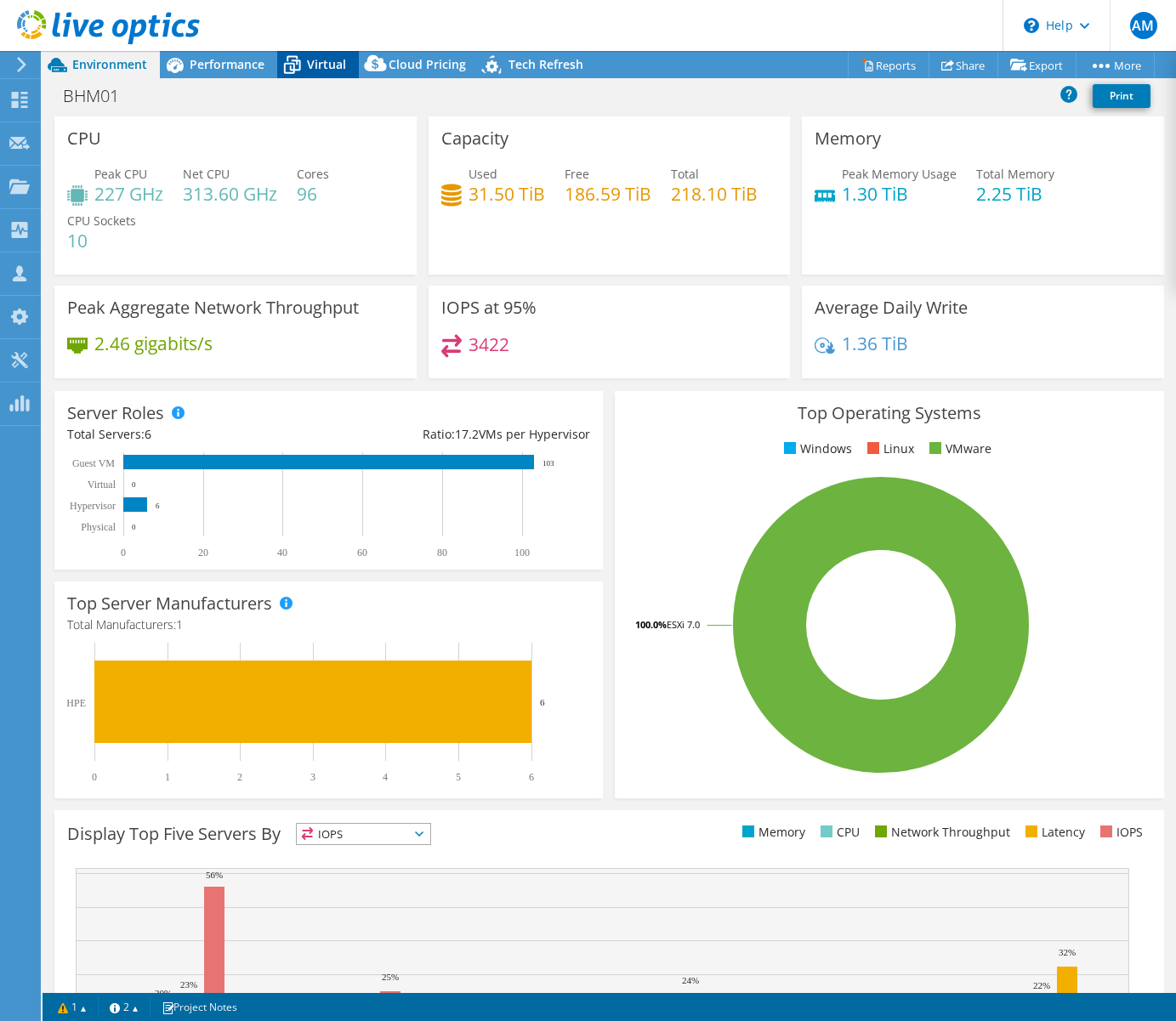
click at [311, 66] on span "Virtual" at bounding box center [327, 64] width 40 height 16
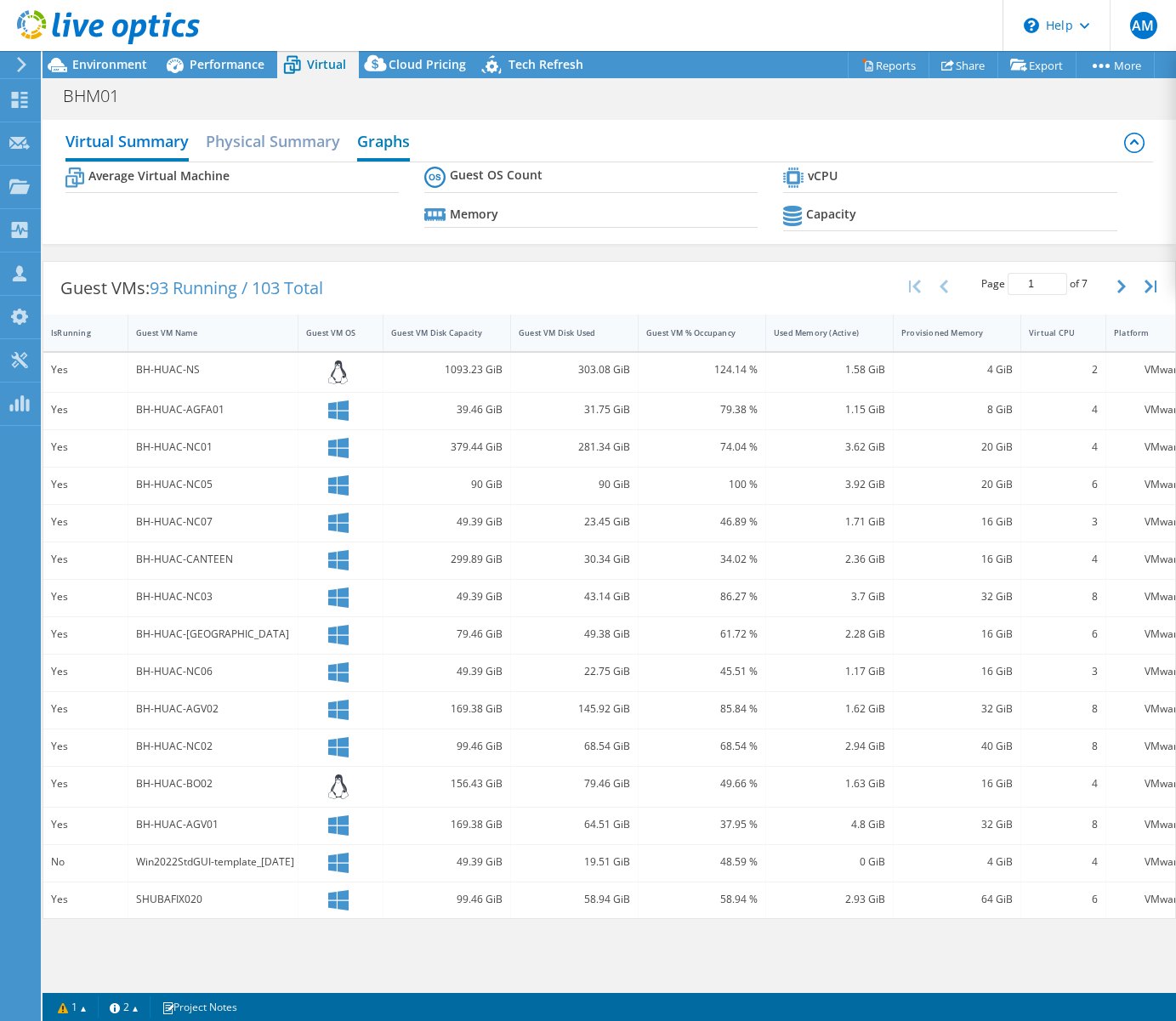
click at [396, 144] on h2 "Graphs" at bounding box center [383, 143] width 52 height 38
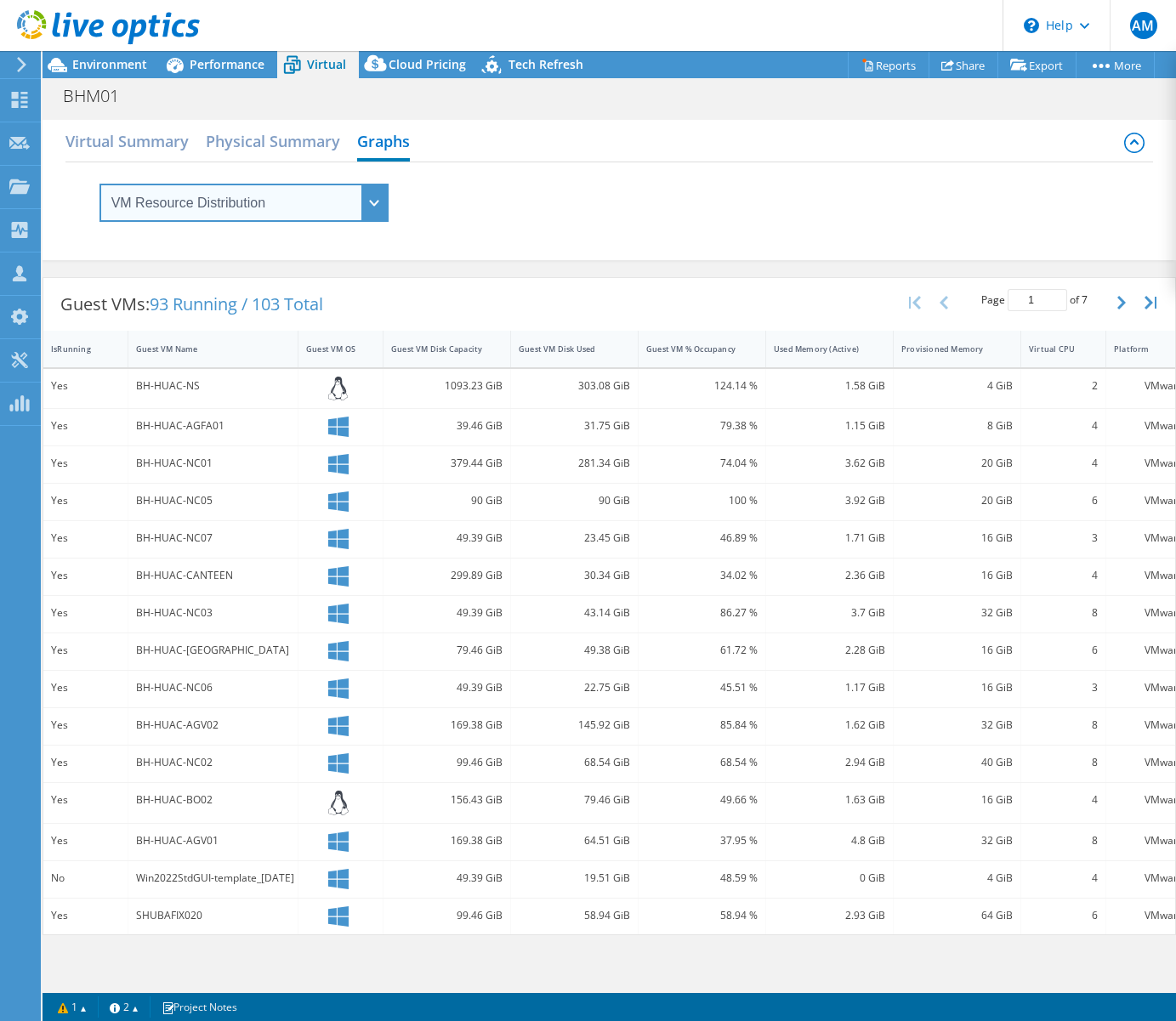
drag, startPoint x: 375, startPoint y: 195, endPoint x: 368, endPoint y: 218, distance: 24.0
click at [375, 195] on select "VM Resource Distribution Provisioning Contrast Over Provisioning" at bounding box center [244, 203] width 289 height 39
select select "Over Provisioning"
click at [100, 184] on select "VM Resource Distribution Provisioning Contrast Over Provisioning" at bounding box center [244, 203] width 289 height 39
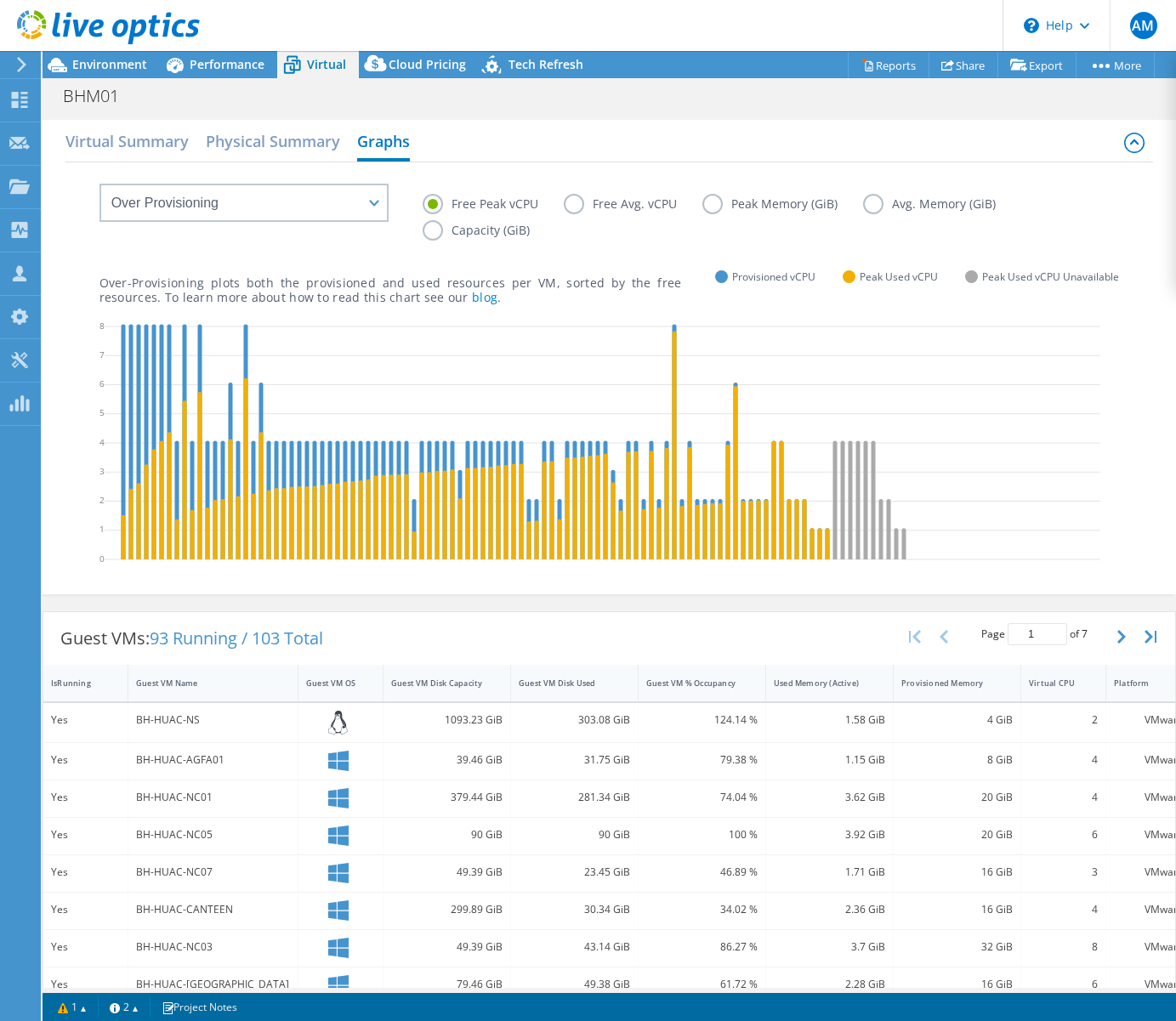
drag, startPoint x: 864, startPoint y: 339, endPoint x: 905, endPoint y: 336, distance: 41.1
click at [864, 339] on icon at bounding box center [603, 445] width 996 height 255
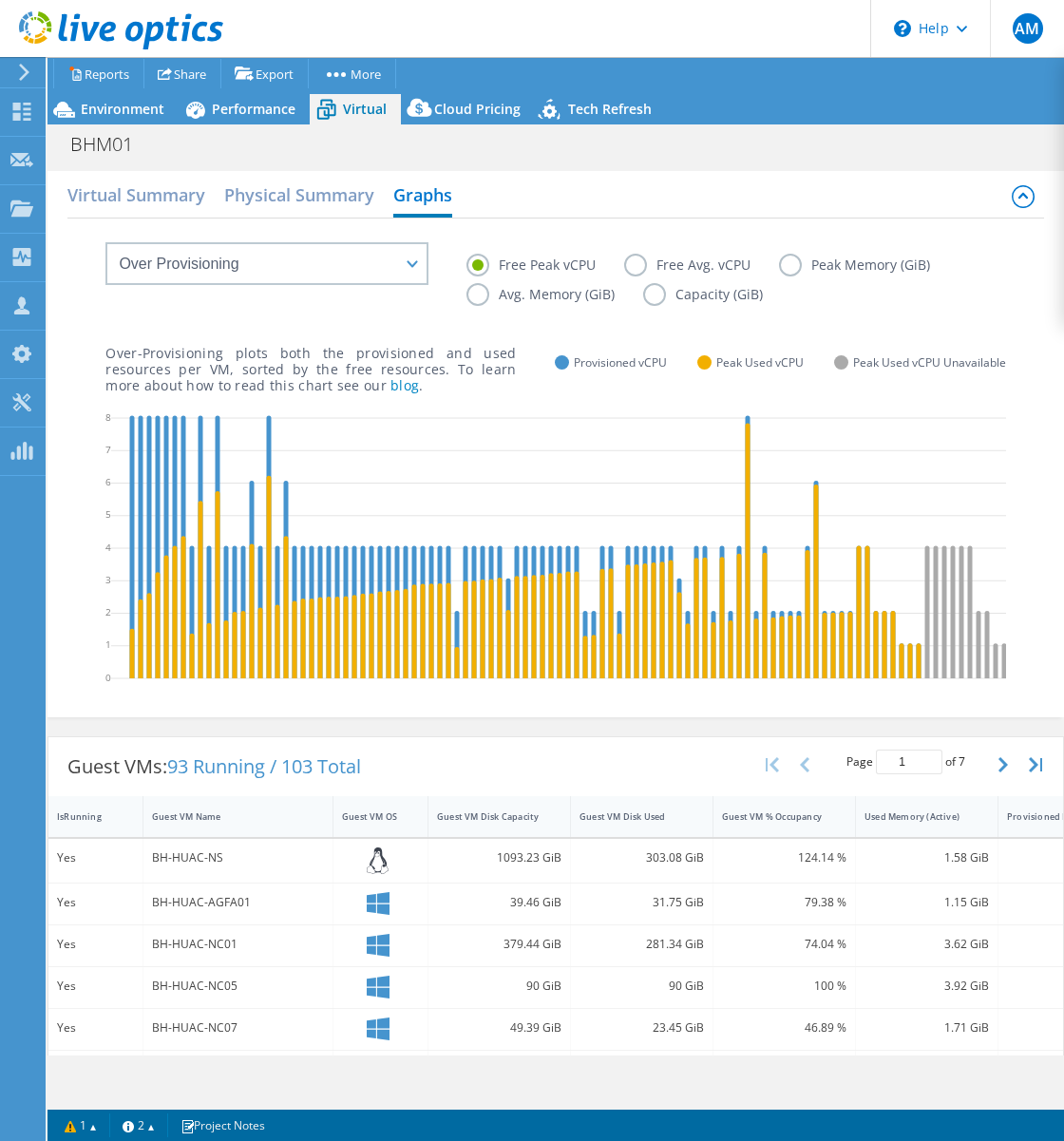
click at [640, 267] on label "Free Avg. vCPU" at bounding box center [701, 265] width 155 height 23
click at [0, 0] on input "Free Avg. vCPU" at bounding box center [0, 0] width 0 height 0
